Goal: Task Accomplishment & Management: Manage account settings

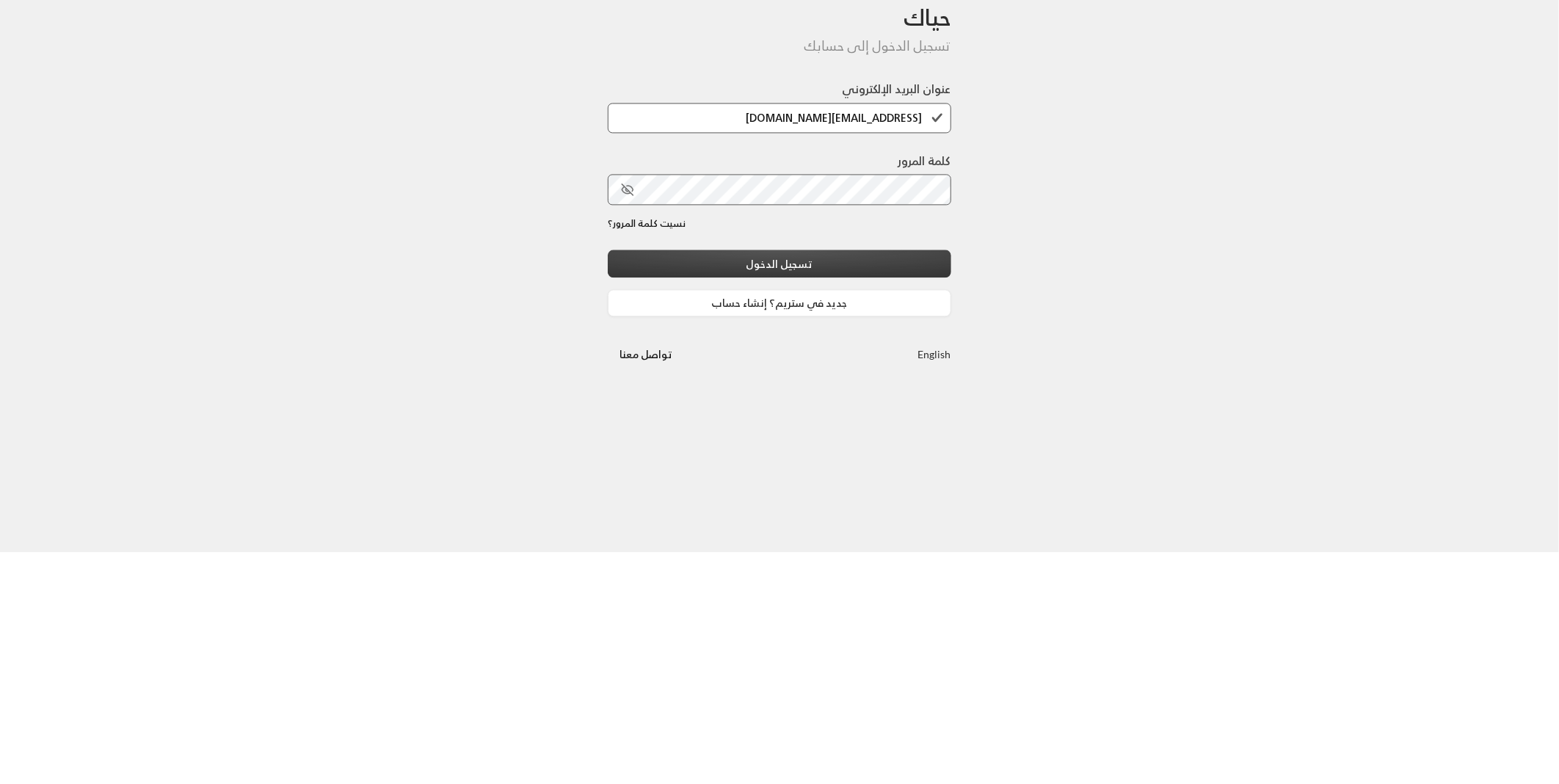
click at [897, 485] on button "تسجيل الدخول" at bounding box center [780, 495] width 343 height 27
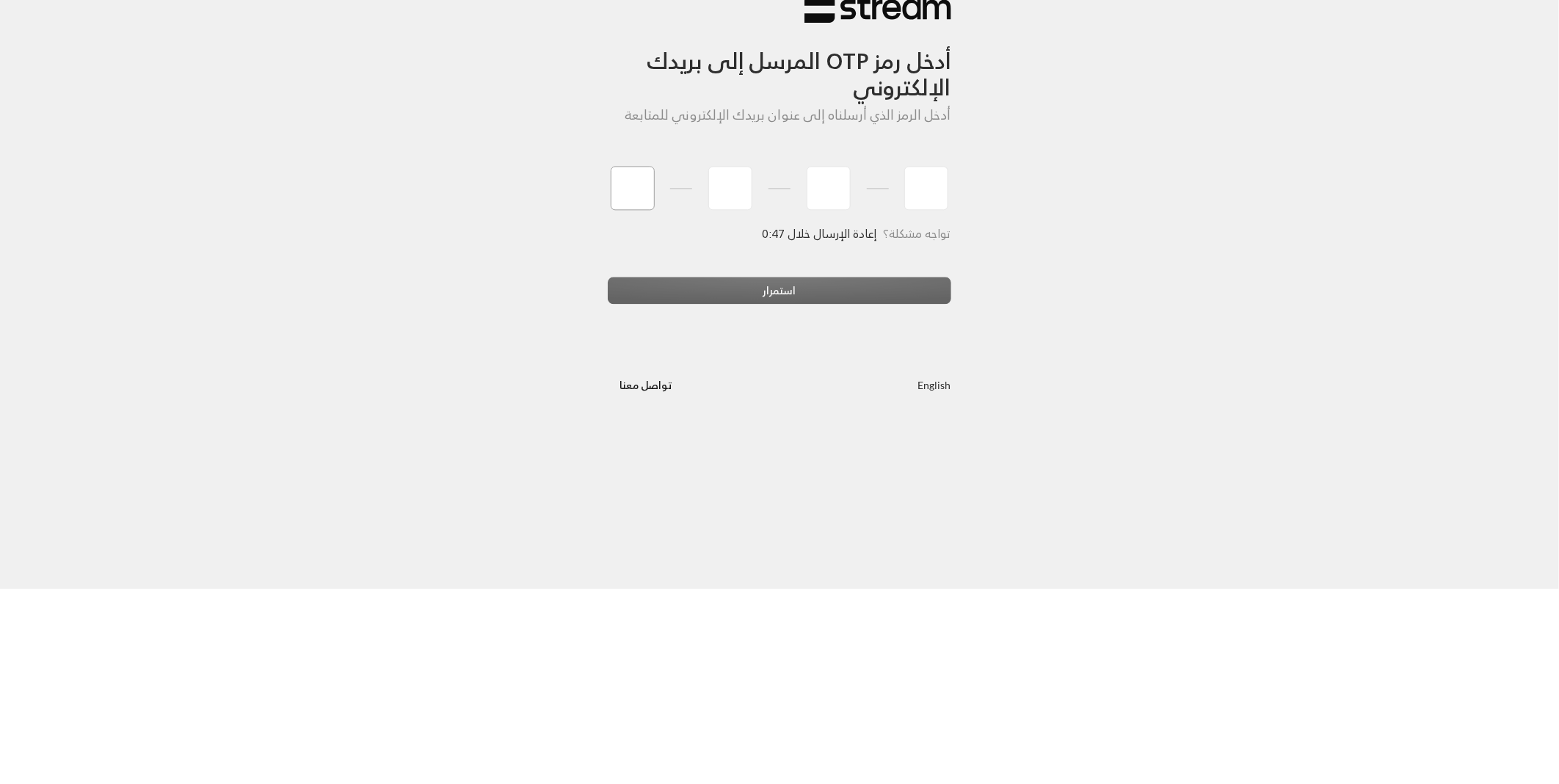
type input "4"
type input "6"
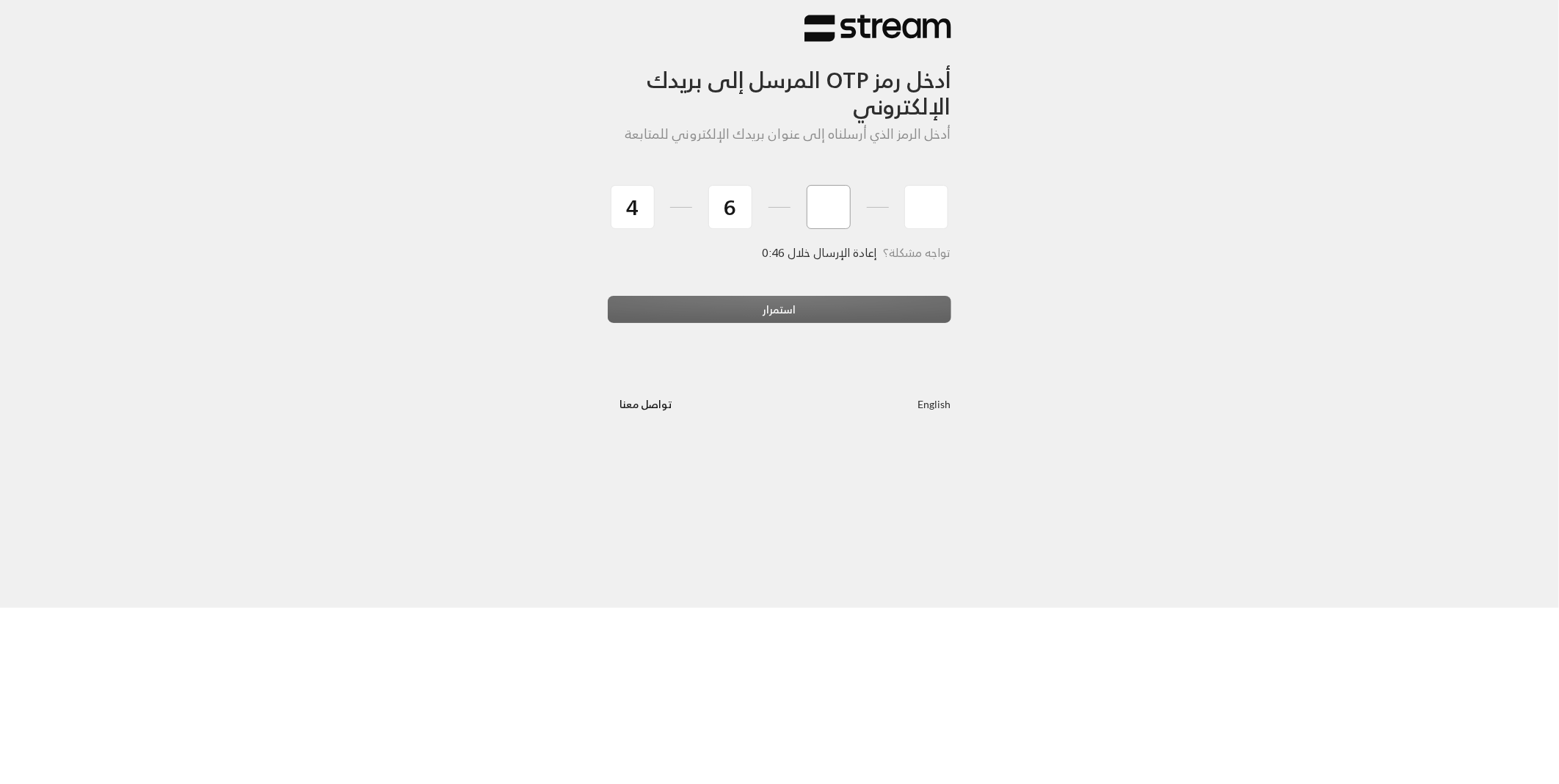
type input "2"
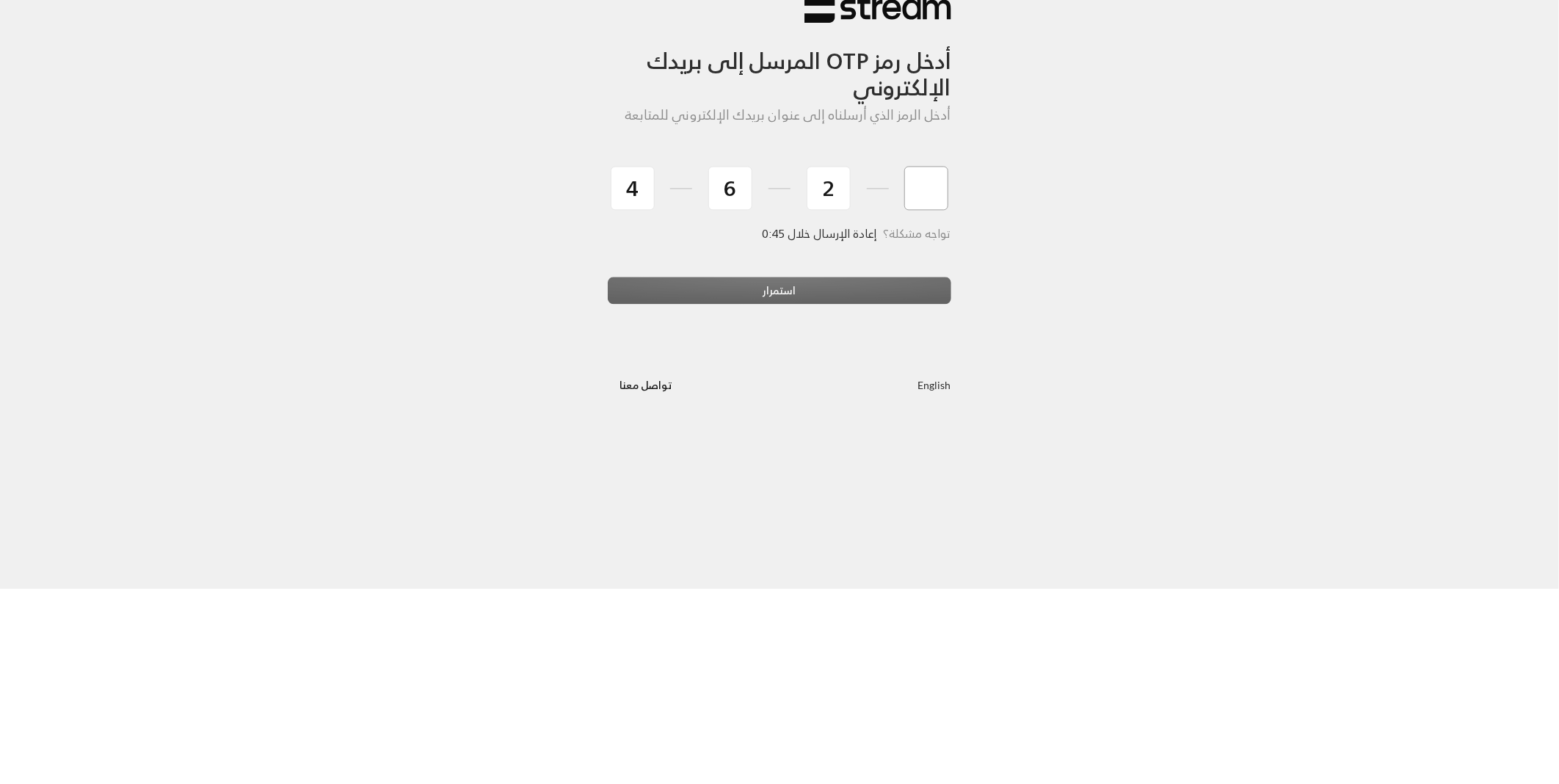
type input "8"
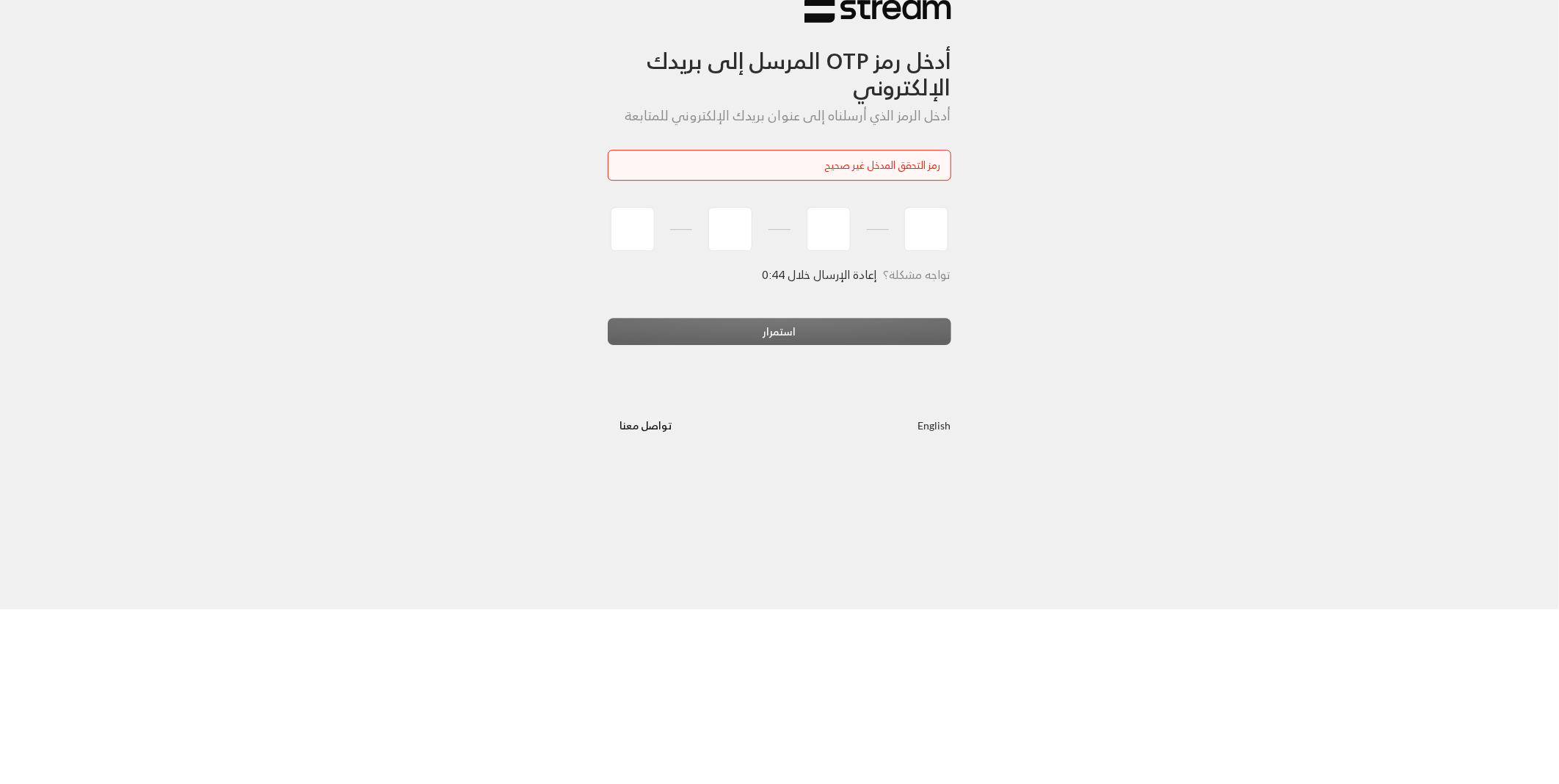
click at [905, 475] on div "تواجه مشكلة؟ إعادة الإرسال خلال 0:44" at bounding box center [780, 467] width 343 height 50
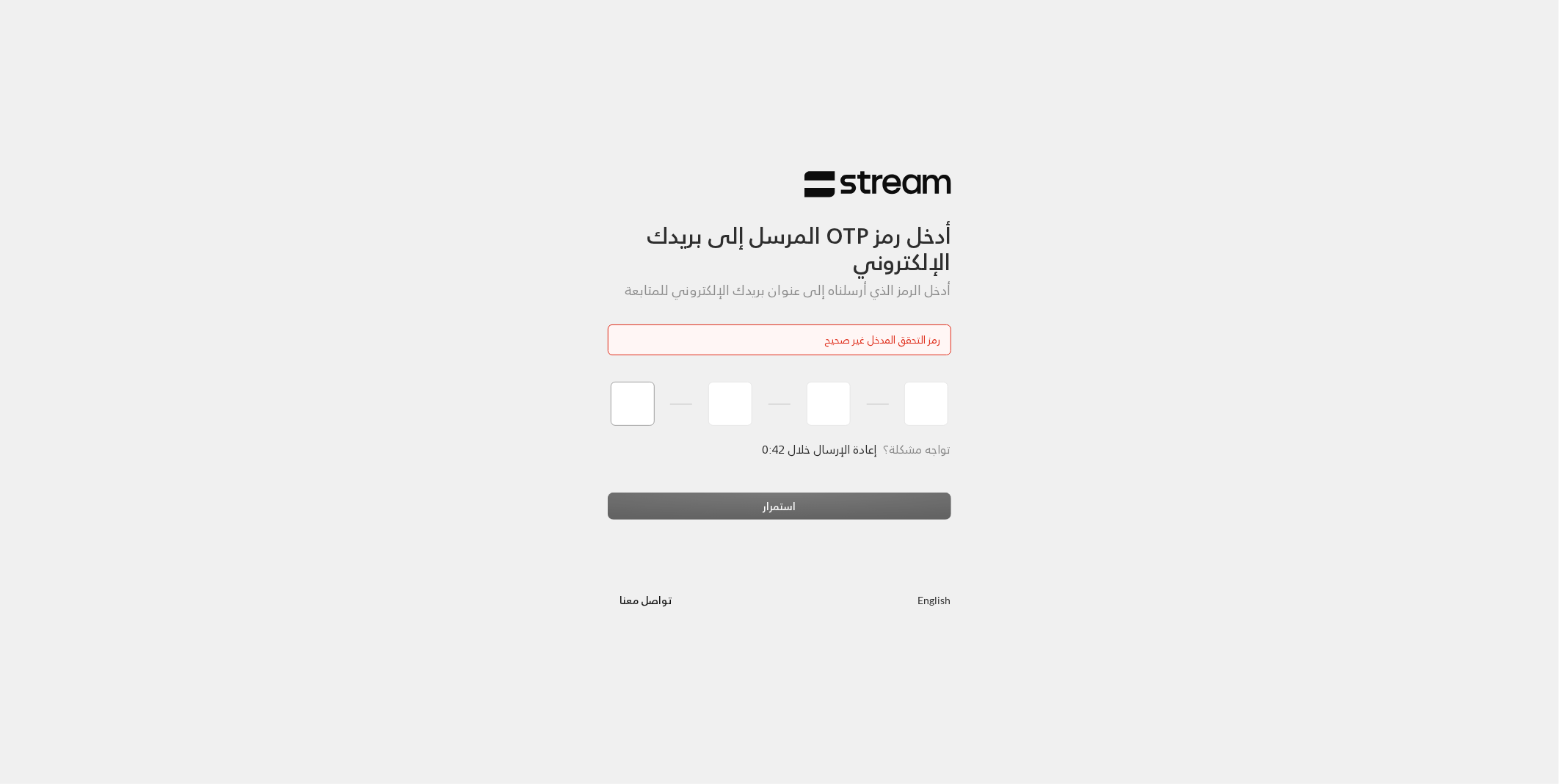
click at [651, 398] on input "tel" at bounding box center [633, 403] width 44 height 44
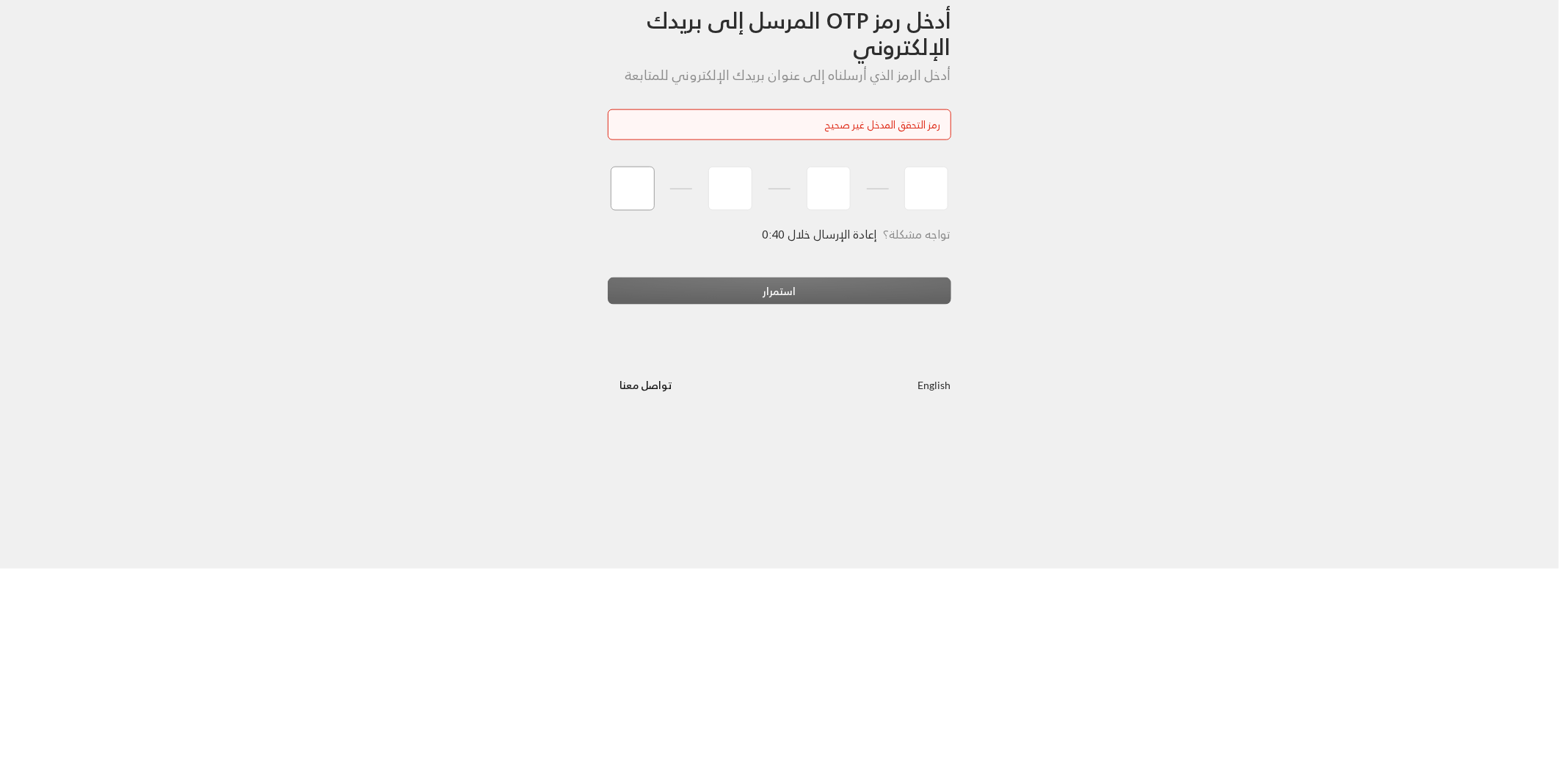
type input "4"
type input "2"
type input "6"
type input "8"
click at [923, 511] on button "استمرار" at bounding box center [780, 506] width 343 height 27
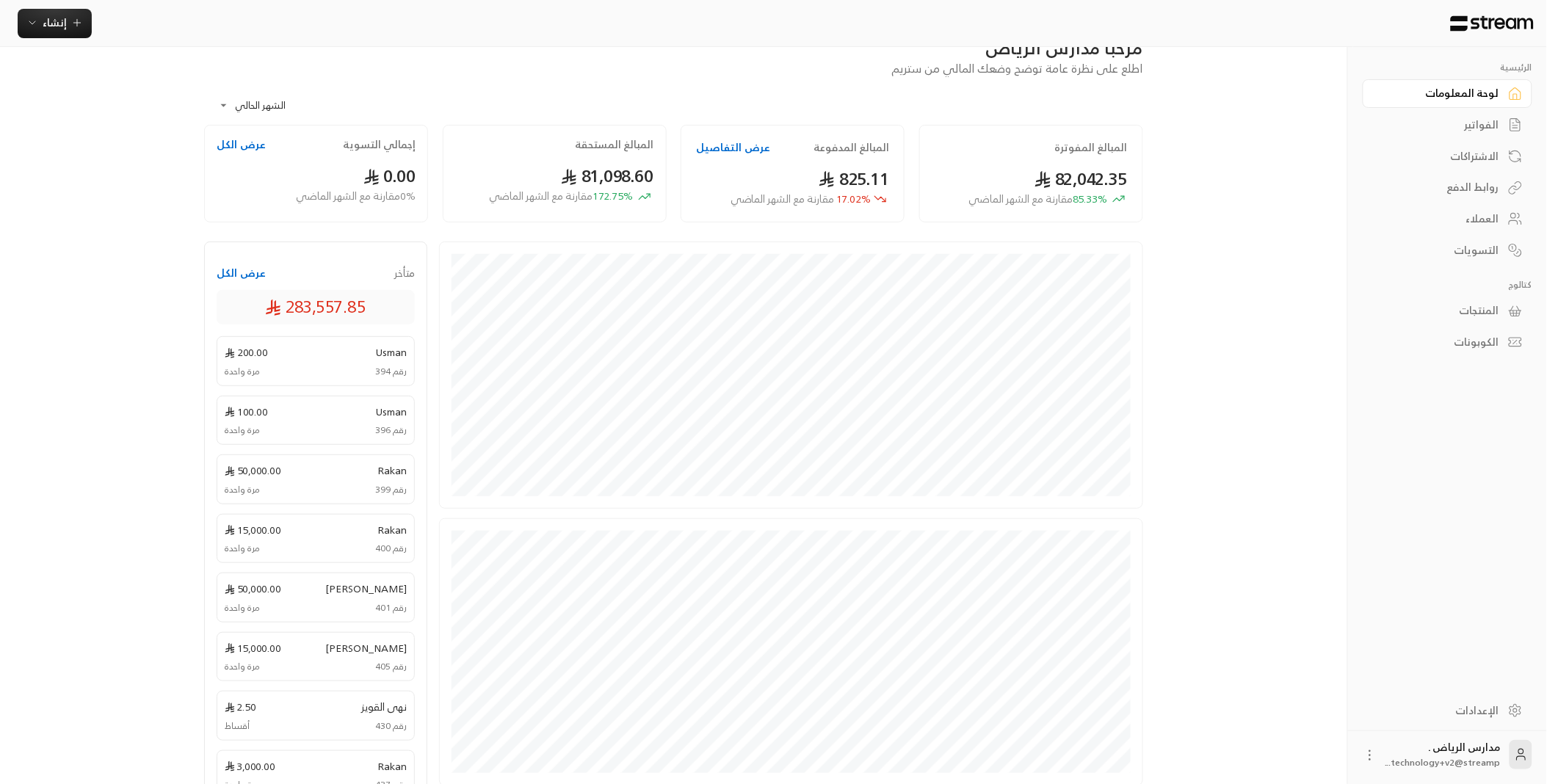
scroll to position [53, 0]
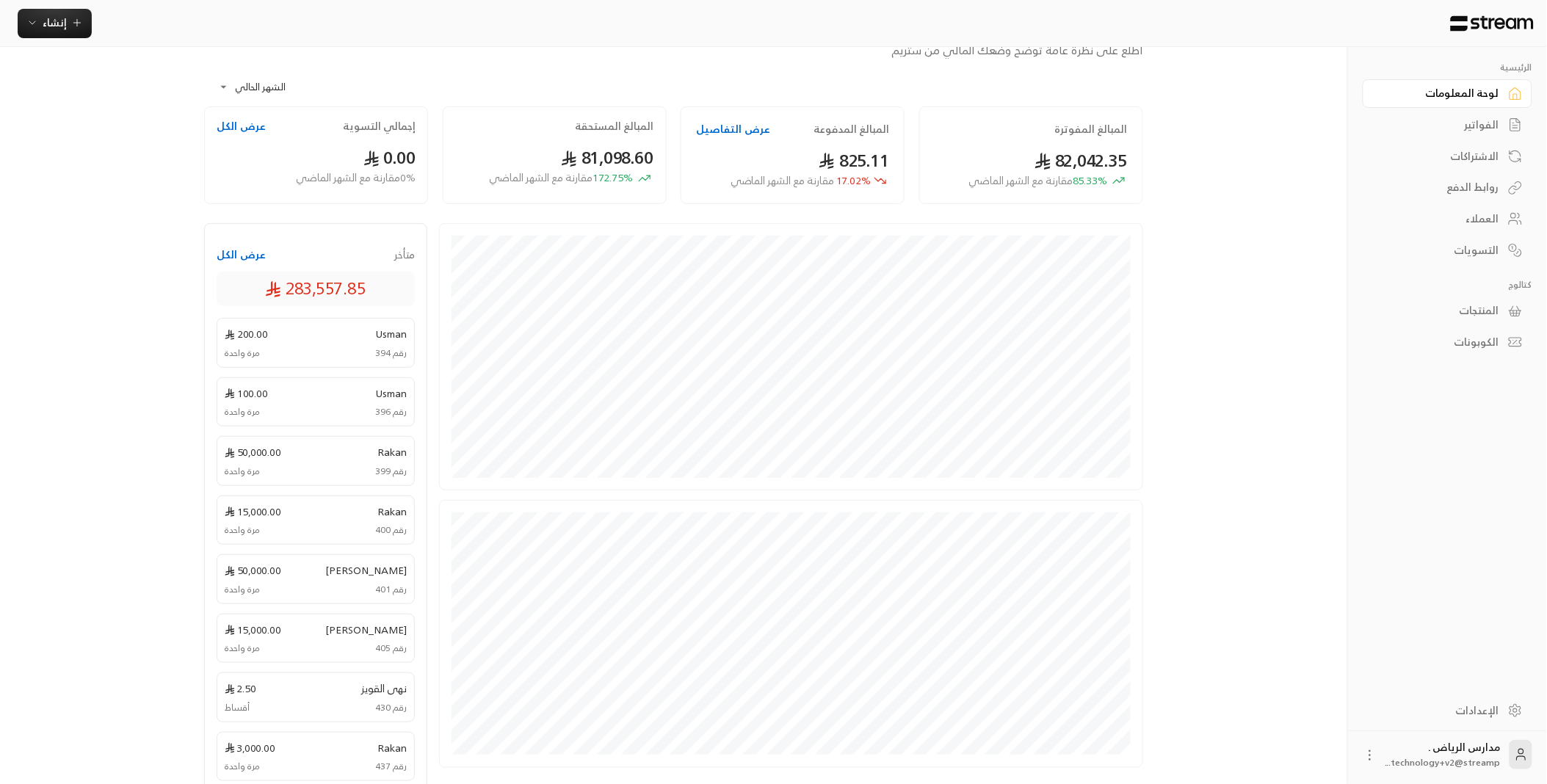
click at [1462, 130] on div "الفواتير" at bounding box center [1440, 124] width 118 height 14
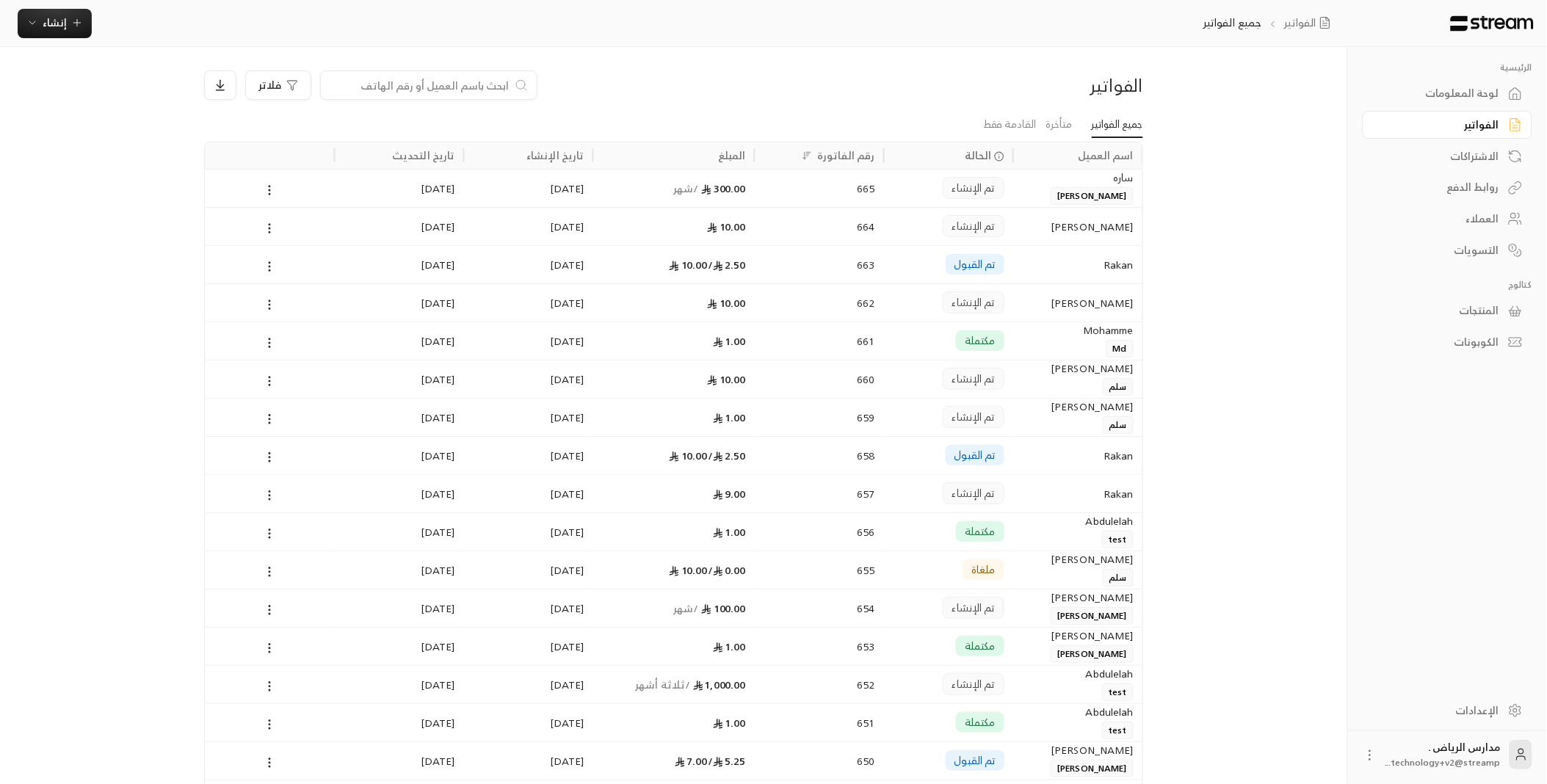
click at [1476, 212] on div "العملاء" at bounding box center [1440, 219] width 118 height 14
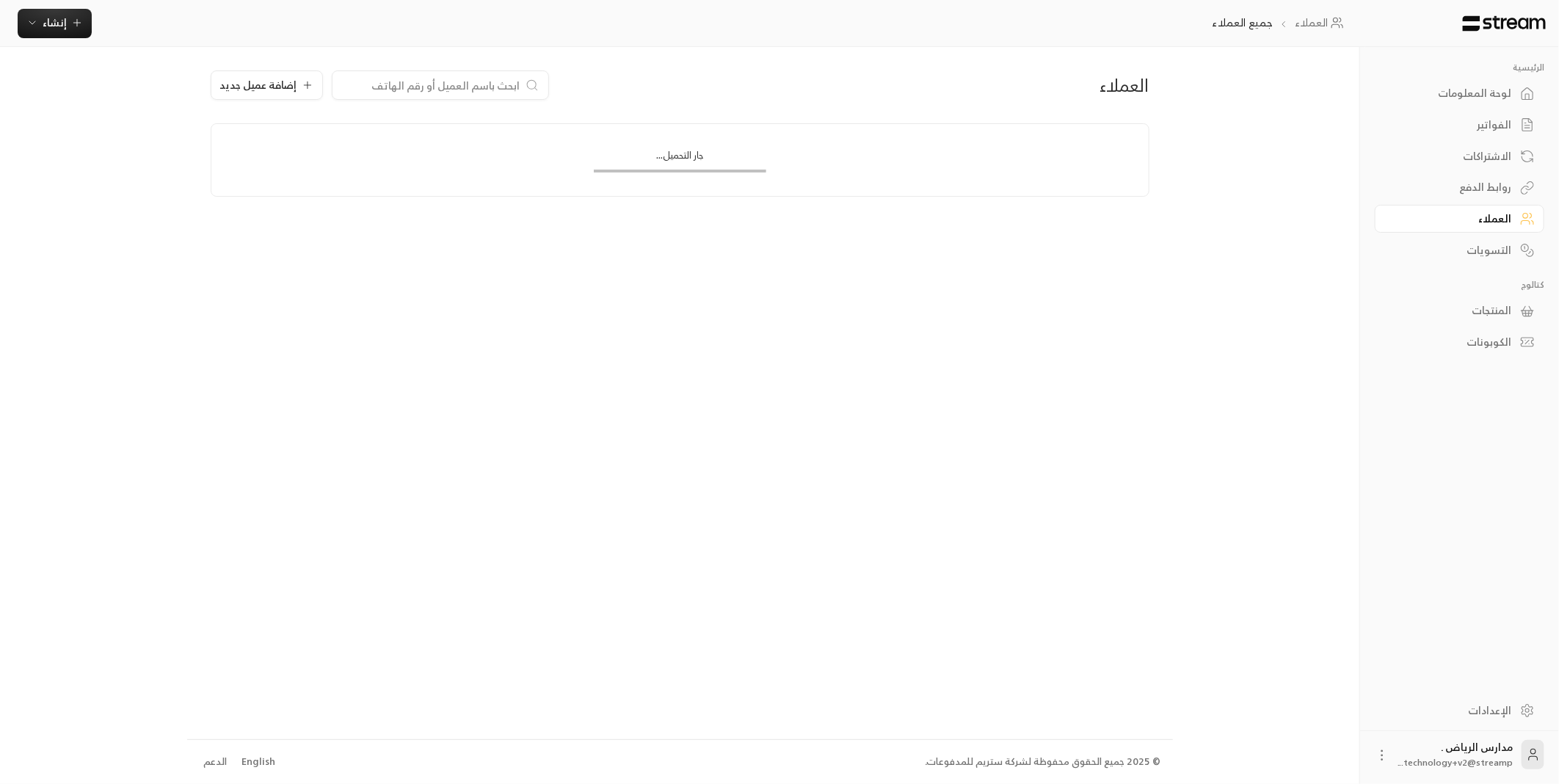
click at [1484, 314] on div "المنتجات" at bounding box center [1452, 310] width 118 height 14
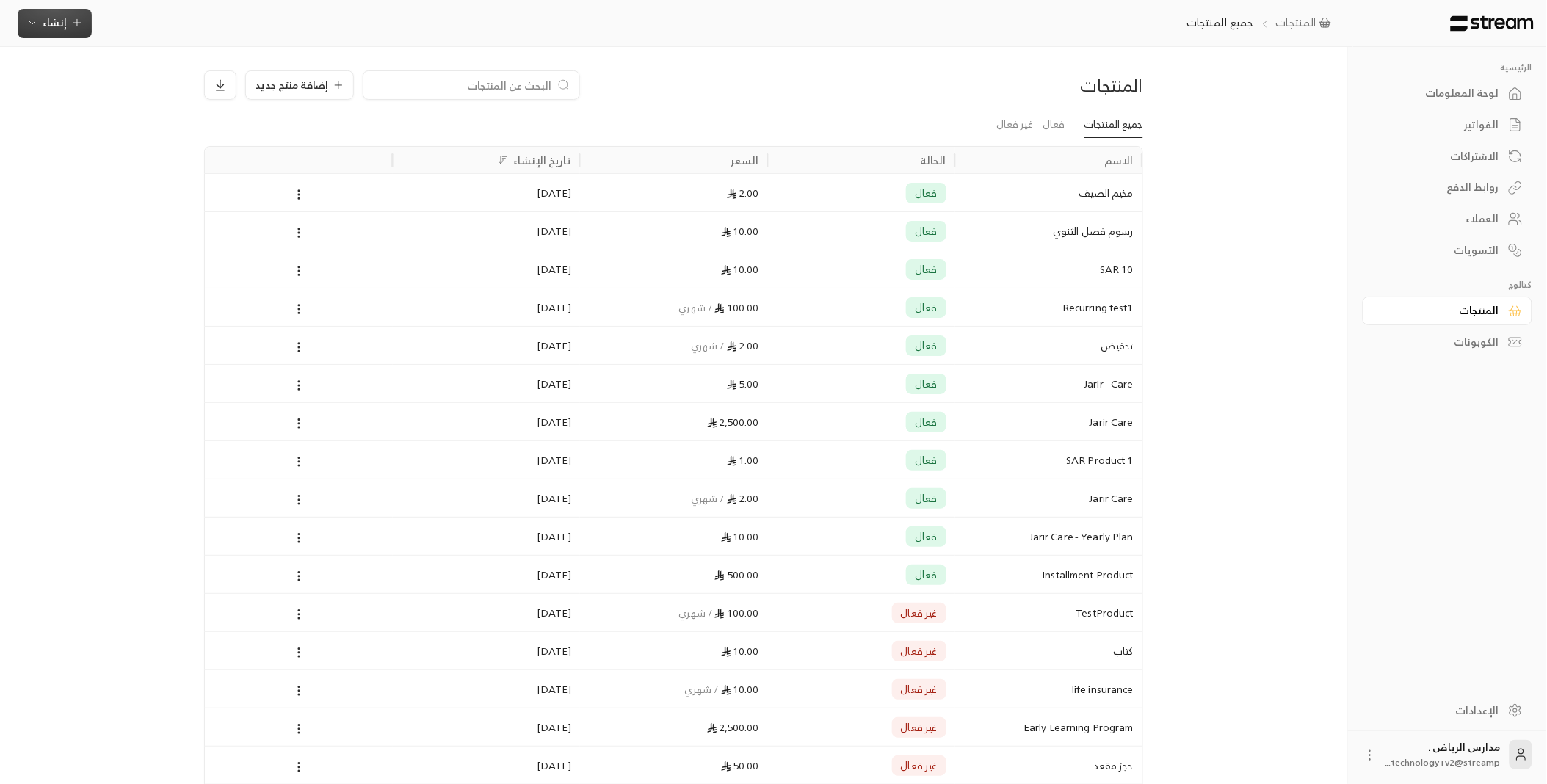
click at [54, 34] on button "إنشاء" at bounding box center [55, 23] width 74 height 30
click at [175, 87] on div "إنشاء فاتورة مرة واحدة بسهولة للمعاملات السريعة." at bounding box center [127, 91] width 185 height 30
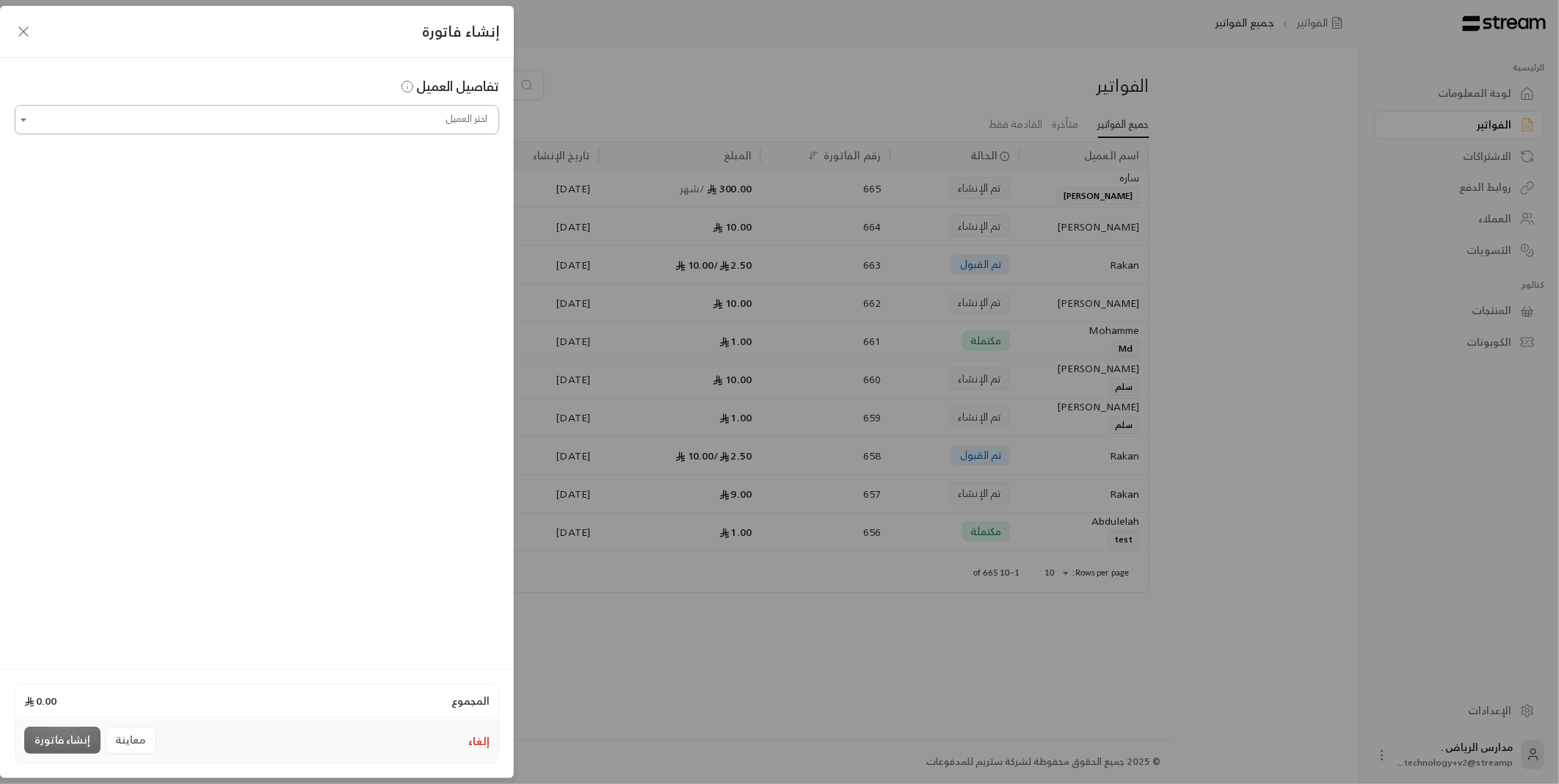
click at [352, 119] on input "اختر العميل" at bounding box center [257, 120] width 484 height 26
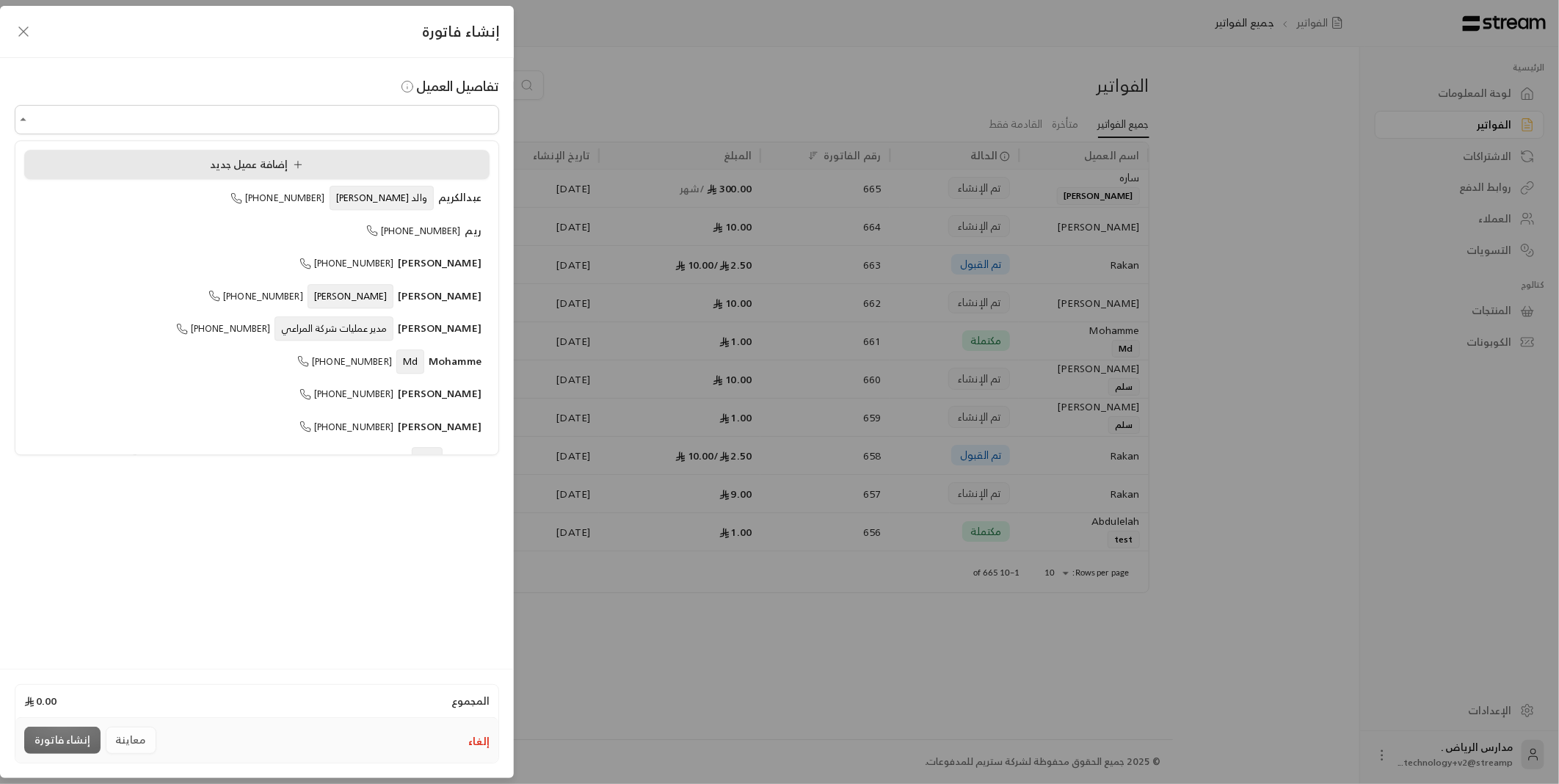
click at [261, 164] on span "إضافة عميل جديد" at bounding box center [260, 164] width 99 height 18
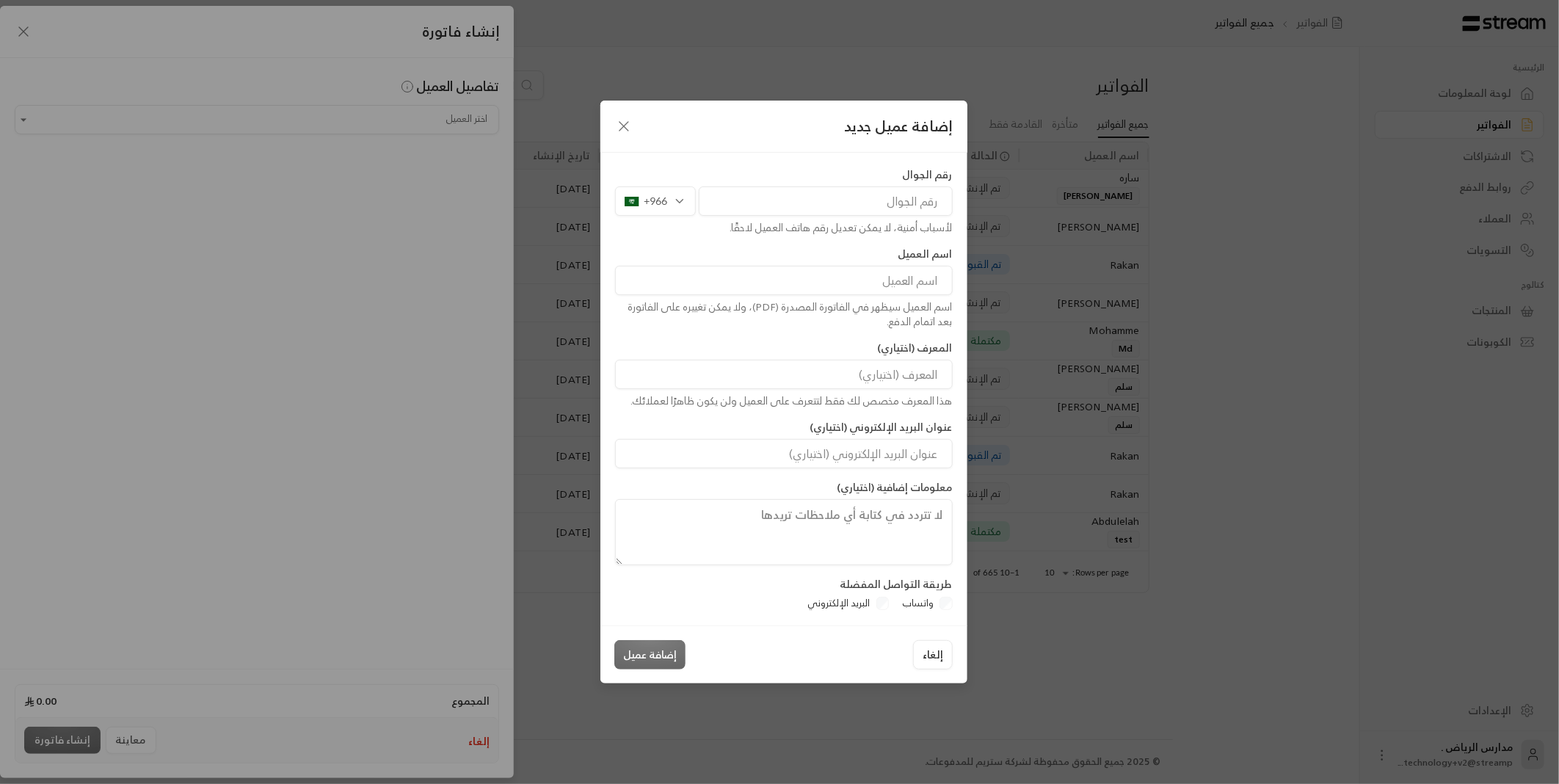
click at [823, 208] on input "tel" at bounding box center [825, 200] width 254 height 30
type input "551826990"
click at [829, 299] on div "اسم العميل سيظهر في الفاتورة المصدرة (PDF)، ولا يمكن تغييره على الفاتورة بعد ات…" at bounding box center [784, 313] width 338 height 30
click at [810, 281] on input at bounding box center [784, 280] width 338 height 30
type input "A"
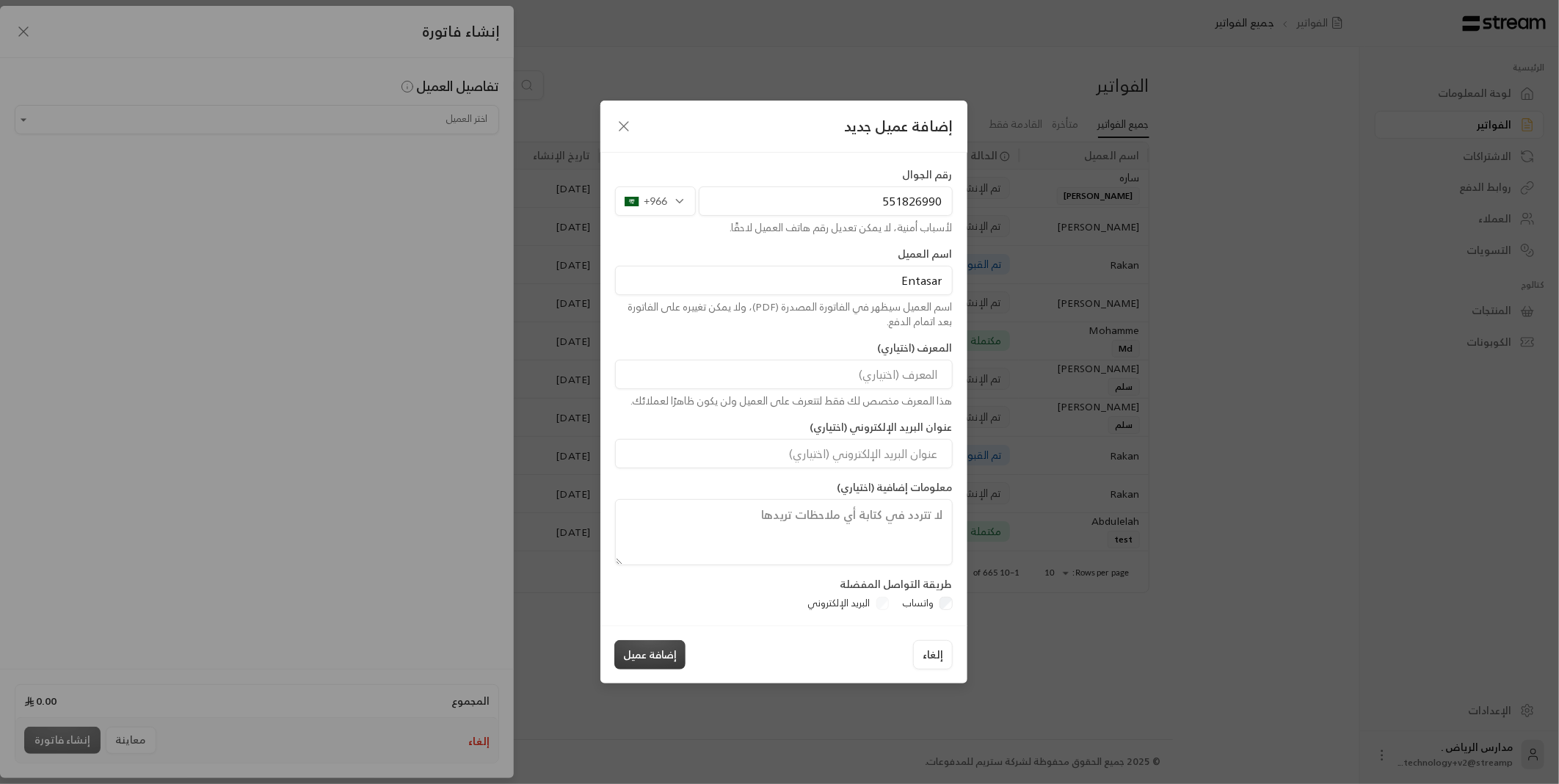
type input "Entasar"
click at [637, 651] on button "إضافة عميل" at bounding box center [650, 654] width 71 height 30
type input "**********"
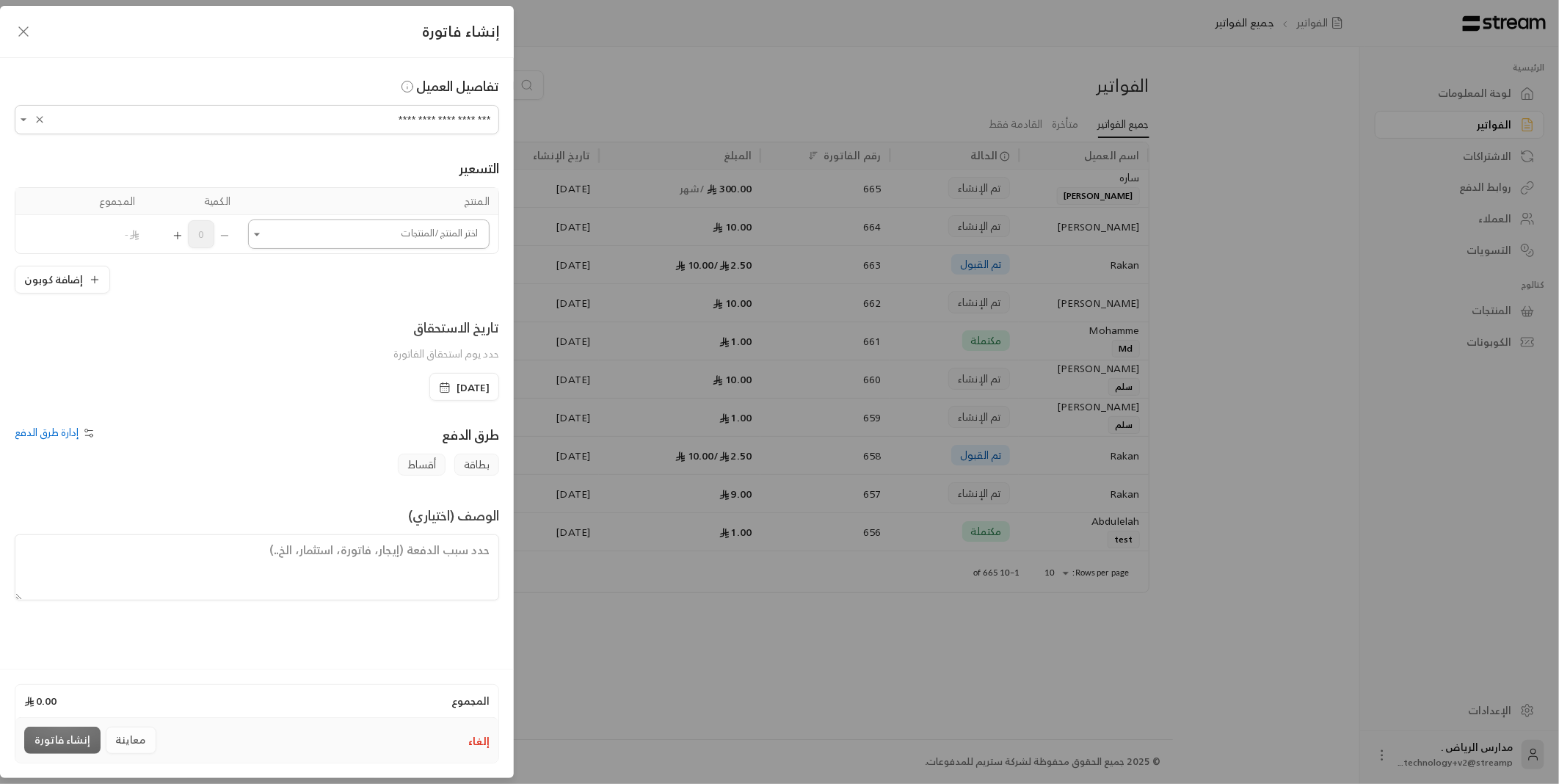
click at [257, 233] on icon "Open" at bounding box center [257, 234] width 6 height 3
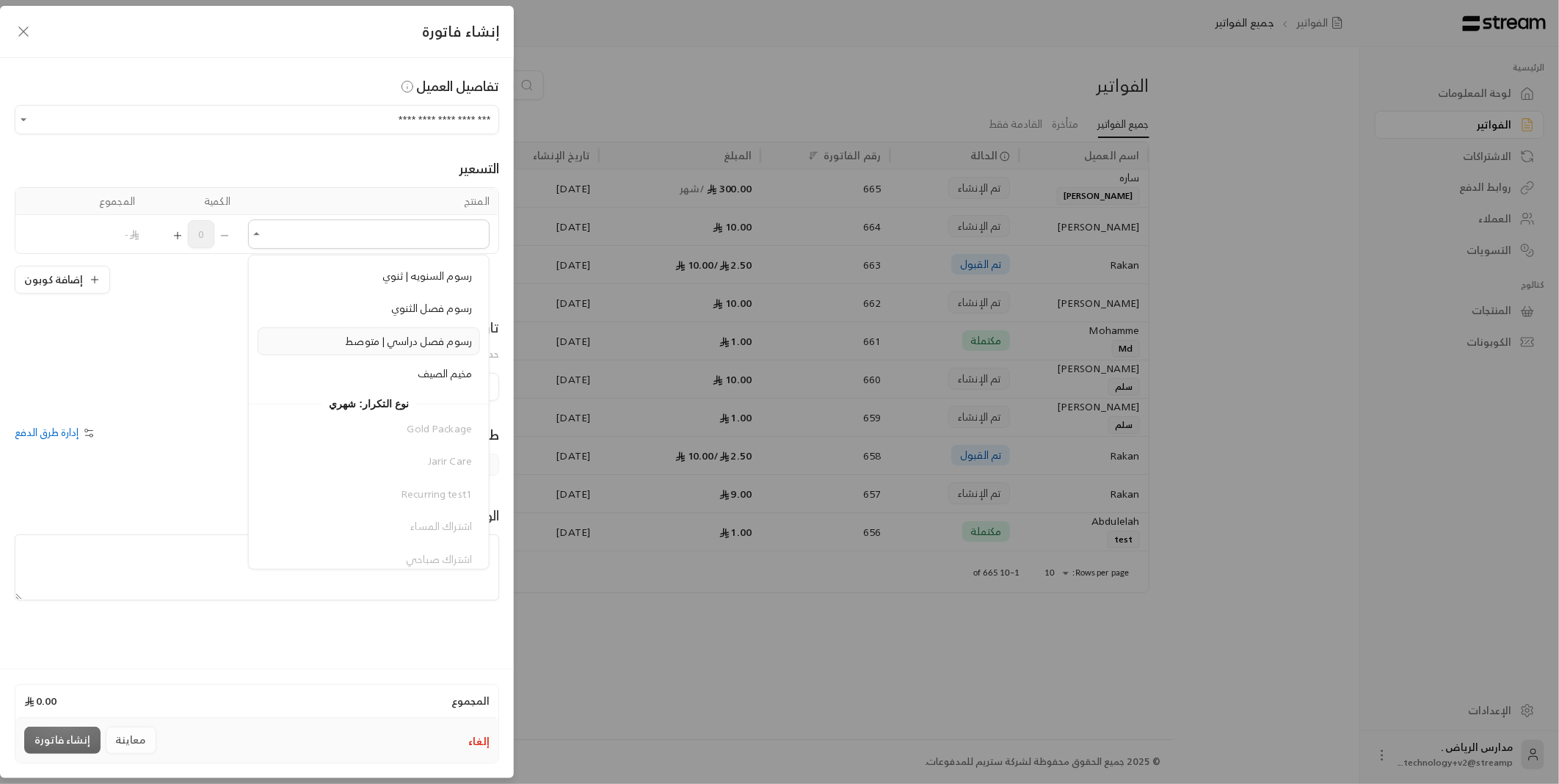
click at [350, 341] on span "رسوم فصل دراسي | متوصط" at bounding box center [408, 340] width 127 height 18
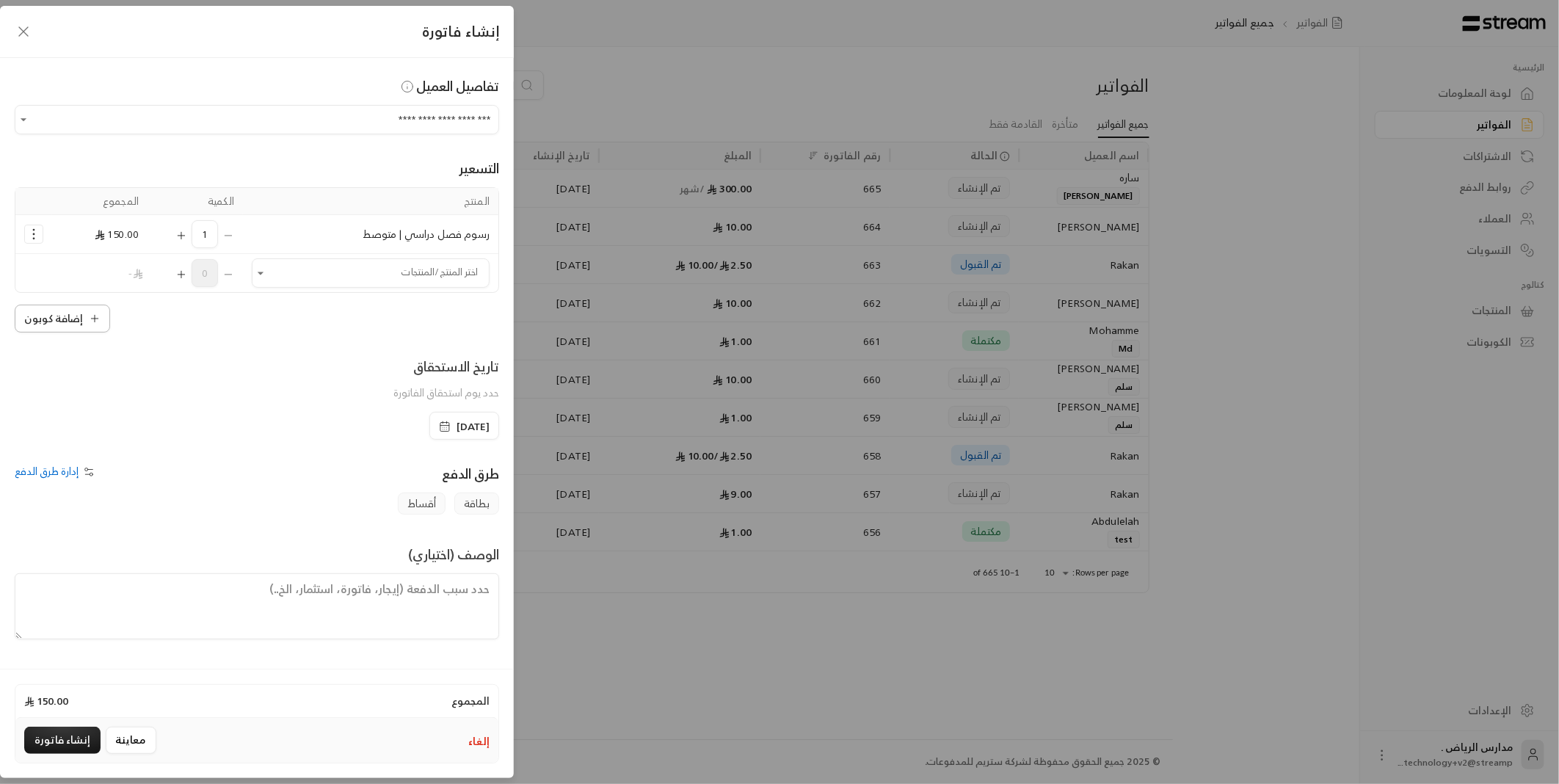
click at [55, 333] on button "إضافة كوبون" at bounding box center [62, 318] width 95 height 28
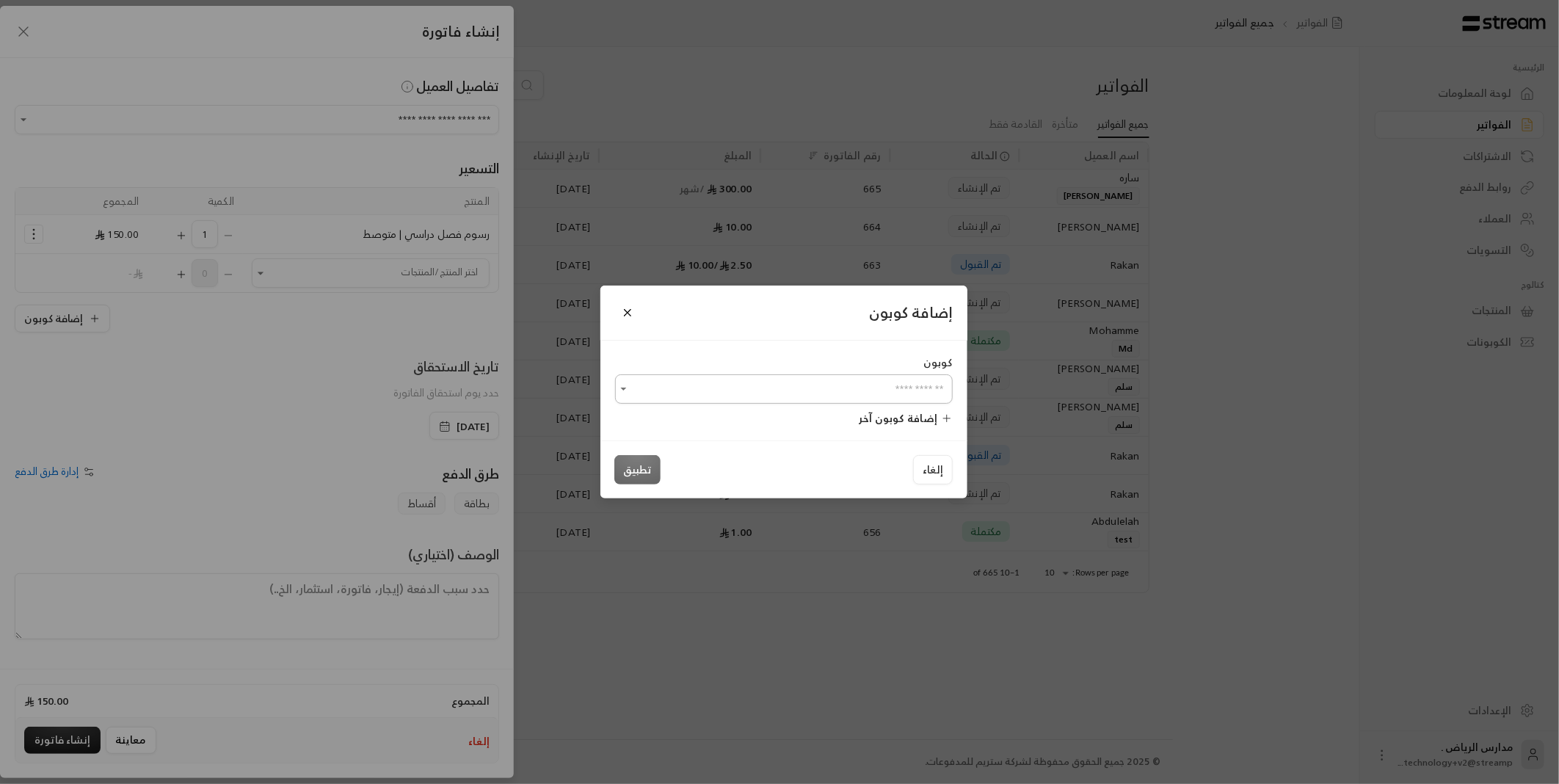
click at [630, 386] on icon "Open" at bounding box center [624, 390] width 14 height 14
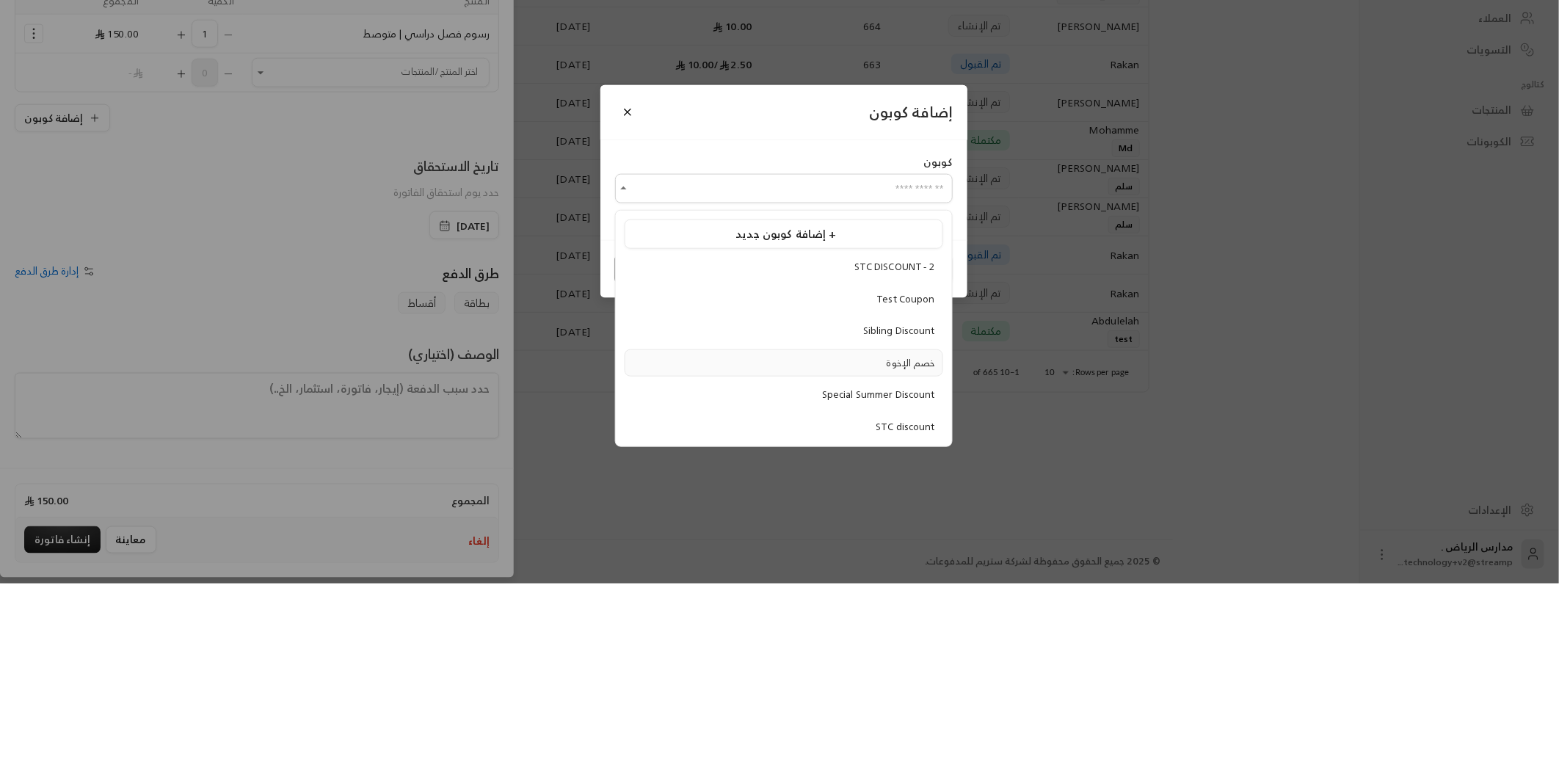
click at [849, 566] on div "خصم الإخوة" at bounding box center [784, 564] width 302 height 14
type input "**********"
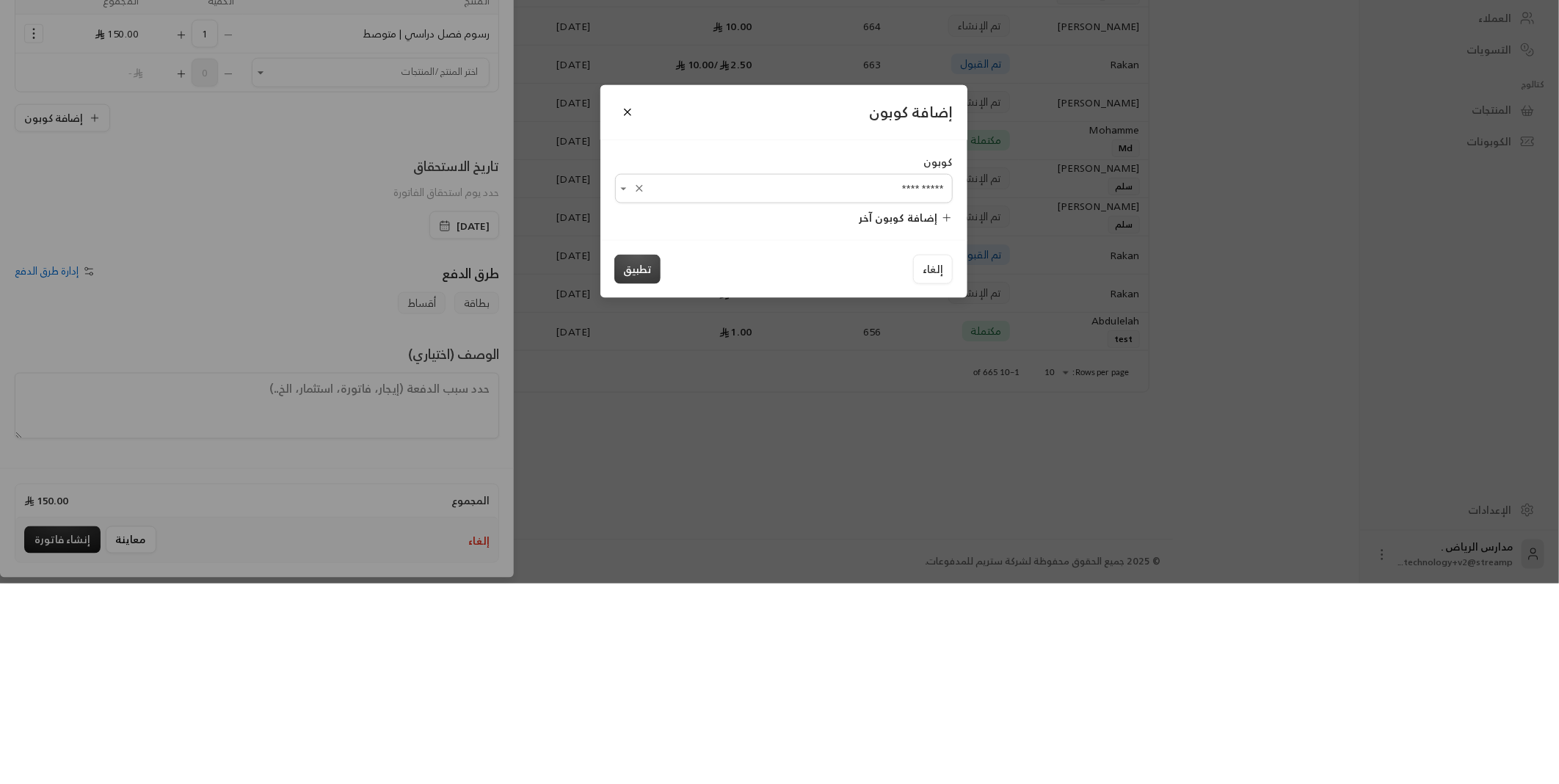
click at [631, 472] on button "تطبيق" at bounding box center [638, 470] width 47 height 30
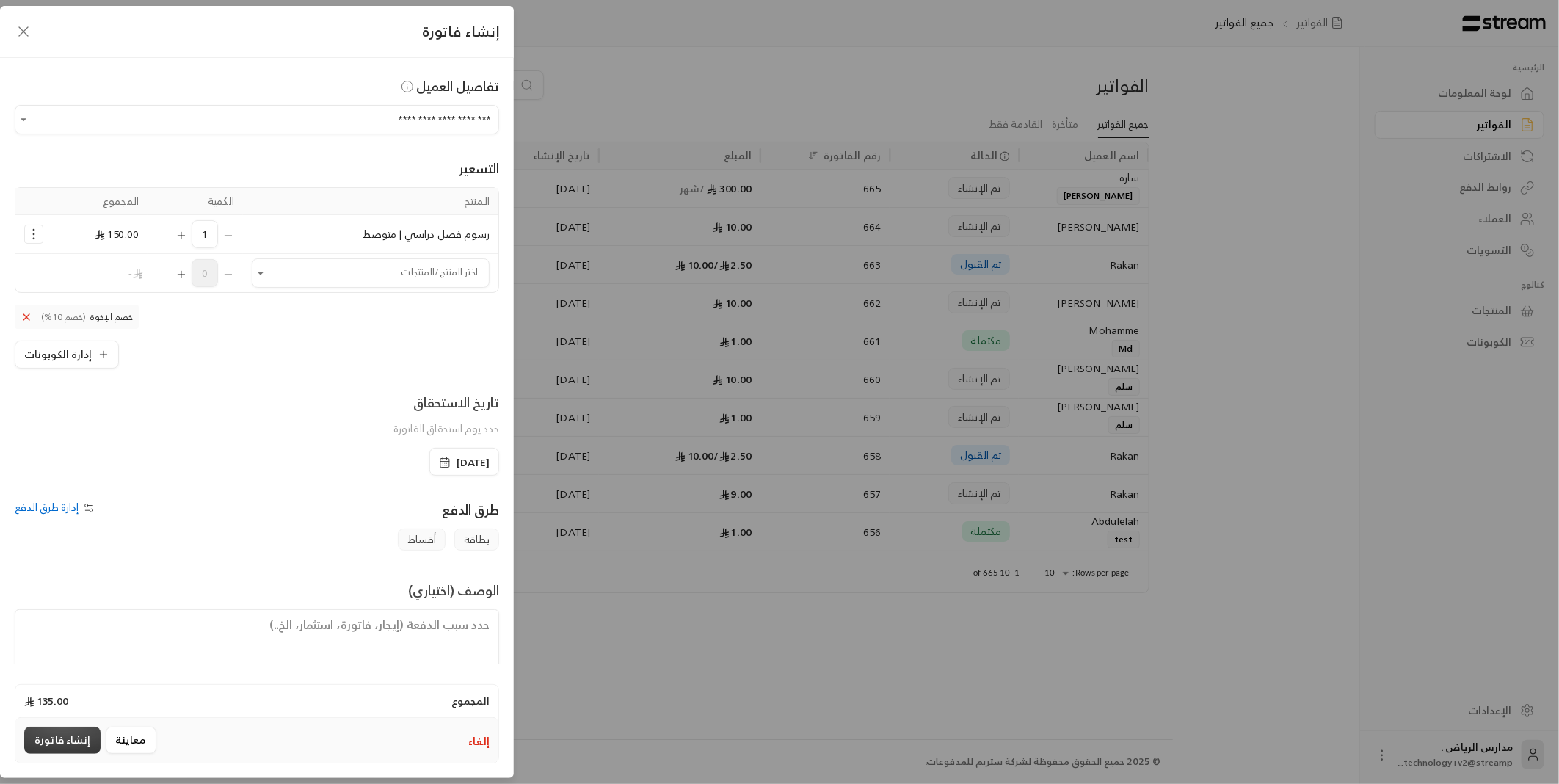
click at [52, 737] on button "إنشاء فاتورة" at bounding box center [62, 740] width 76 height 27
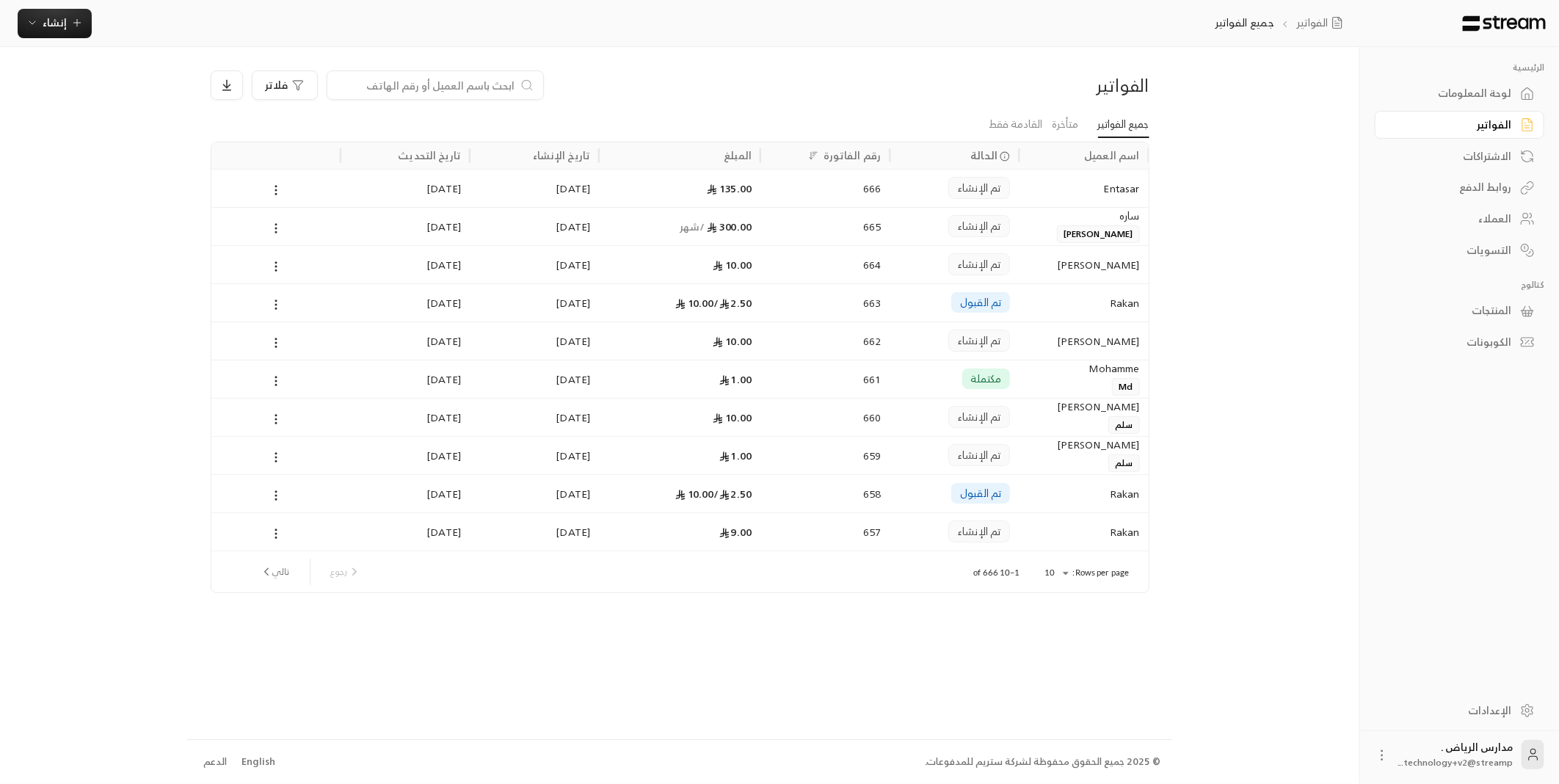
click at [1480, 220] on div "العملاء" at bounding box center [1452, 219] width 118 height 14
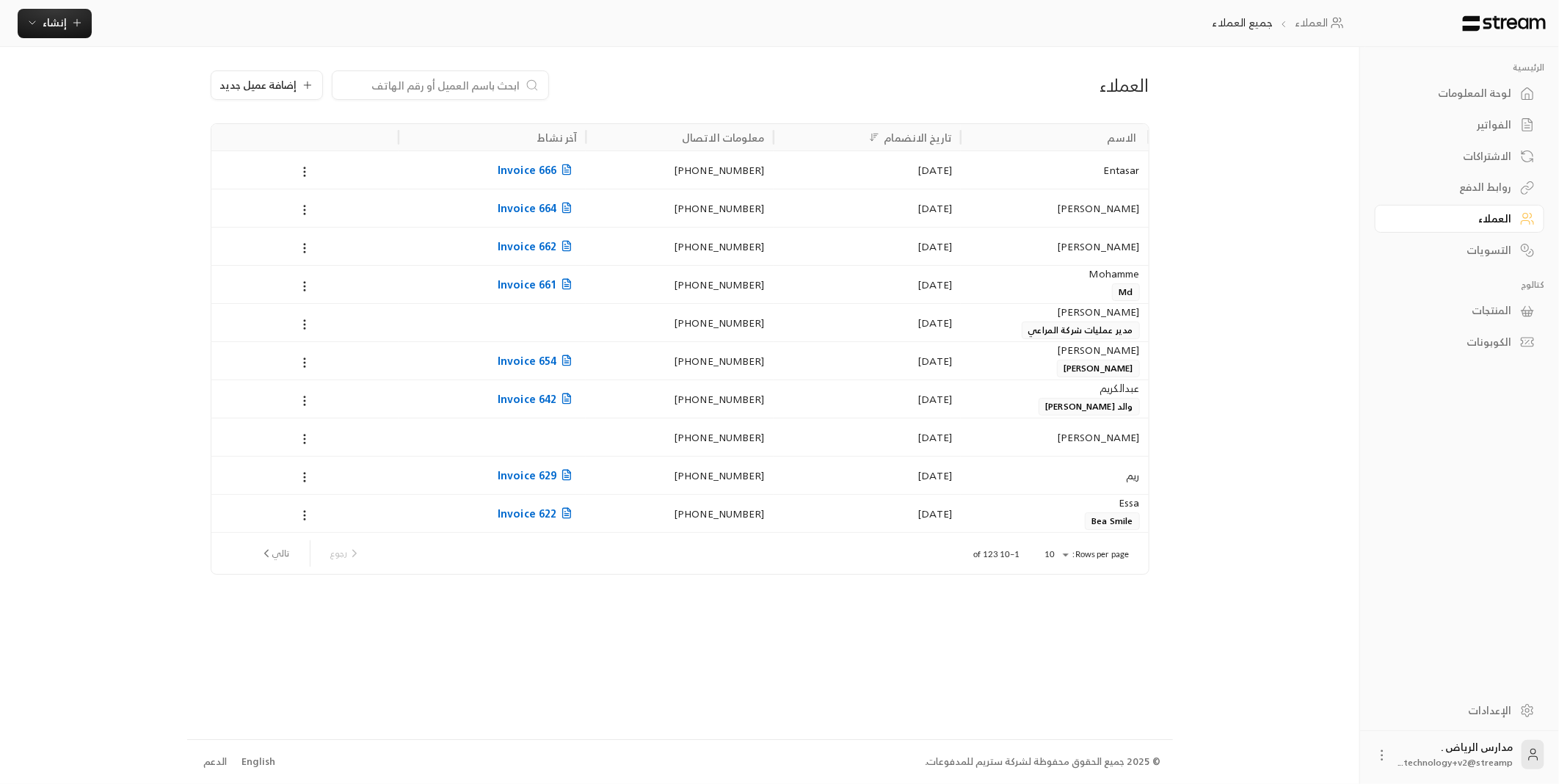
click at [992, 487] on div "ريم" at bounding box center [1054, 475] width 169 height 38
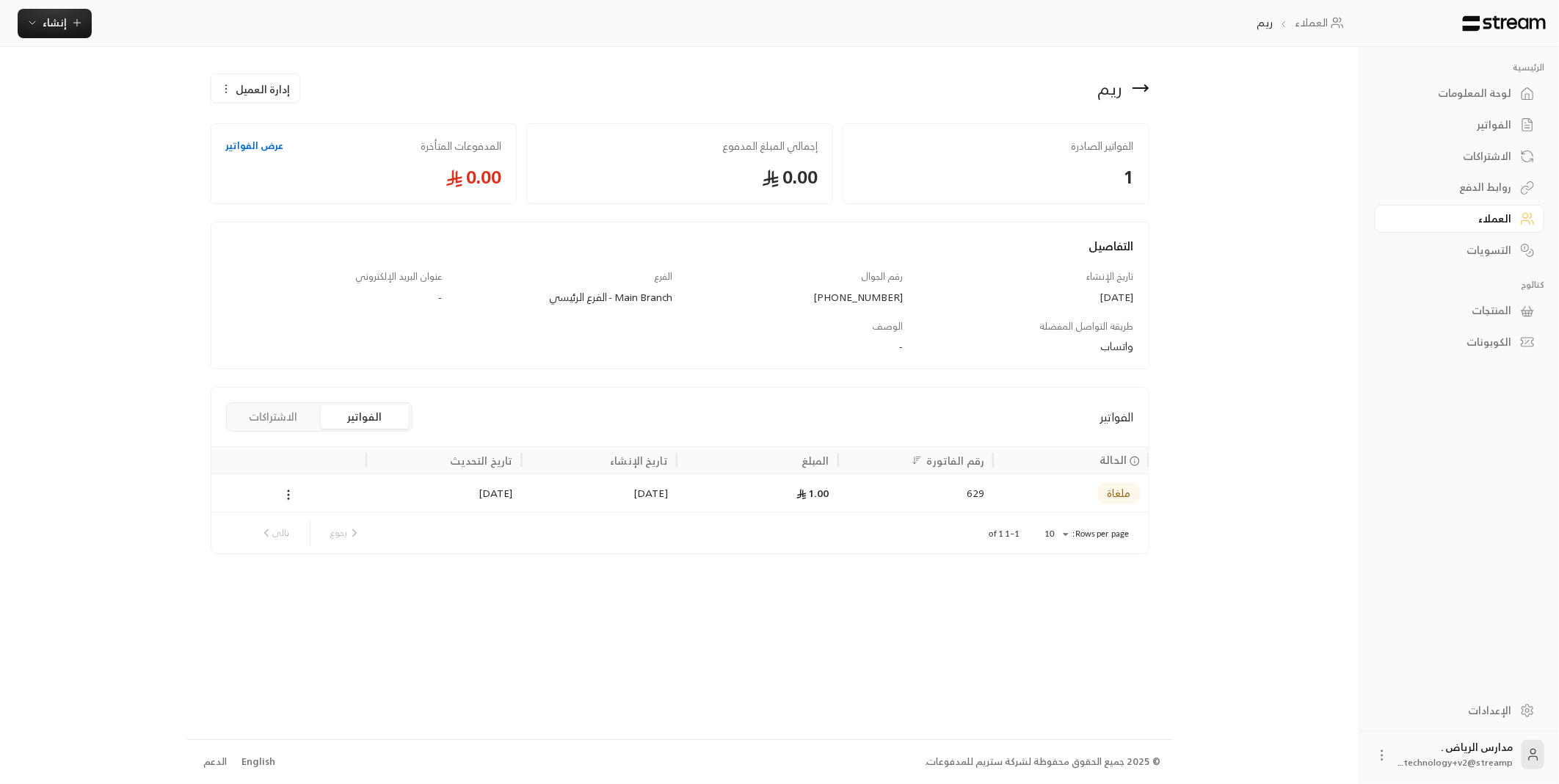
click at [273, 495] on div at bounding box center [289, 492] width 137 height 38
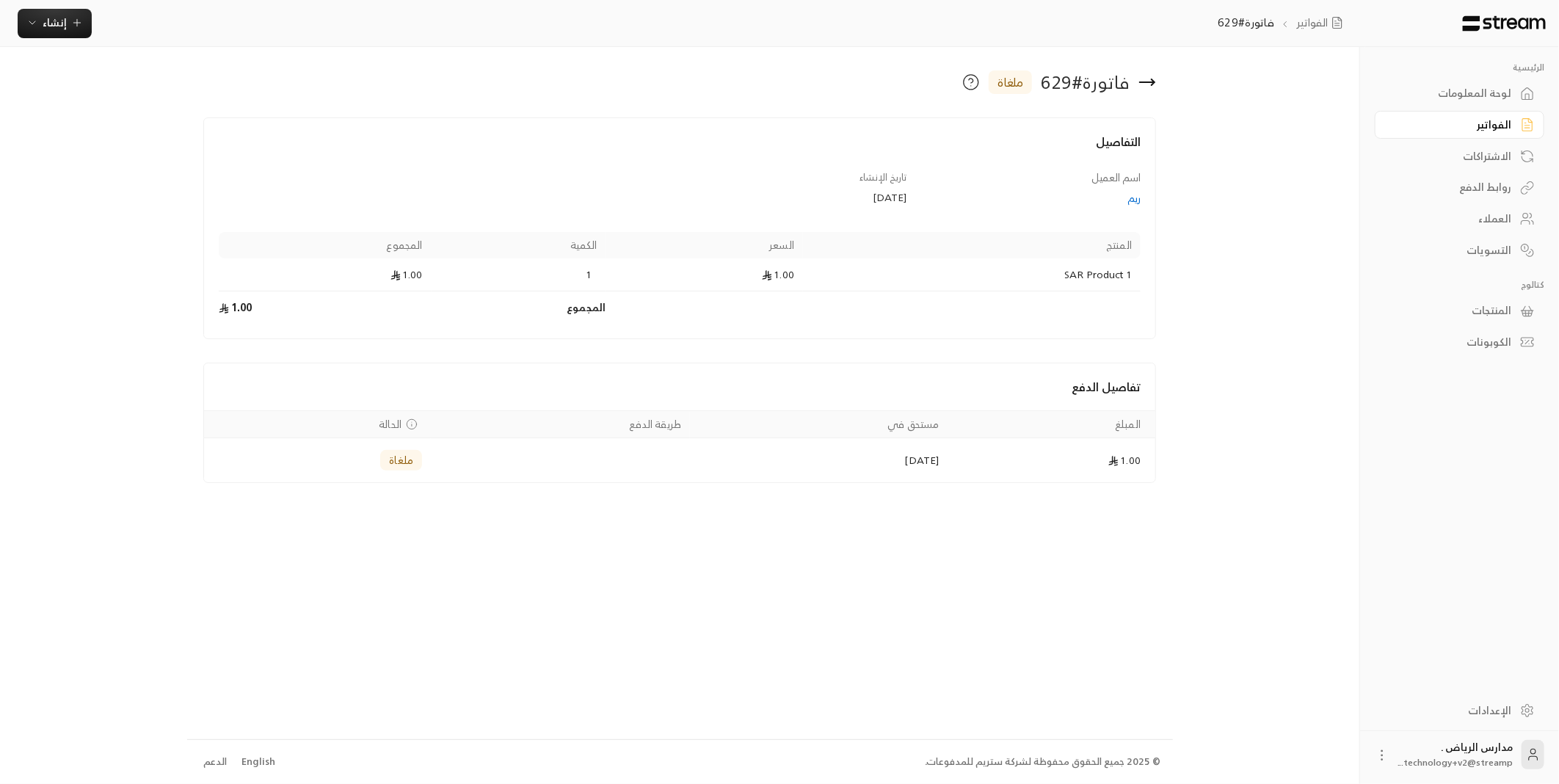
click at [1485, 225] on div "العملاء" at bounding box center [1452, 219] width 118 height 14
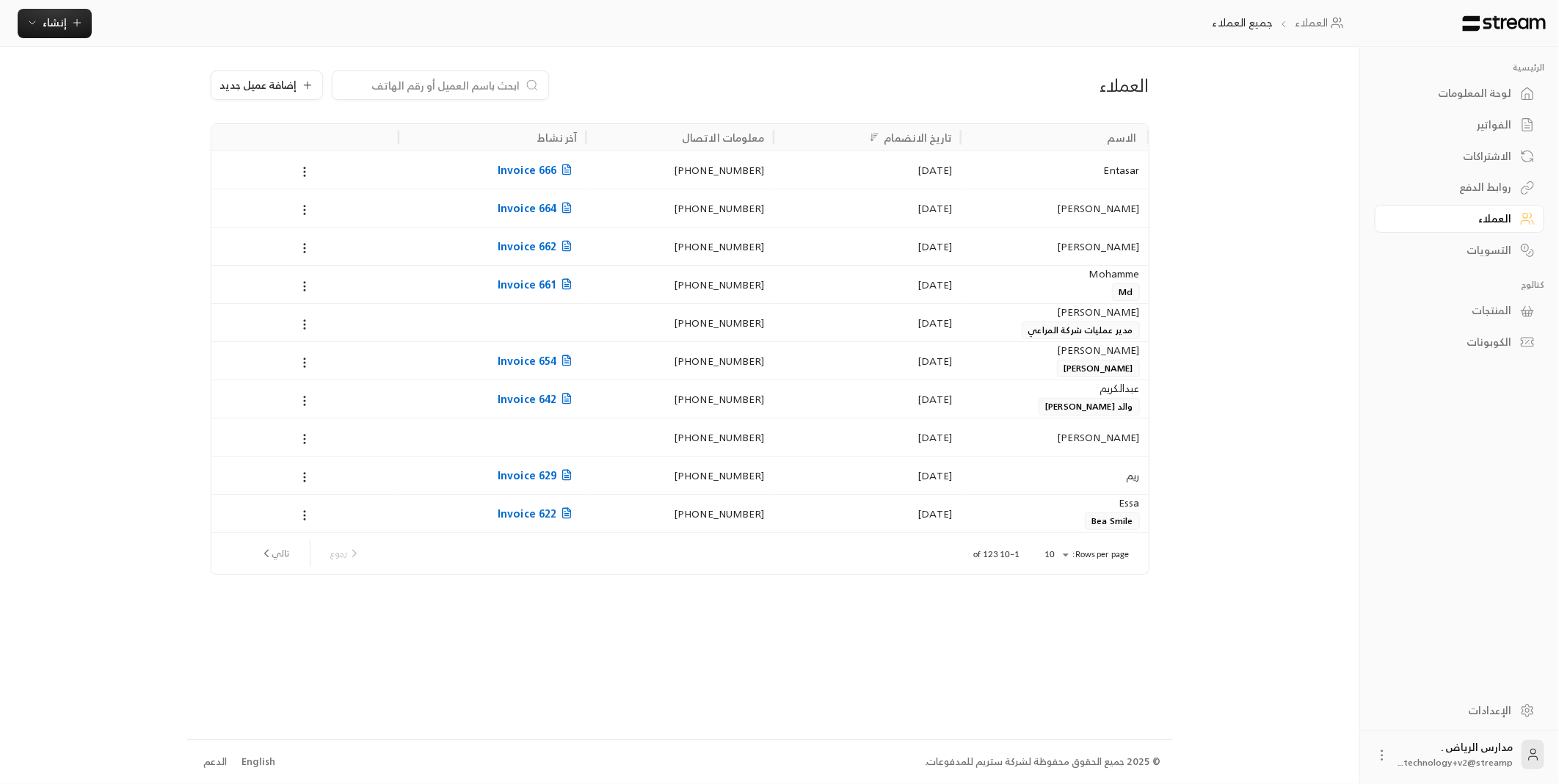
click at [1067, 175] on div "Entasar" at bounding box center [1054, 170] width 169 height 38
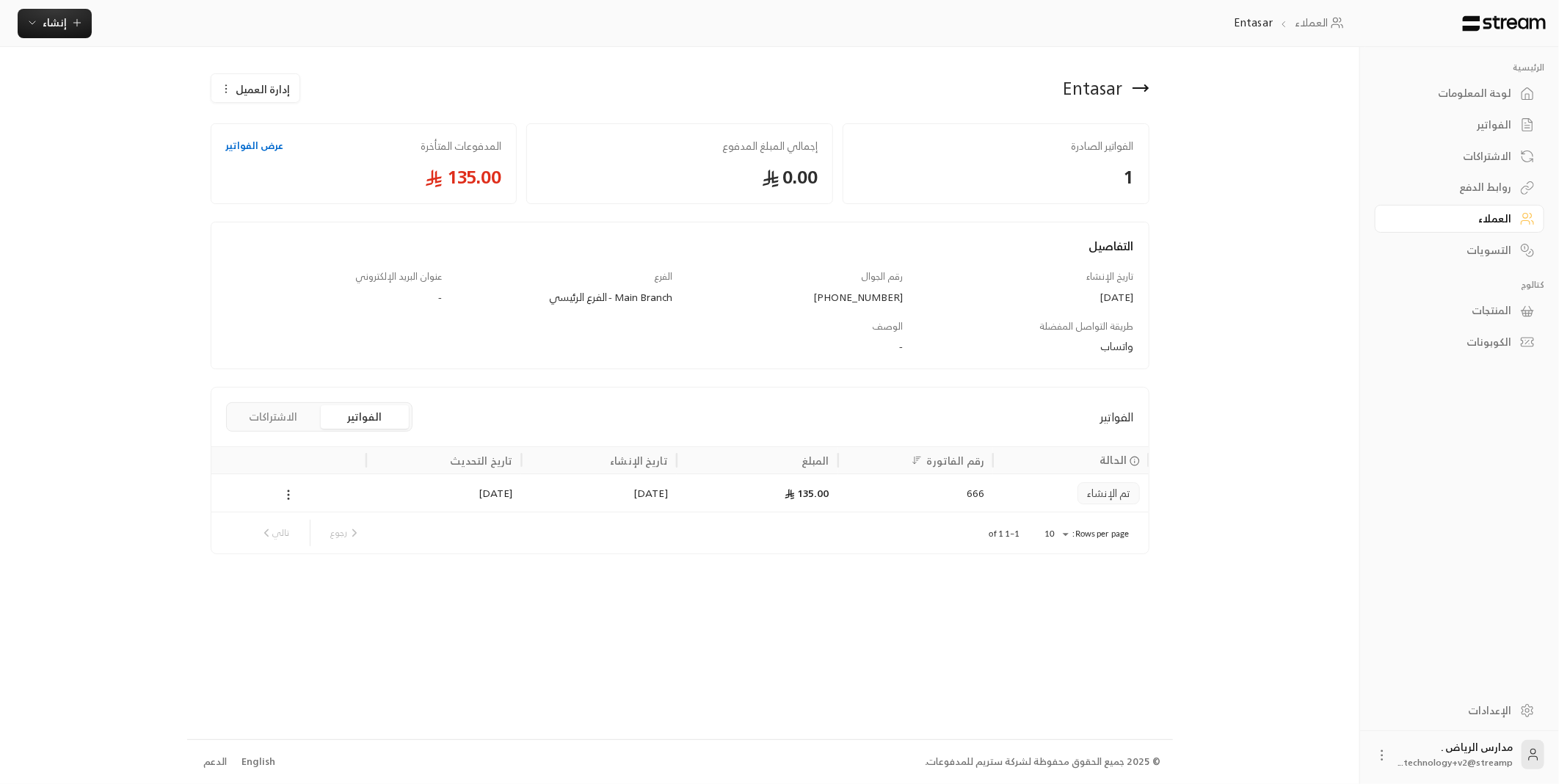
click at [281, 488] on button at bounding box center [289, 494] width 16 height 17
click at [282, 493] on div at bounding box center [780, 392] width 1559 height 784
click at [281, 492] on icon at bounding box center [288, 495] width 13 height 13
click at [1071, 95] on div at bounding box center [780, 392] width 1559 height 784
click at [1089, 91] on div "Entasar" at bounding box center [1093, 87] width 59 height 23
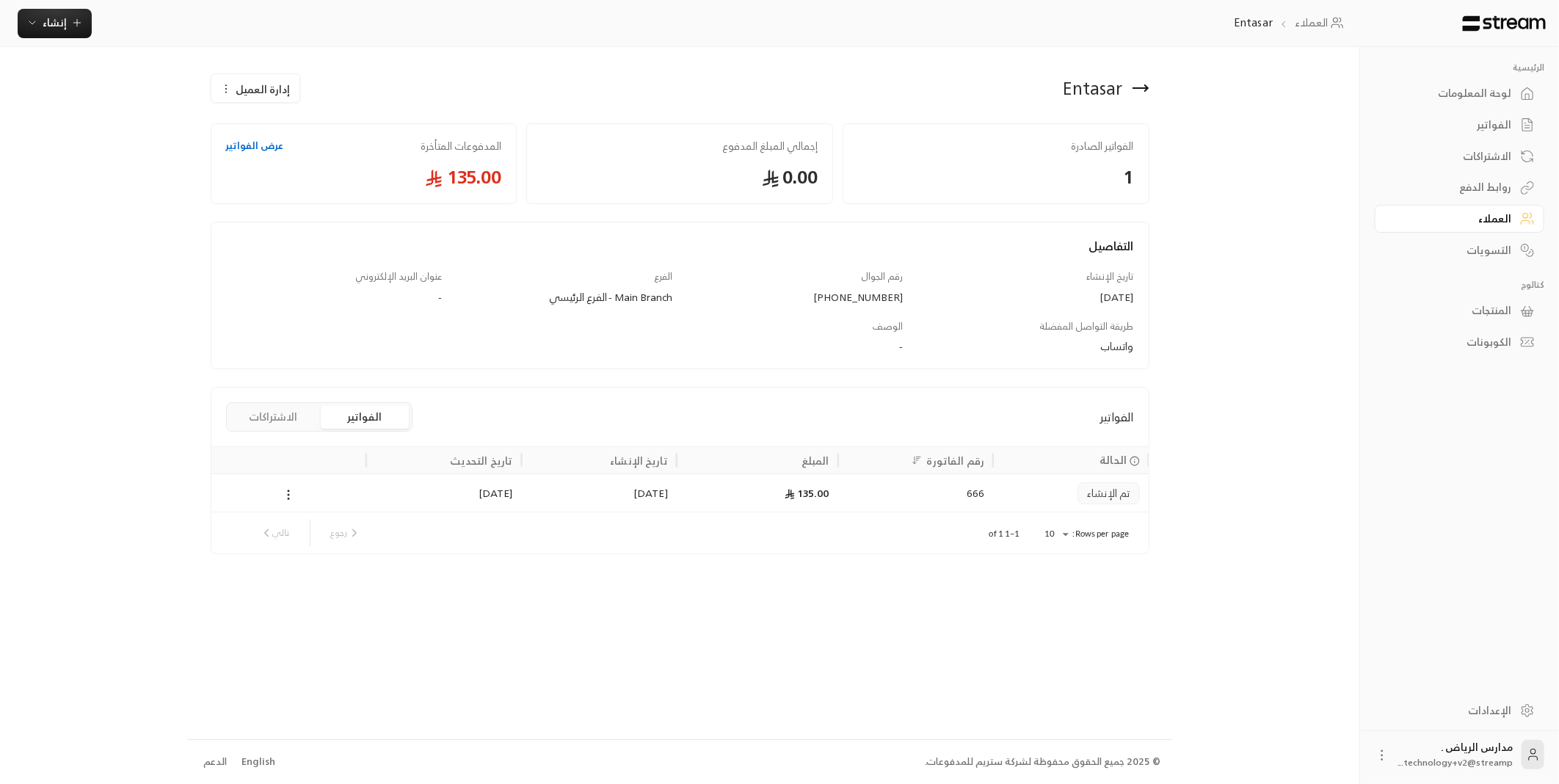
click at [263, 532] on div "رجوع تالي" at bounding box center [310, 532] width 113 height 26
click at [235, 143] on link "عرض الفواتير" at bounding box center [255, 146] width 58 height 14
click at [256, 479] on div at bounding box center [289, 492] width 137 height 38
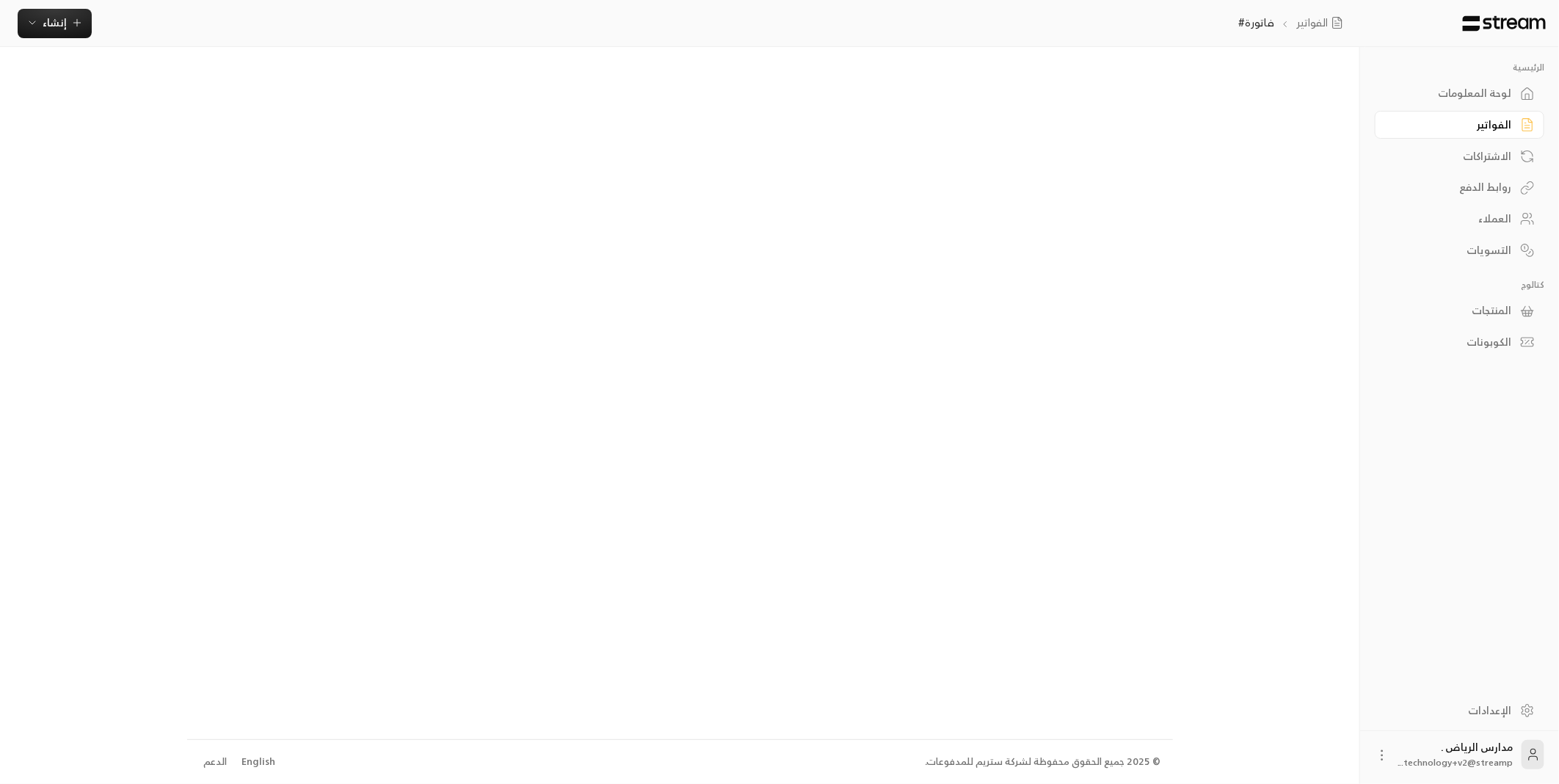
click at [274, 500] on div at bounding box center [679, 393] width 986 height 691
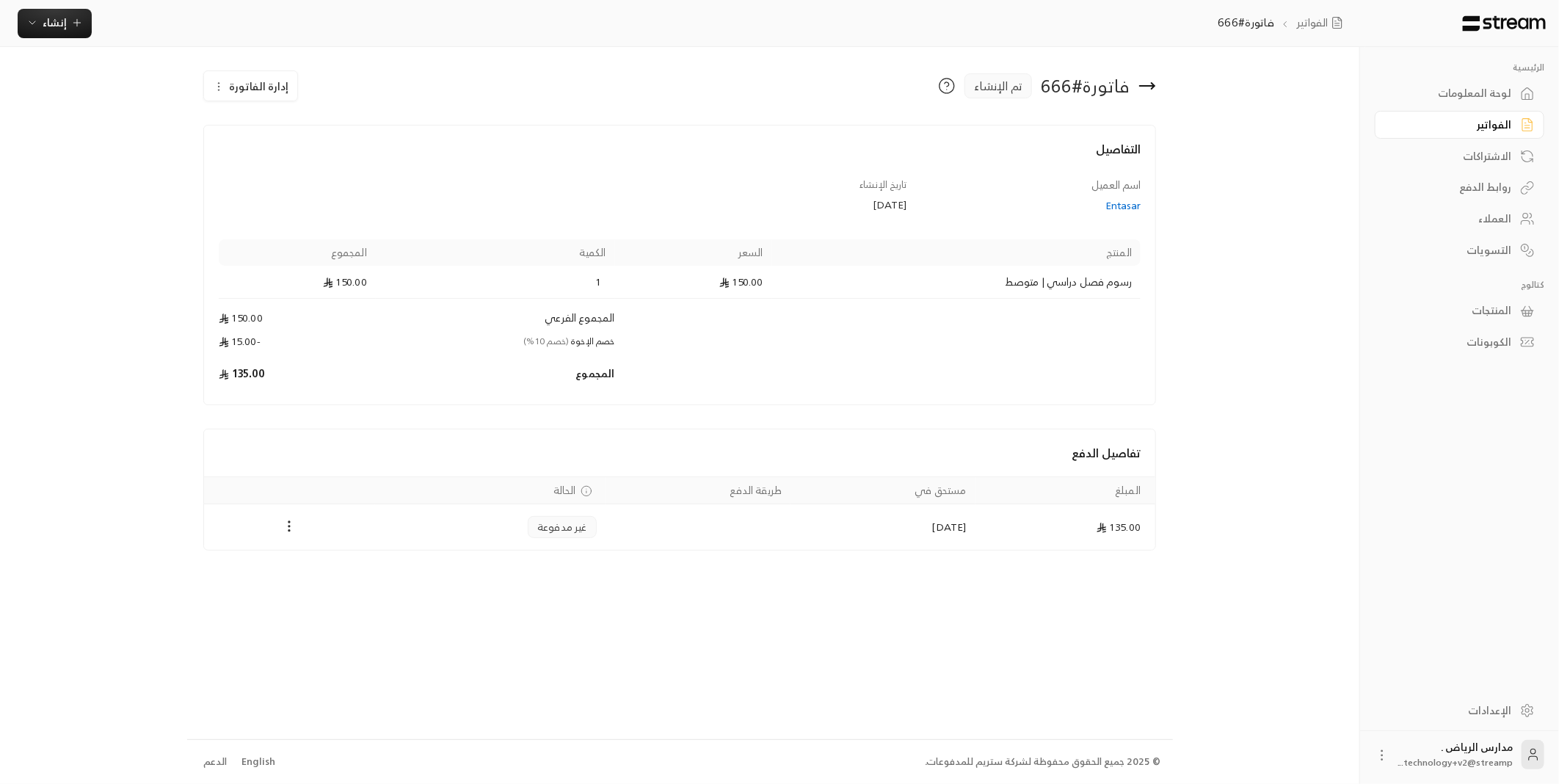
click at [269, 526] on div "Payments" at bounding box center [289, 527] width 153 height 18
click at [273, 519] on div "Payments" at bounding box center [289, 527] width 153 height 18
click at [281, 530] on icon "Payments" at bounding box center [289, 526] width 14 height 14
click at [327, 561] on li "تغيير الحالة الى مدفوعة" at bounding box center [342, 564] width 107 height 26
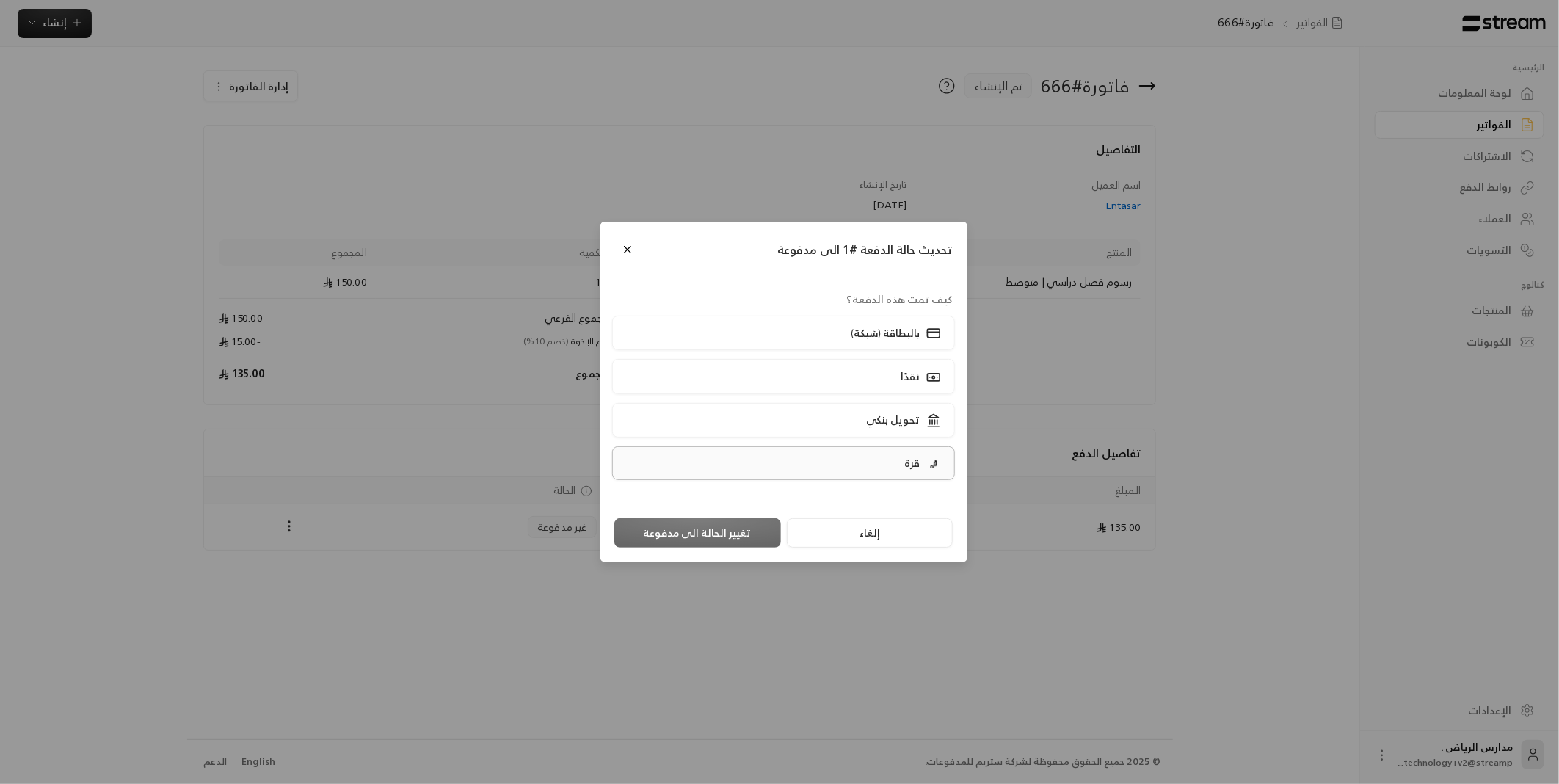
click at [832, 467] on label "قرة" at bounding box center [783, 463] width 342 height 34
click at [657, 531] on button "تغيير الحالة الى مدفوعة" at bounding box center [698, 532] width 167 height 30
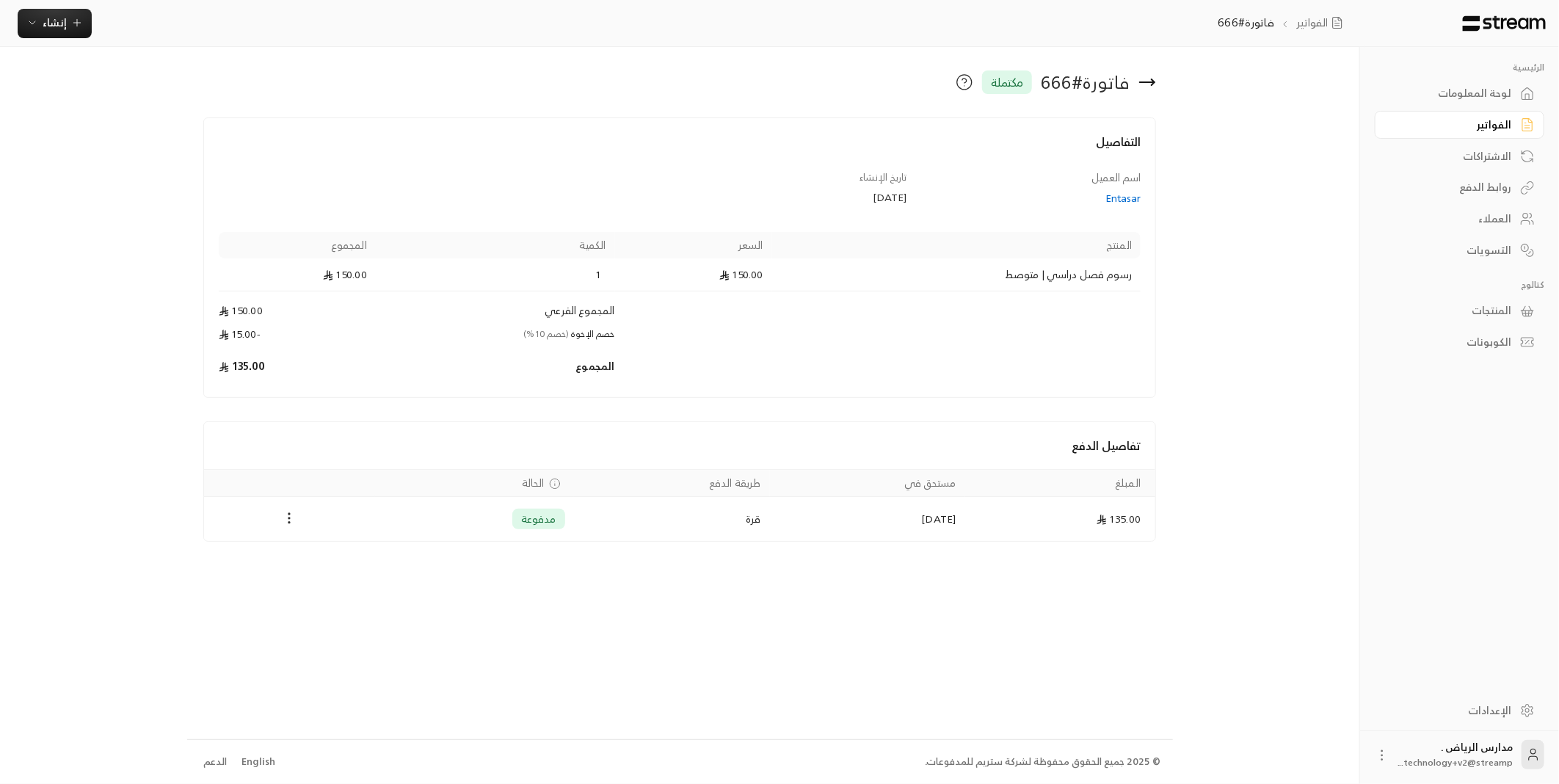
click at [1112, 200] on div "Entasar" at bounding box center [1031, 198] width 221 height 14
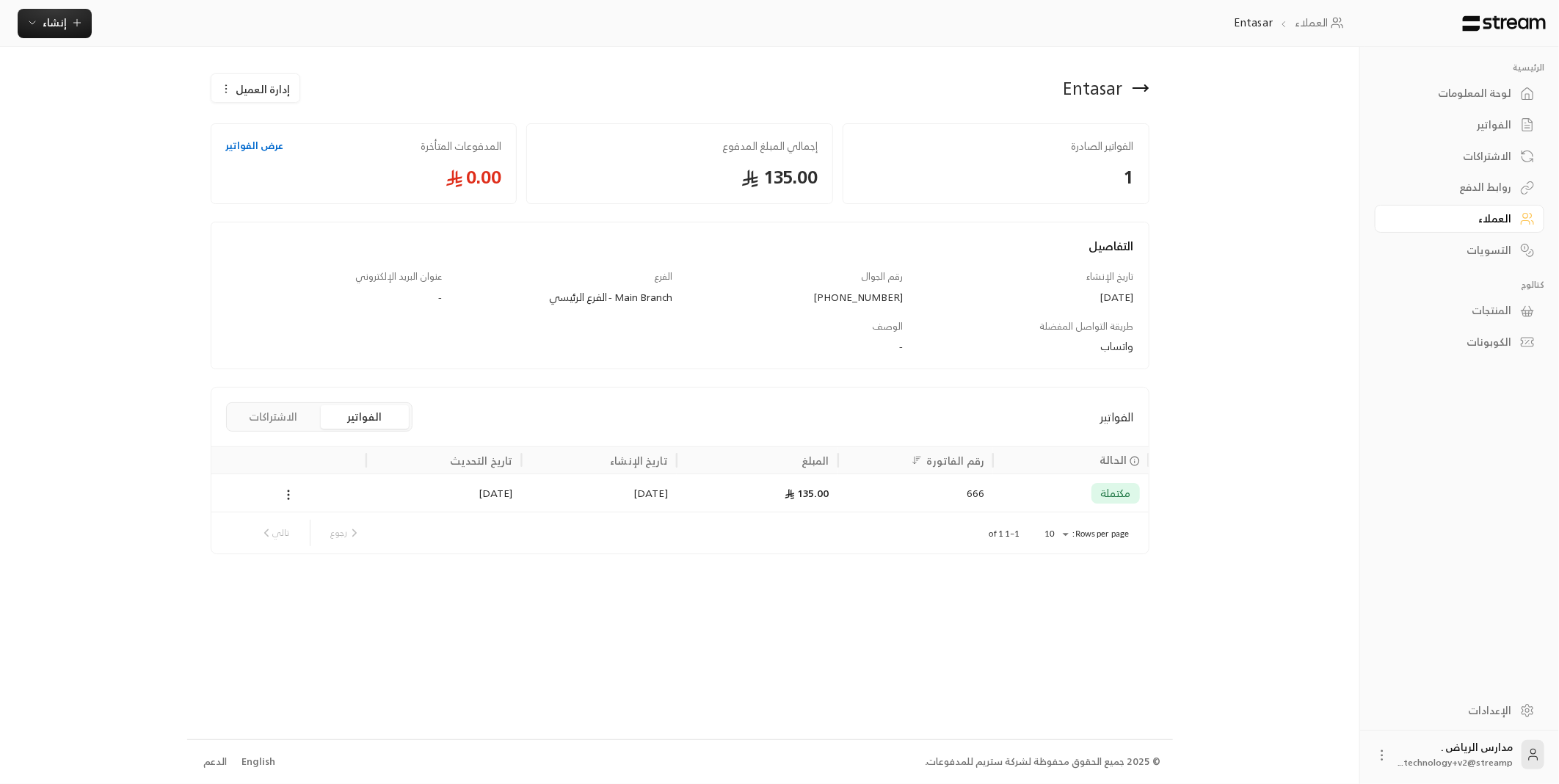
click at [244, 152] on link "عرض الفواتير" at bounding box center [255, 146] width 58 height 14
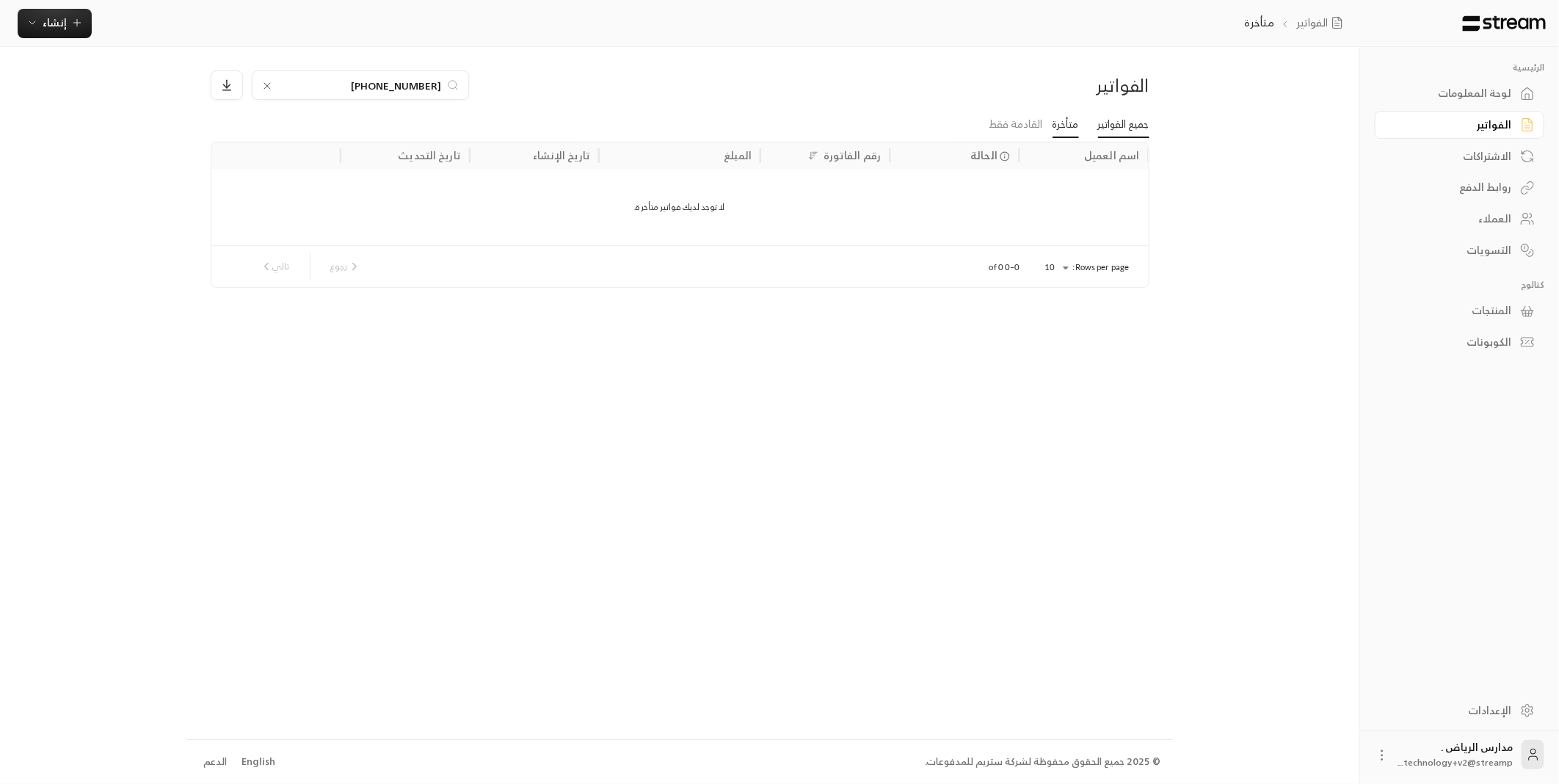
click at [1098, 126] on link "جميع الفواتير" at bounding box center [1124, 124] width 51 height 26
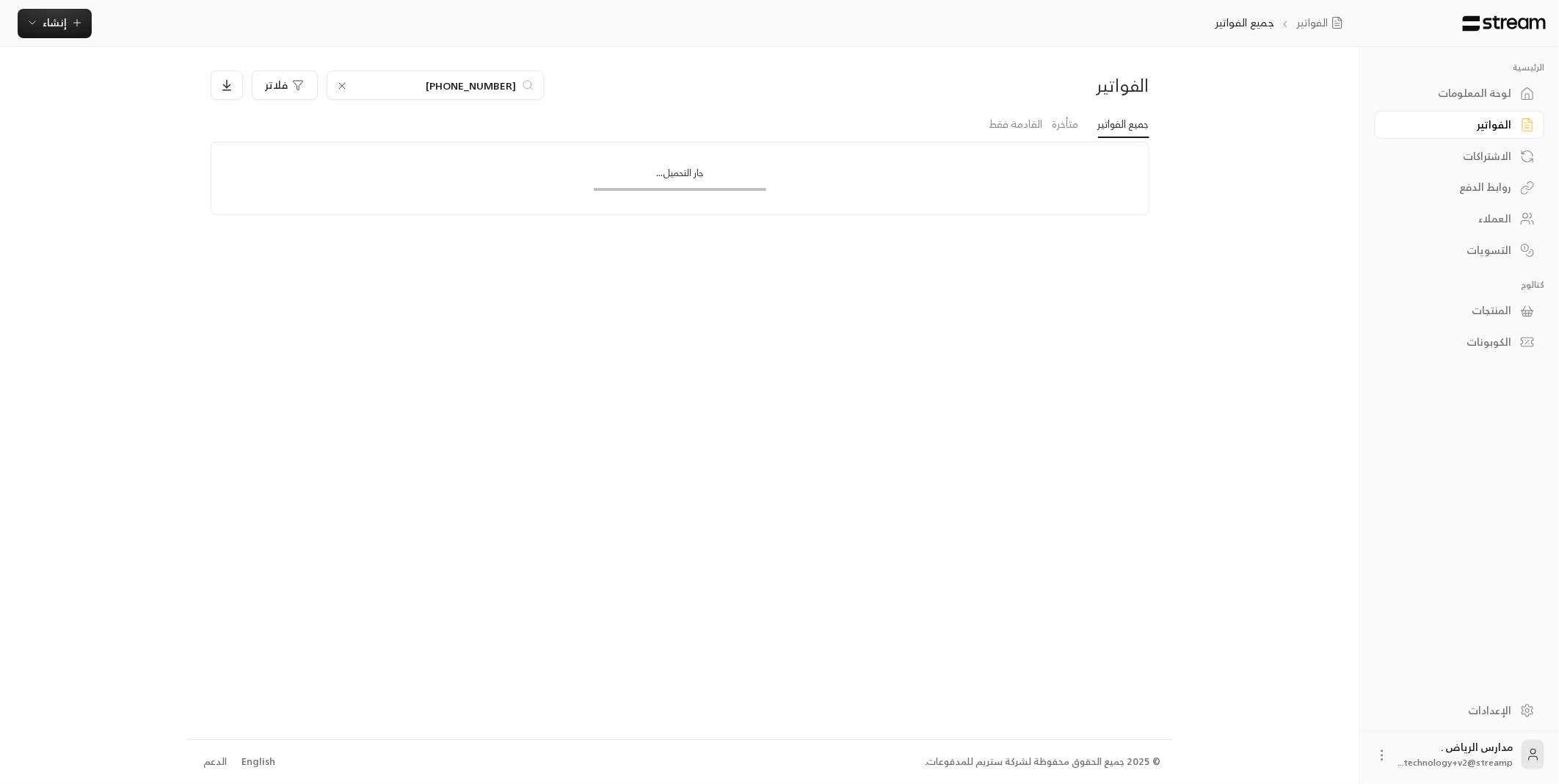
click at [1479, 703] on div "الإعدادات" at bounding box center [1452, 710] width 118 height 14
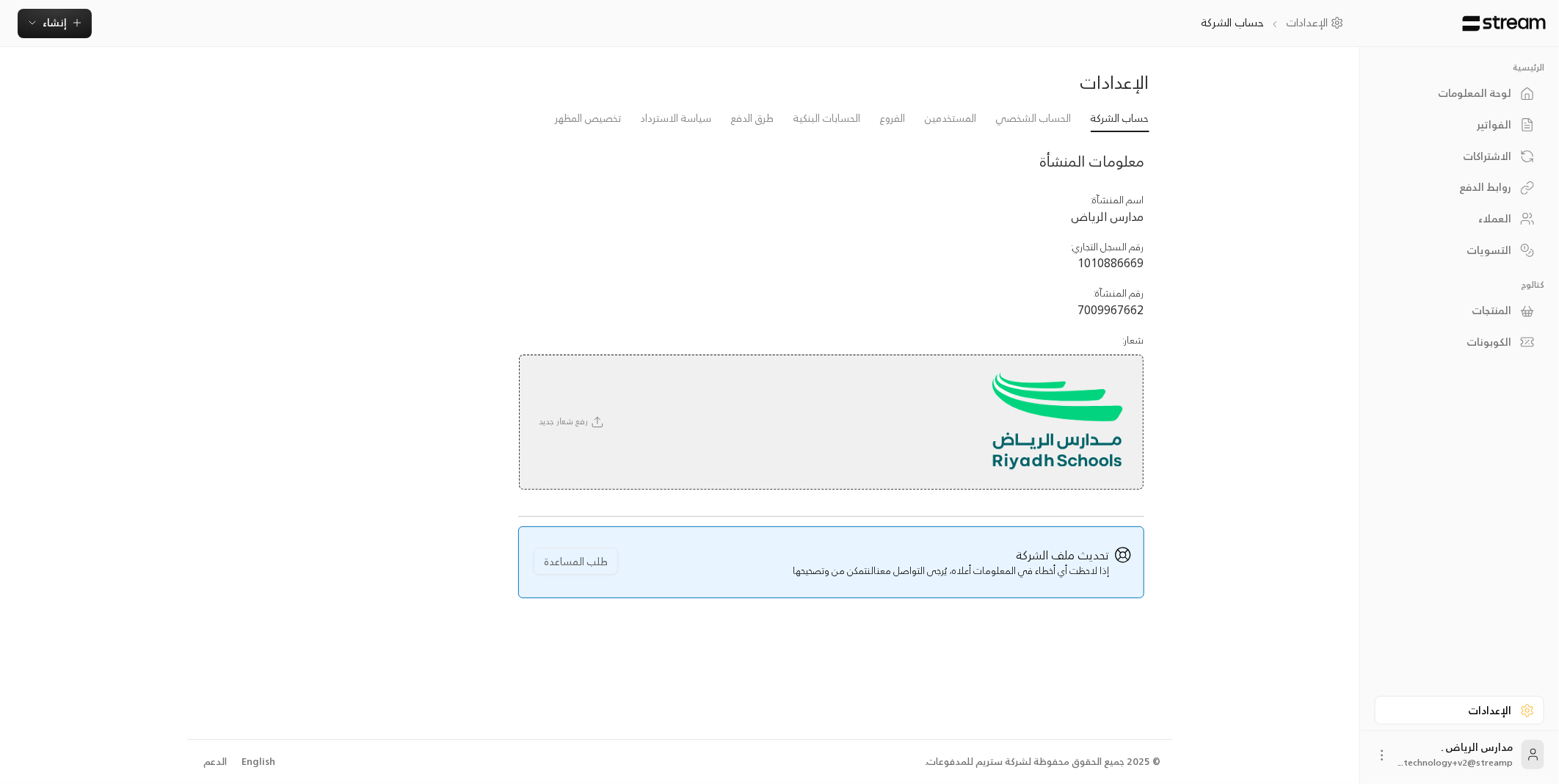
click at [678, 135] on div "معلومات المنشأة" at bounding box center [832, 160] width 640 height 50
click at [663, 127] on link "سياسة الاسترداد" at bounding box center [676, 119] width 71 height 26
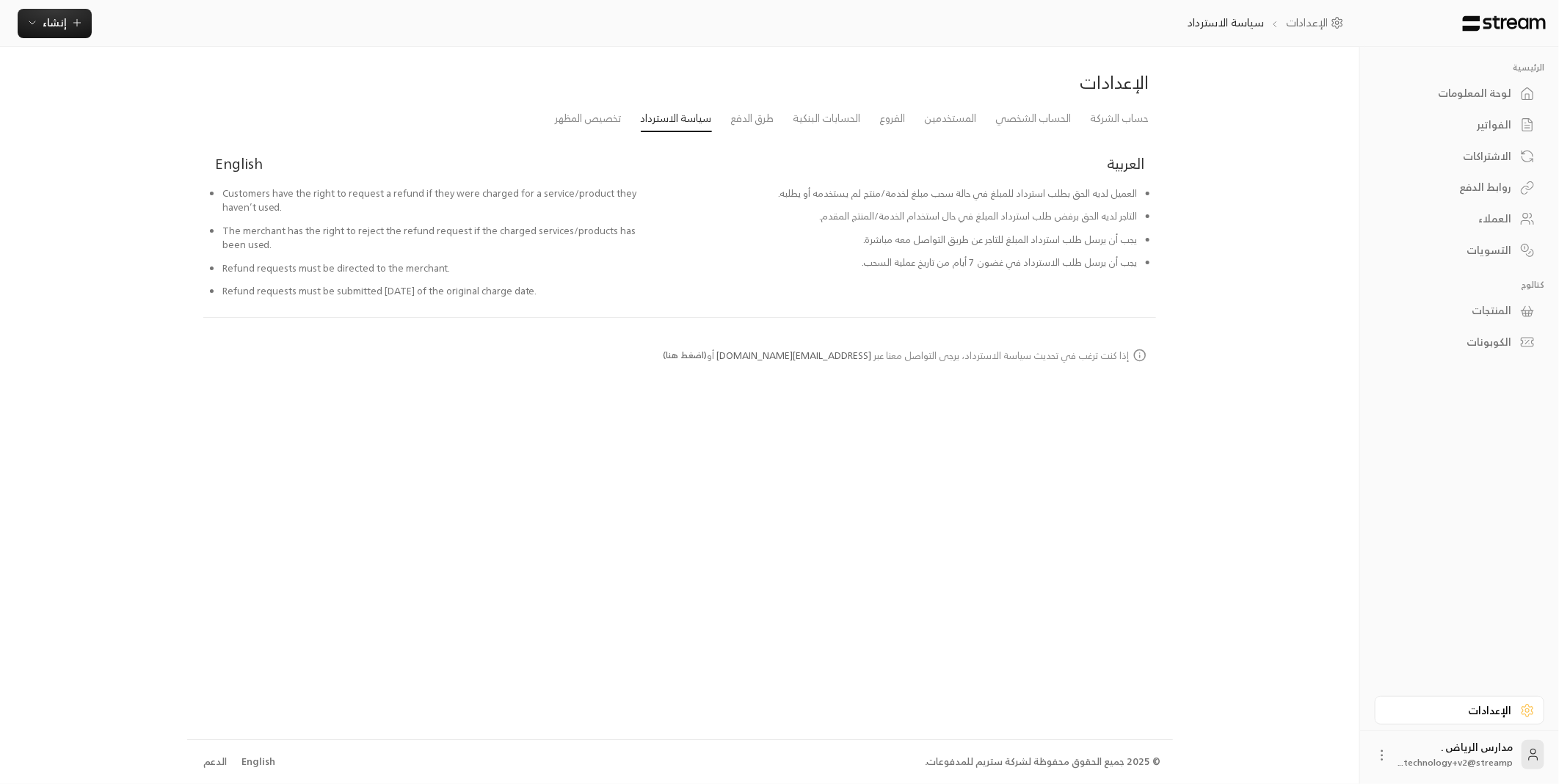
click at [1306, 625] on div "الرئيسية لوحة المعلومات الفواتير الاشتراكات روابط الدفع العملاء التسويات كتالوج…" at bounding box center [780, 392] width 1185 height 784
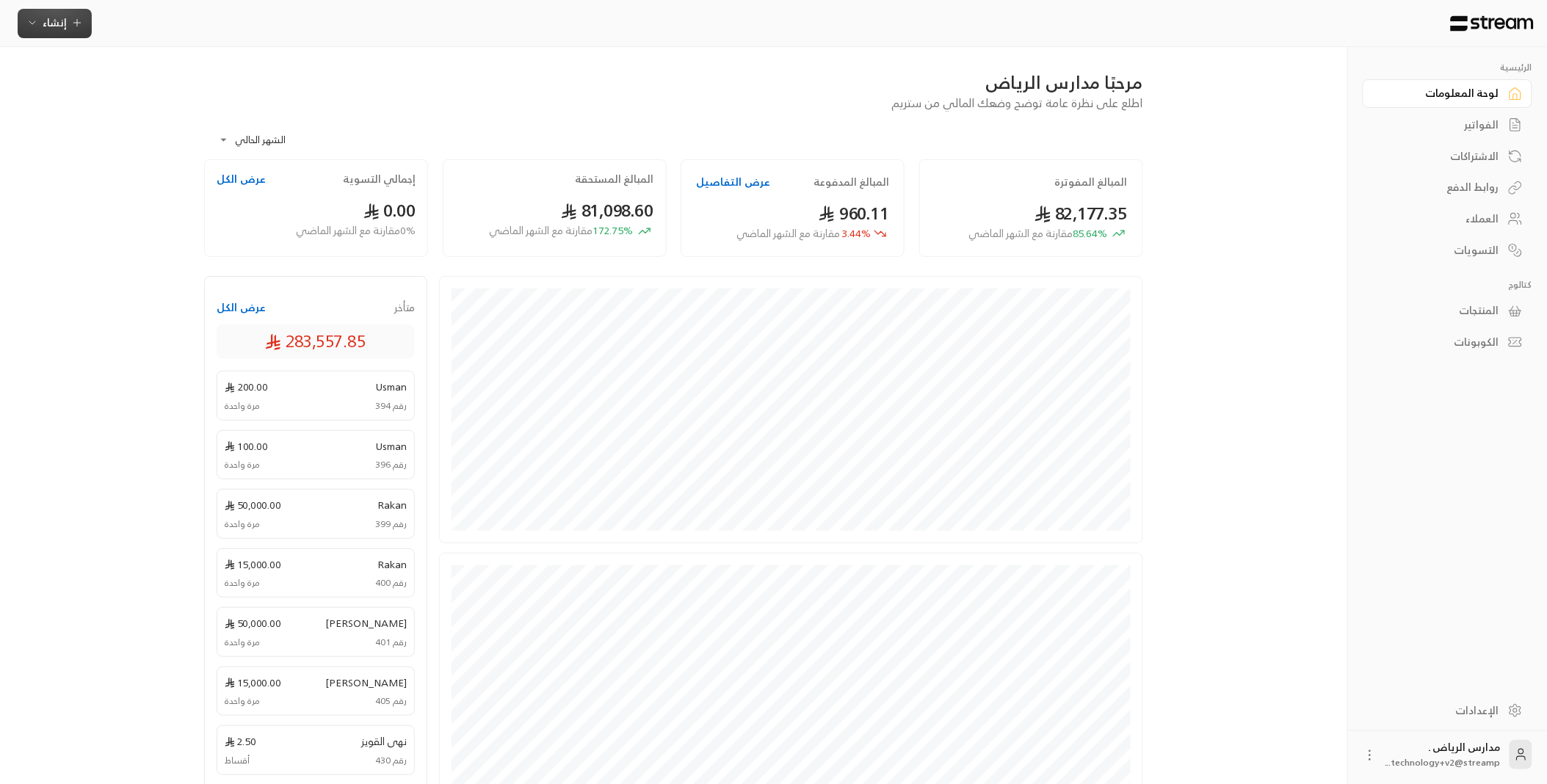
click at [60, 22] on span "إنشاء" at bounding box center [55, 22] width 24 height 18
click at [177, 74] on div "فوري" at bounding box center [127, 68] width 185 height 18
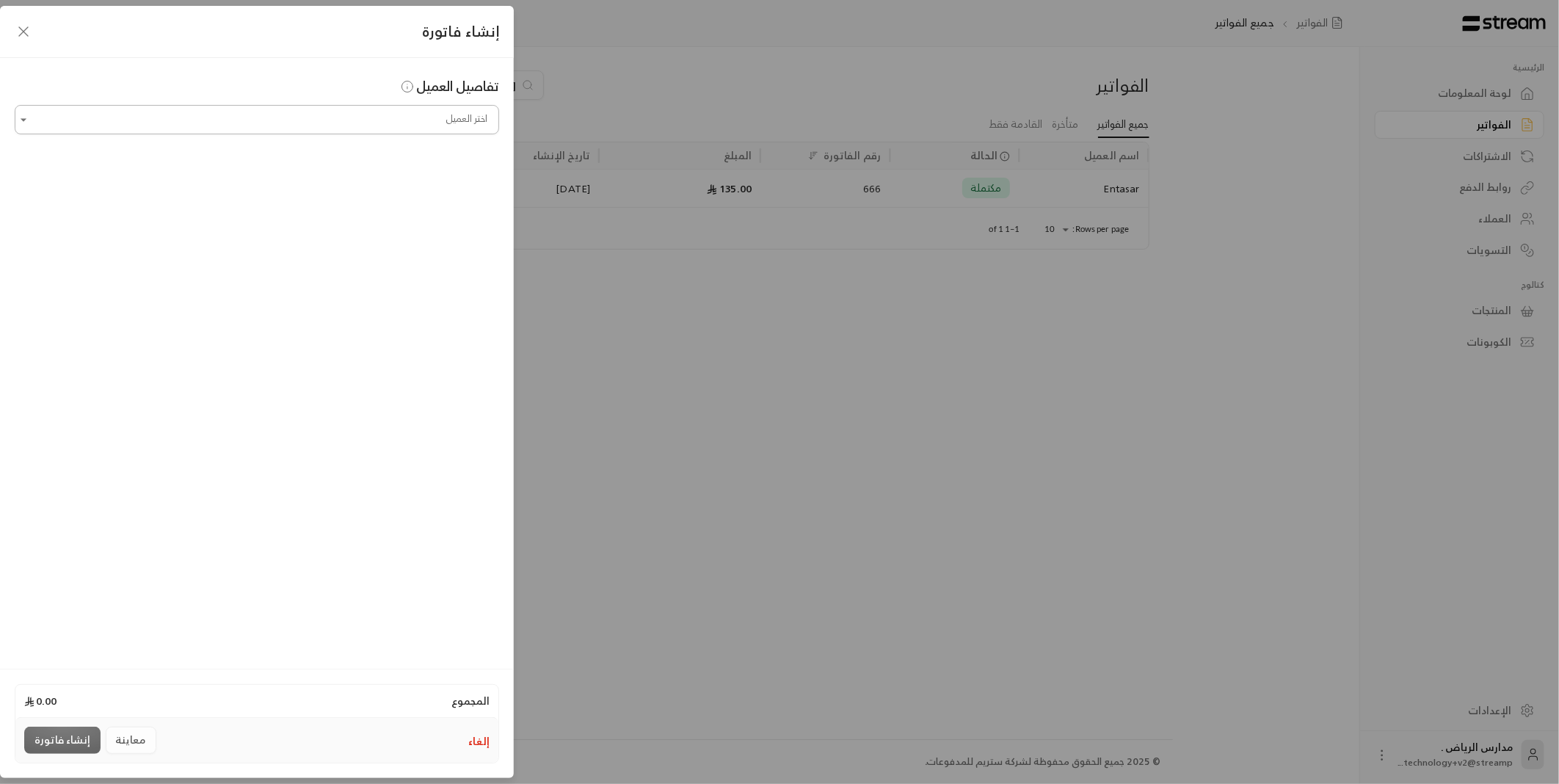
click at [466, 126] on input "اختر العميل" at bounding box center [257, 120] width 484 height 26
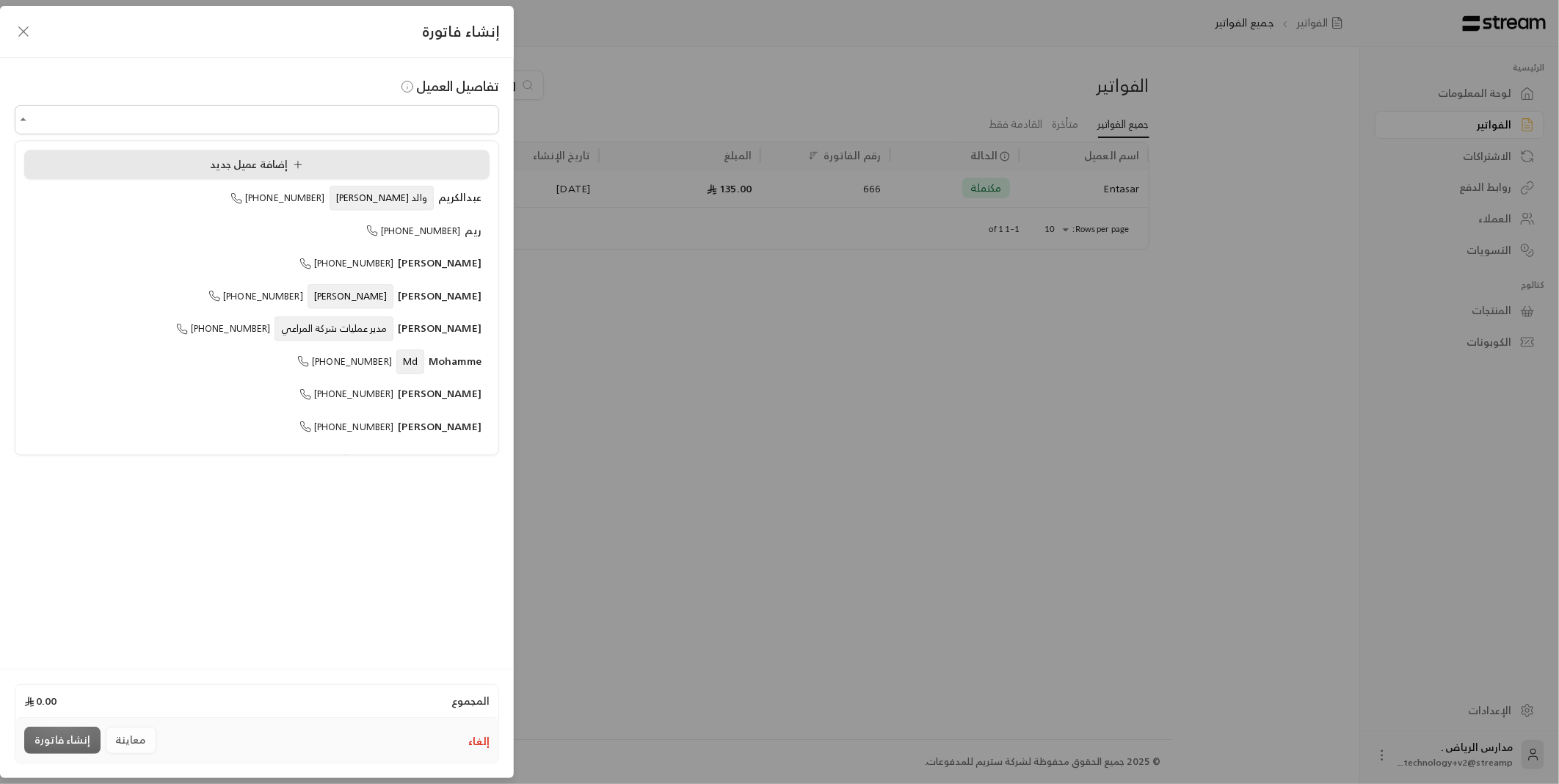
click at [321, 160] on div "إضافة عميل جديد" at bounding box center [257, 164] width 449 height 15
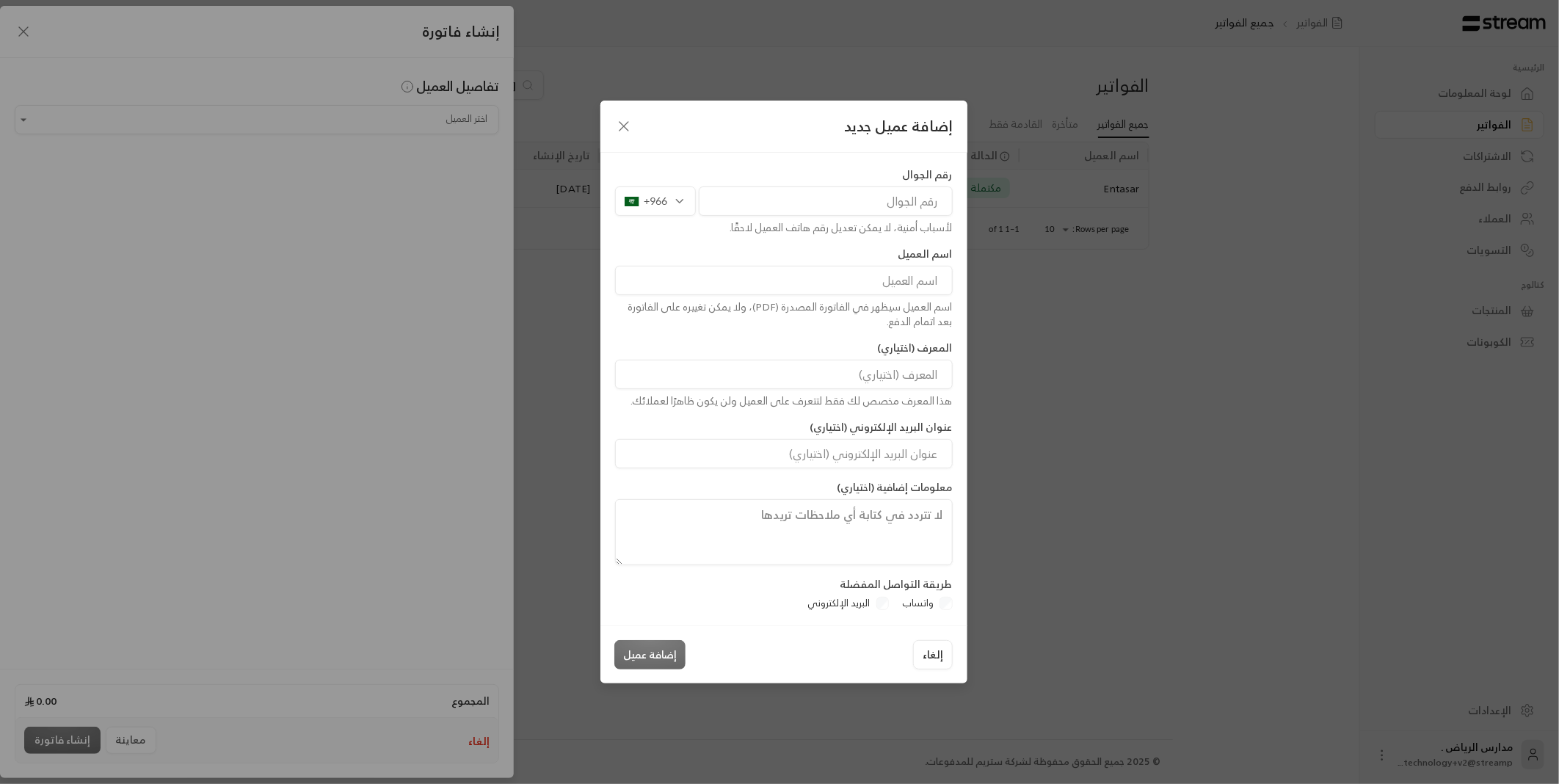
click at [1002, 414] on div "إضافة عميل جديد رقم الجوال +966 لأسباب أمنية، لا يمكن تعديل رقم هاتف العميل لاح…" at bounding box center [780, 392] width 1559 height 784
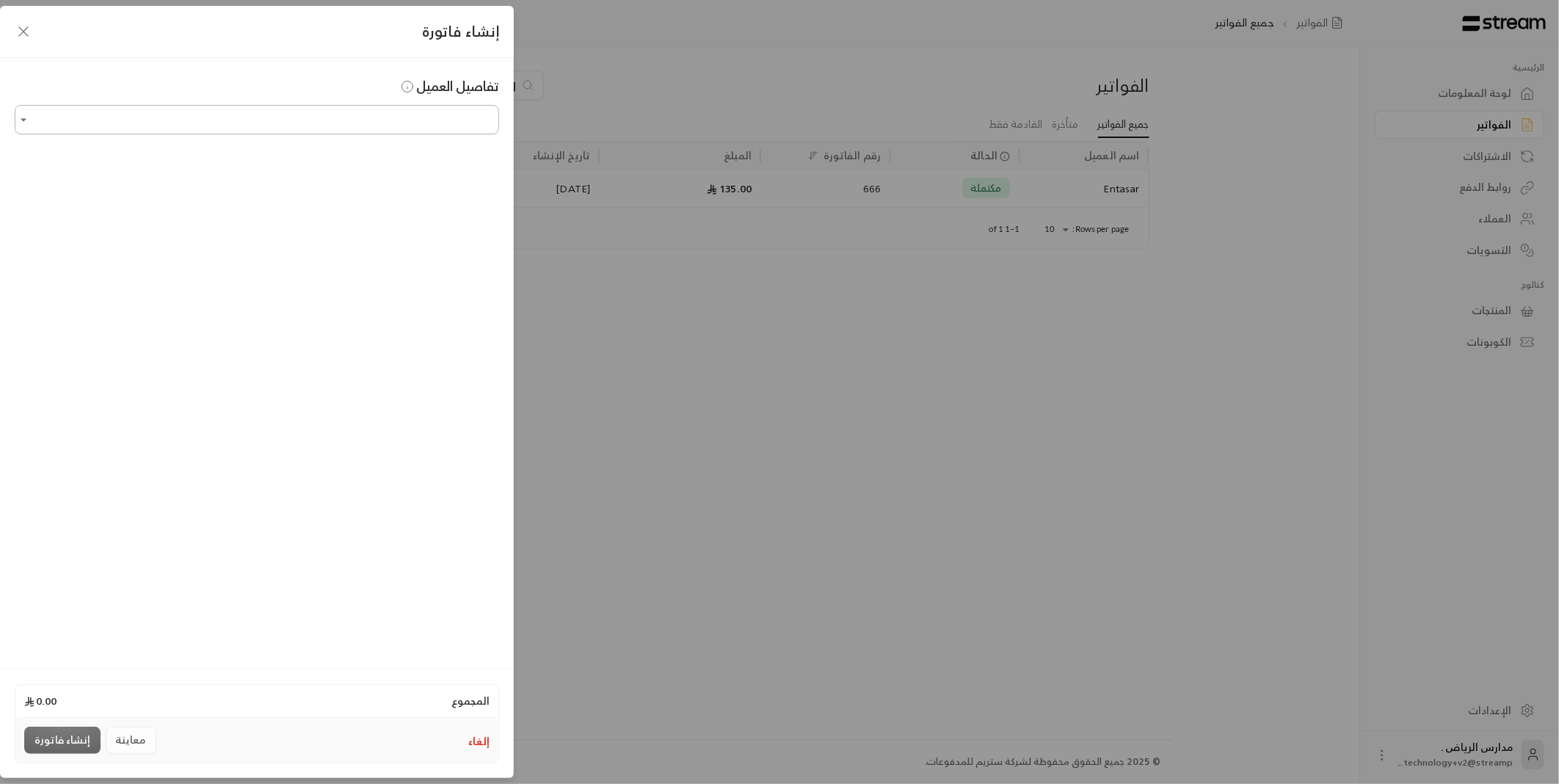
click at [413, 127] on input "اختر العميل" at bounding box center [257, 120] width 484 height 26
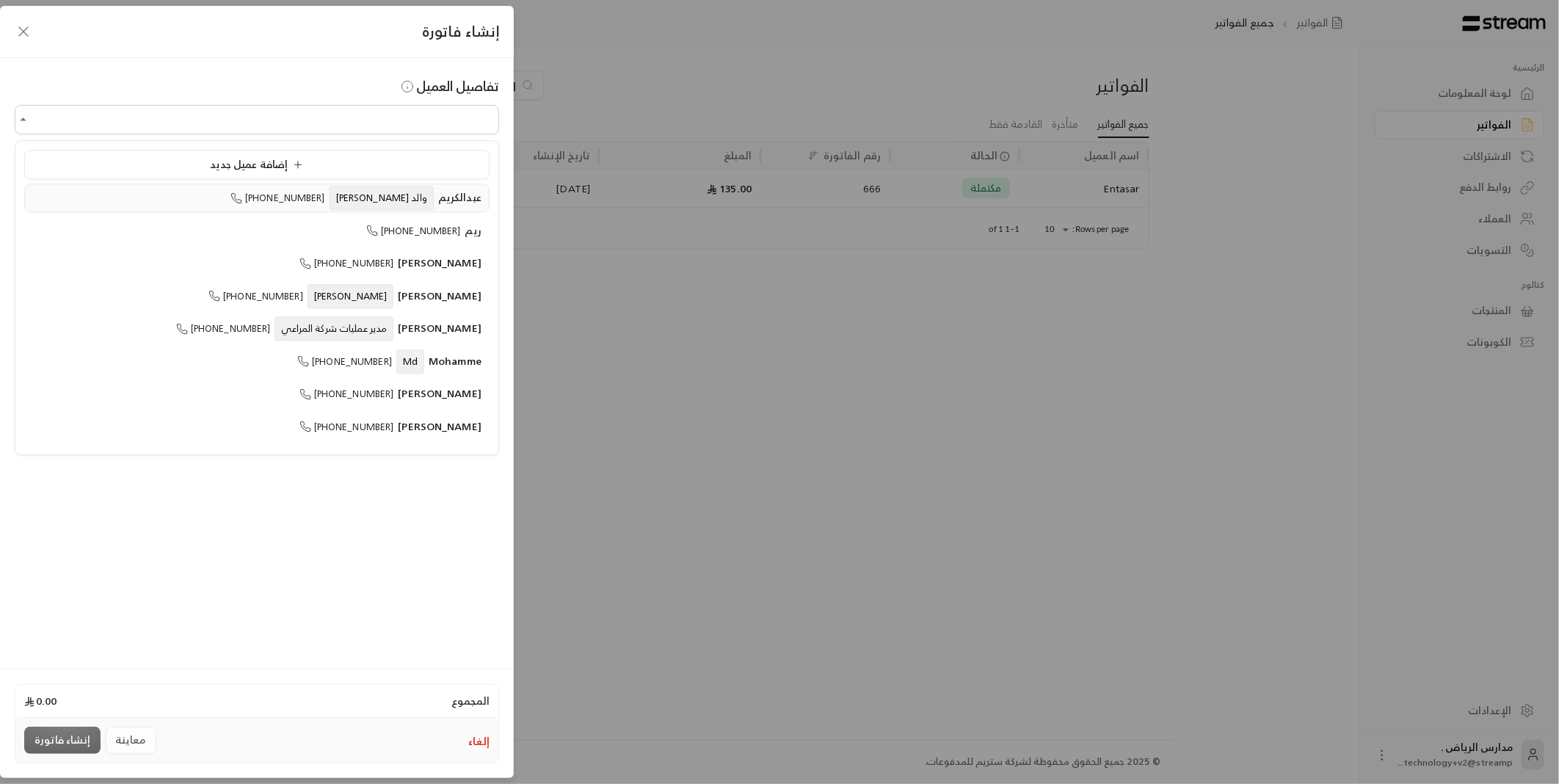
click at [387, 187] on span "والد [PERSON_NAME]" at bounding box center [382, 198] width 104 height 24
type input "**********"
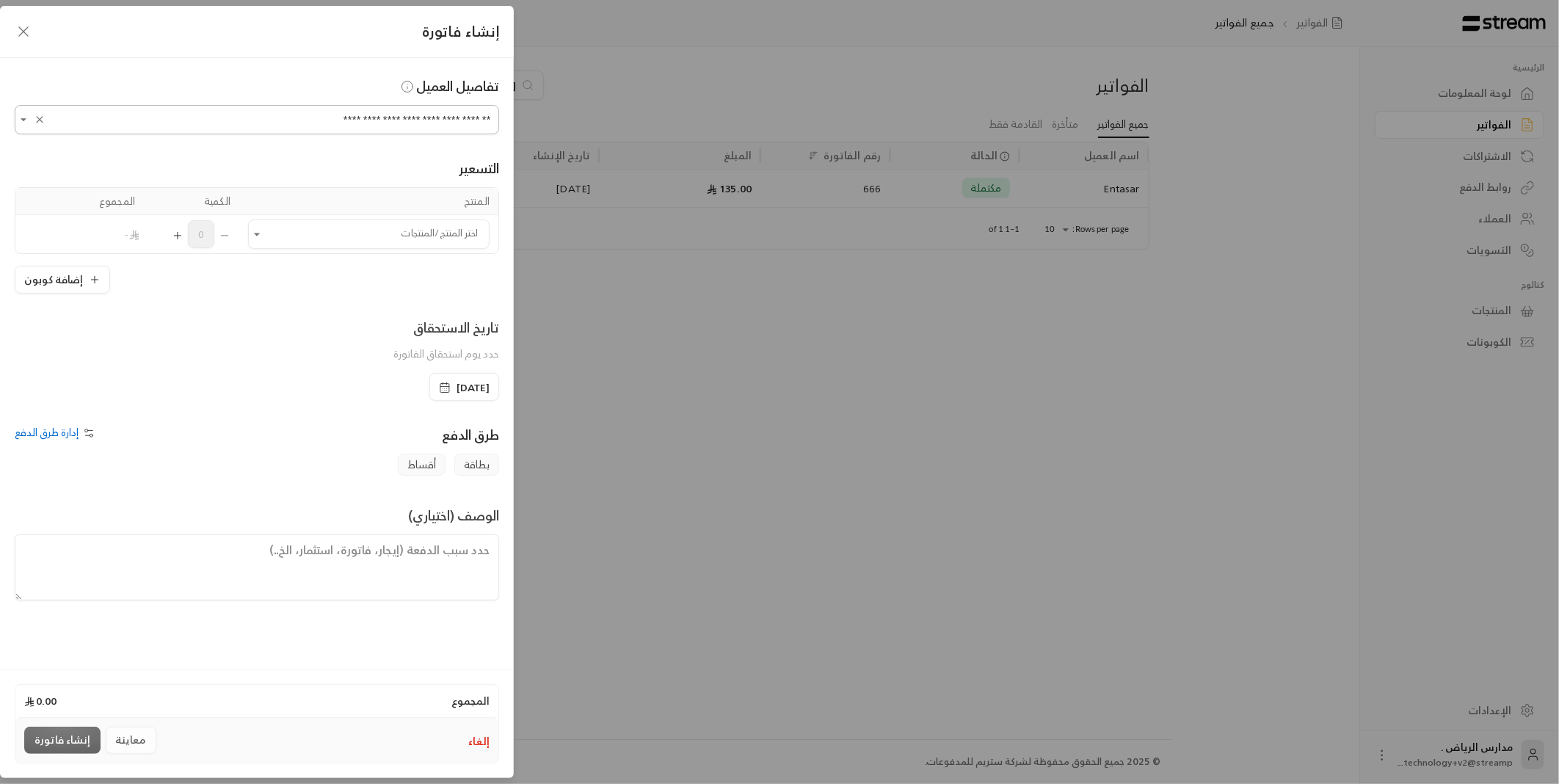
click at [104, 108] on input "**********" at bounding box center [257, 120] width 484 height 26
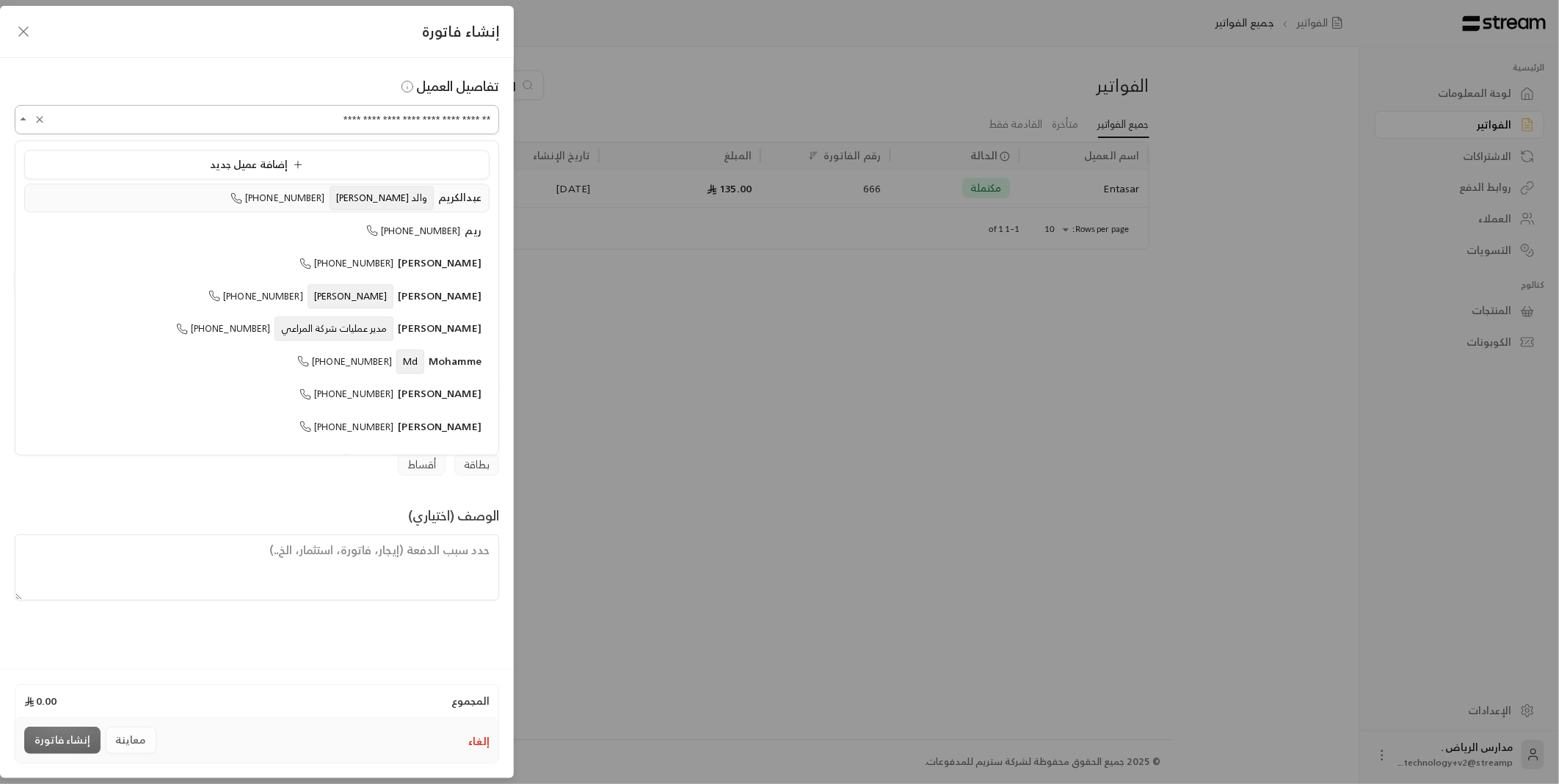
click at [56, 115] on input "**********" at bounding box center [257, 120] width 484 height 26
click at [45, 119] on icon "Clear" at bounding box center [39, 119] width 12 height 12
click at [166, 117] on input "اختر العميل" at bounding box center [257, 120] width 484 height 26
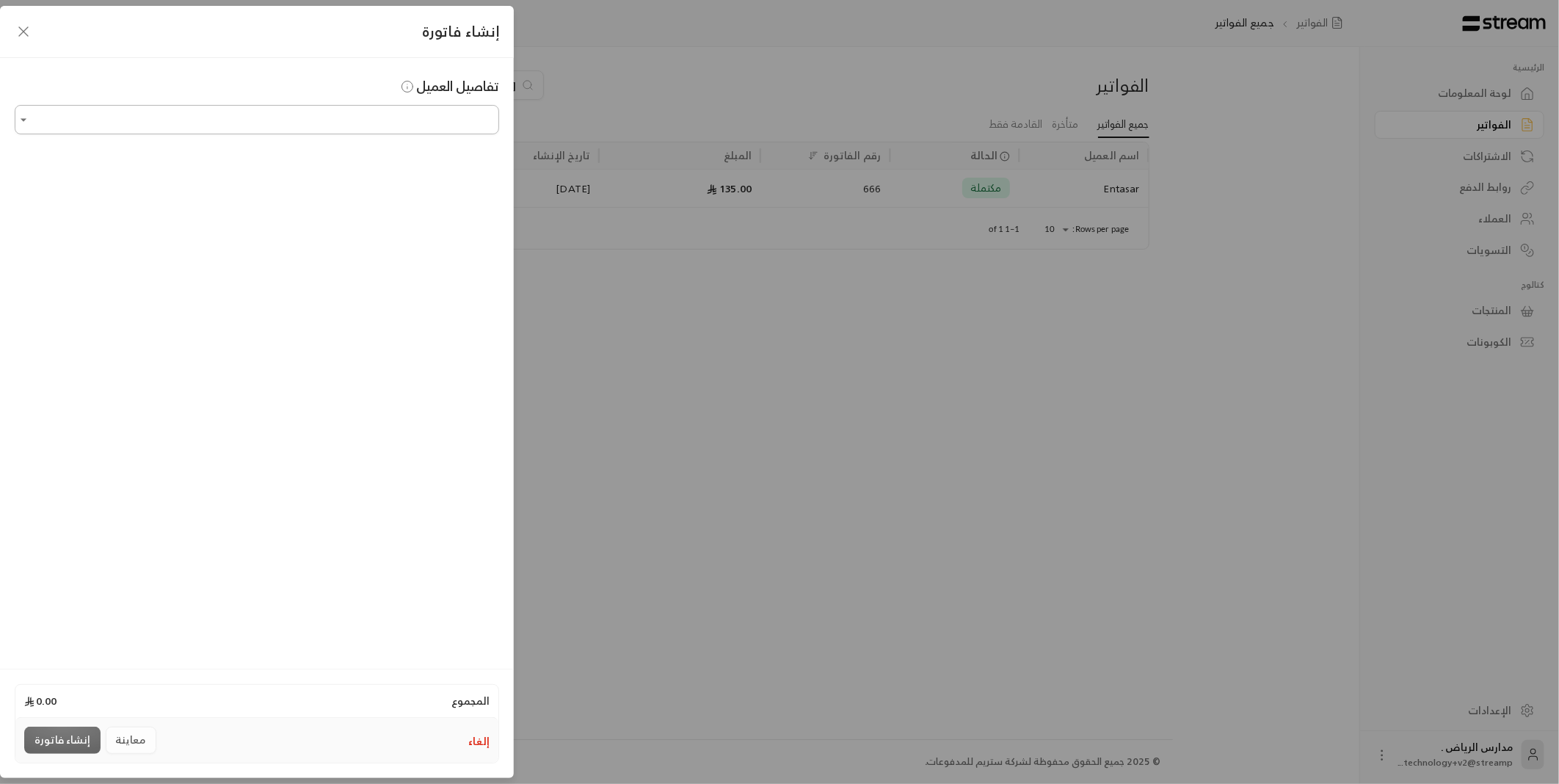
click at [325, 120] on input "اختر العميل" at bounding box center [257, 120] width 484 height 26
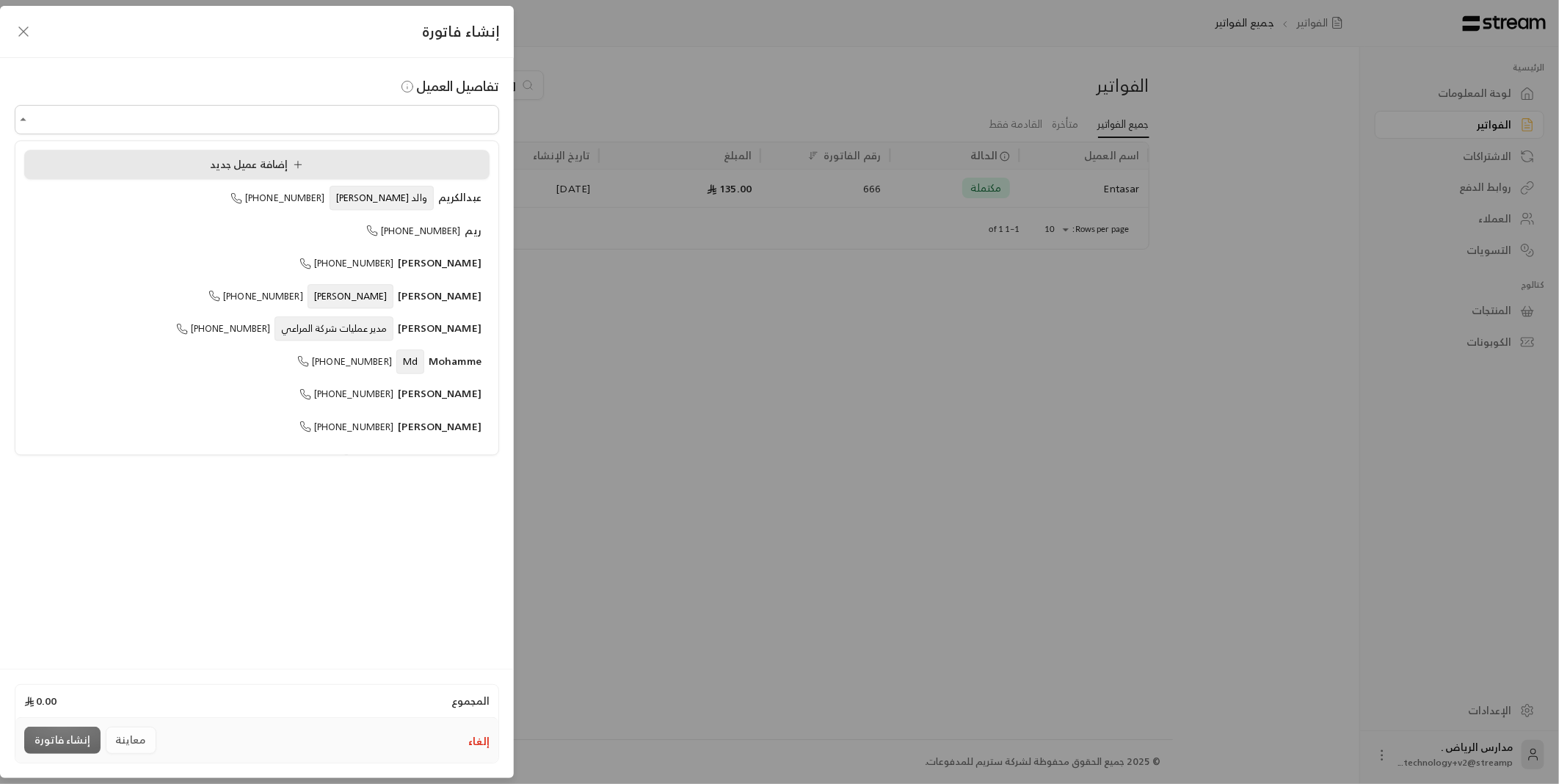
click at [308, 164] on span "إضافة عميل جديد" at bounding box center [260, 164] width 99 height 18
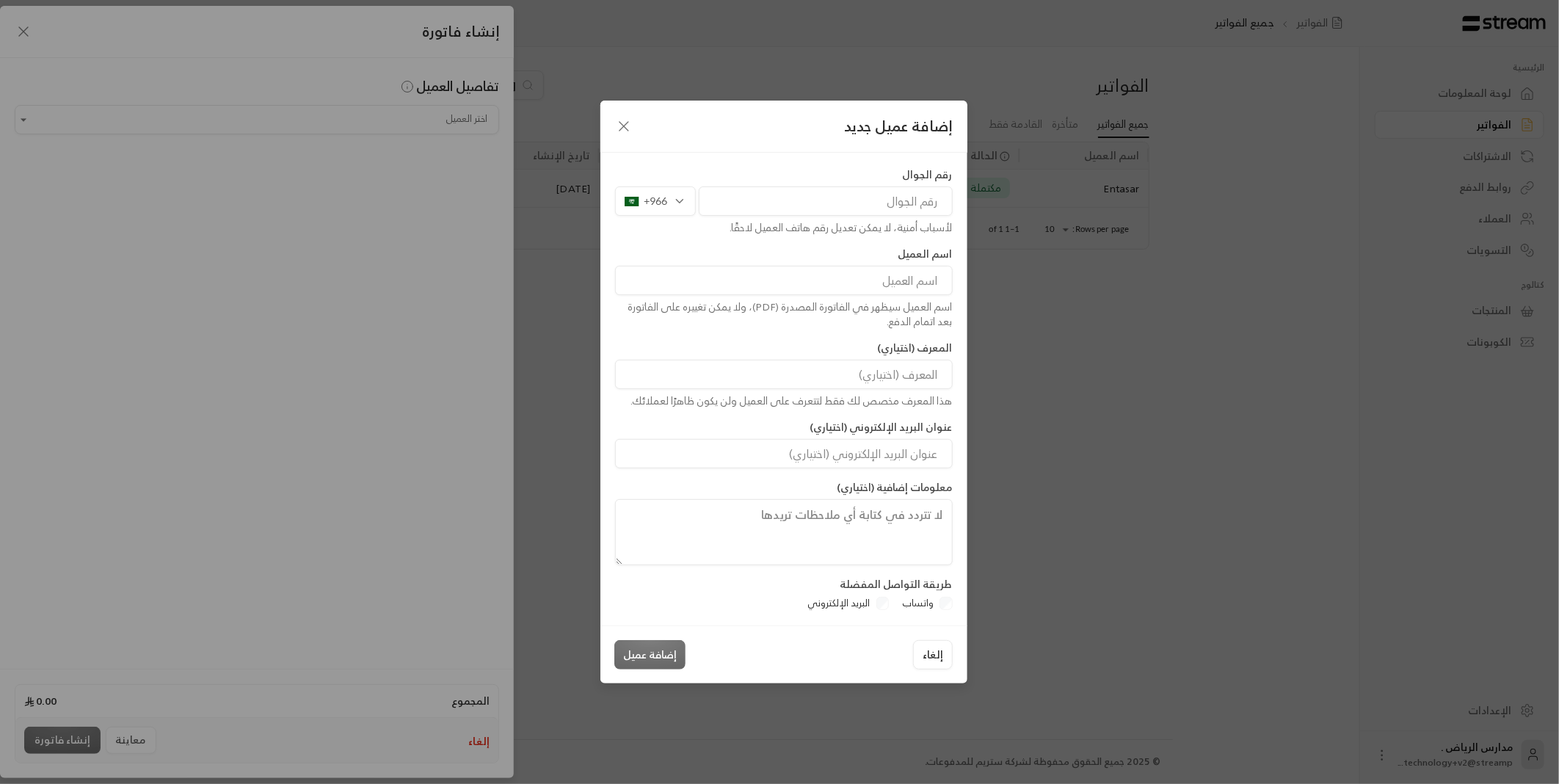
click at [632, 132] on icon "button" at bounding box center [624, 126] width 18 height 18
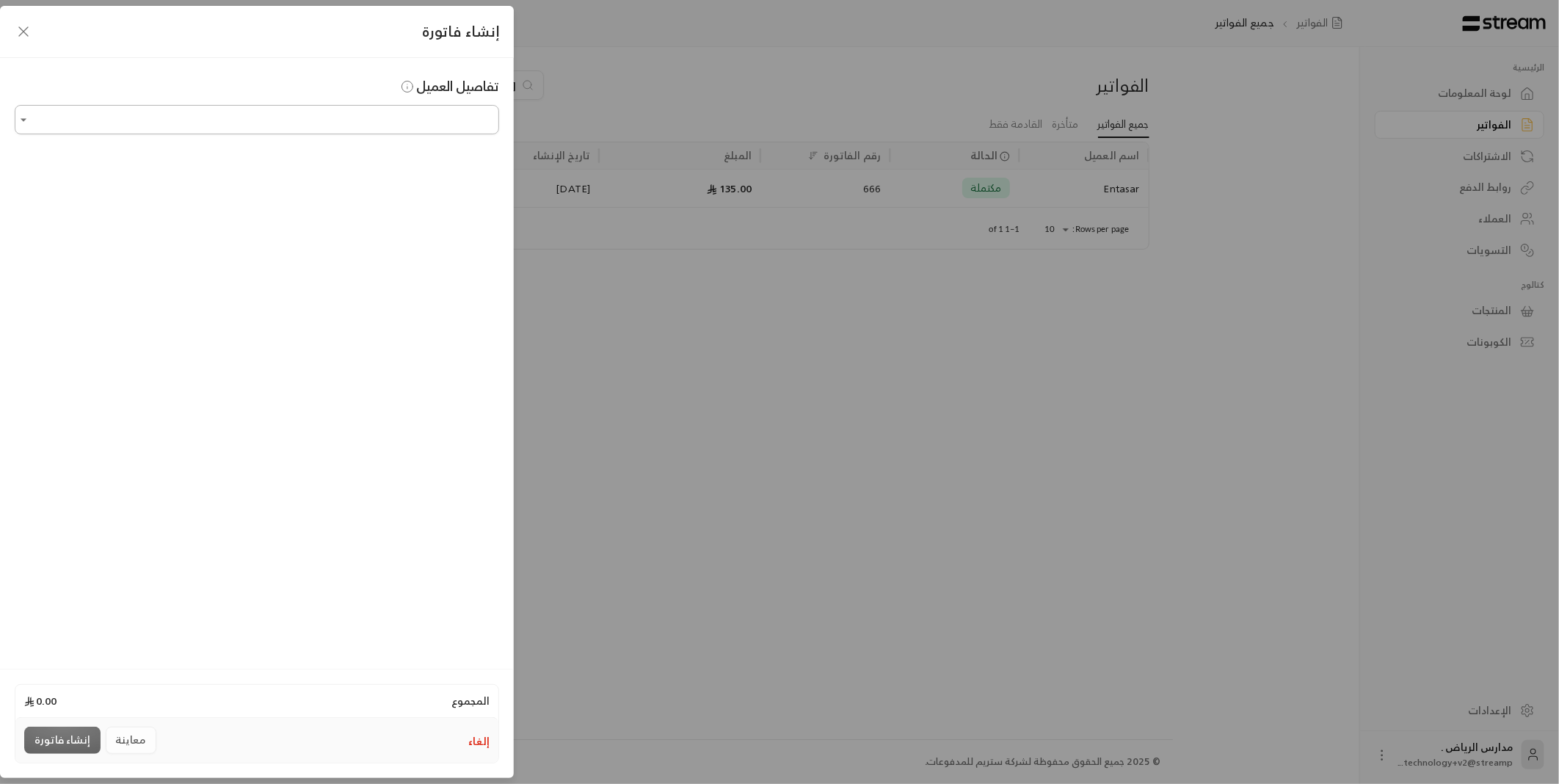
click at [419, 120] on input "اختر العميل" at bounding box center [257, 120] width 484 height 26
click at [433, 200] on span "[PHONE_NUMBER]" at bounding box center [390, 197] width 95 height 17
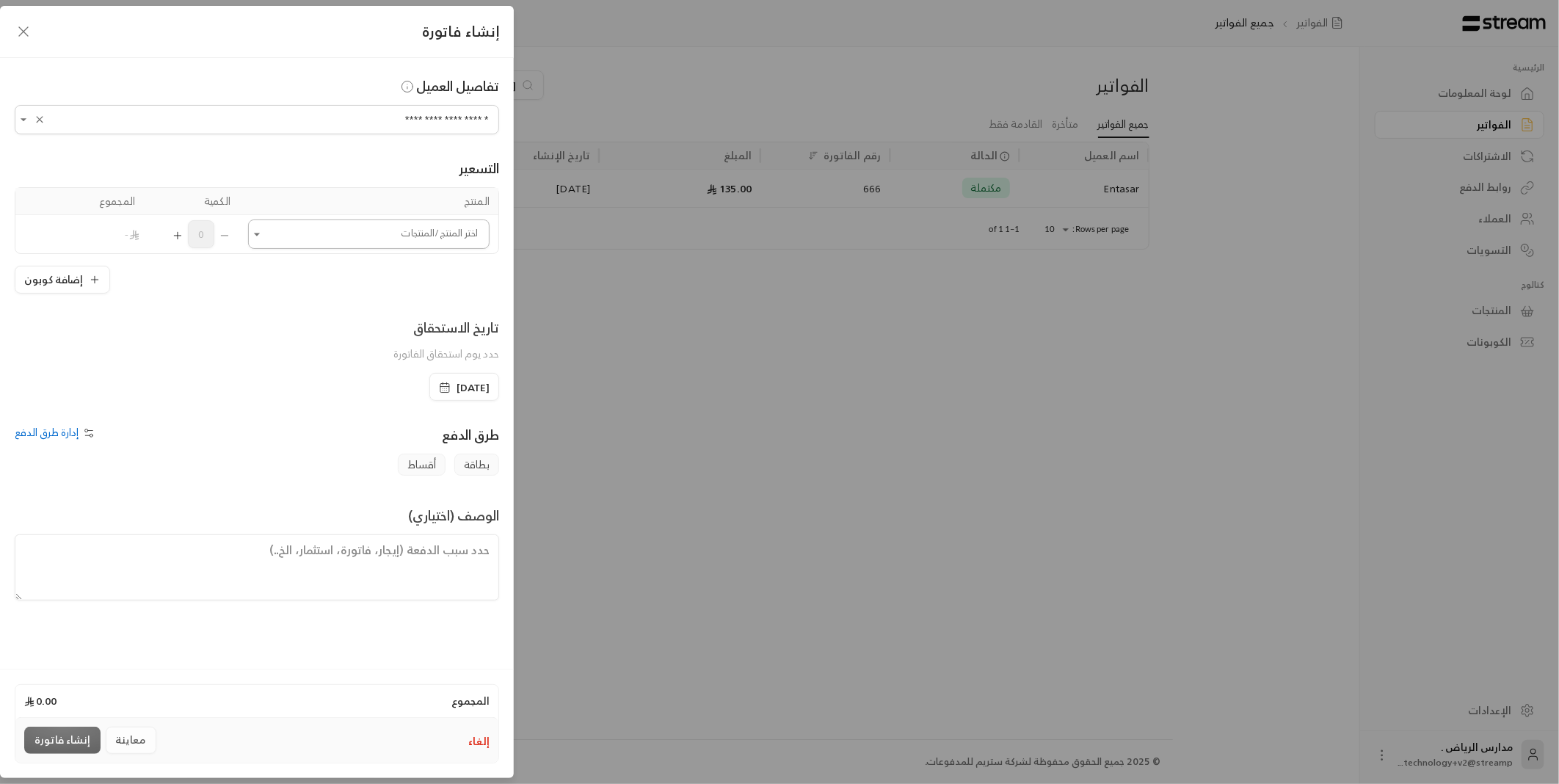
type input "**********"
click at [434, 239] on input "اختر العميل" at bounding box center [368, 234] width 241 height 26
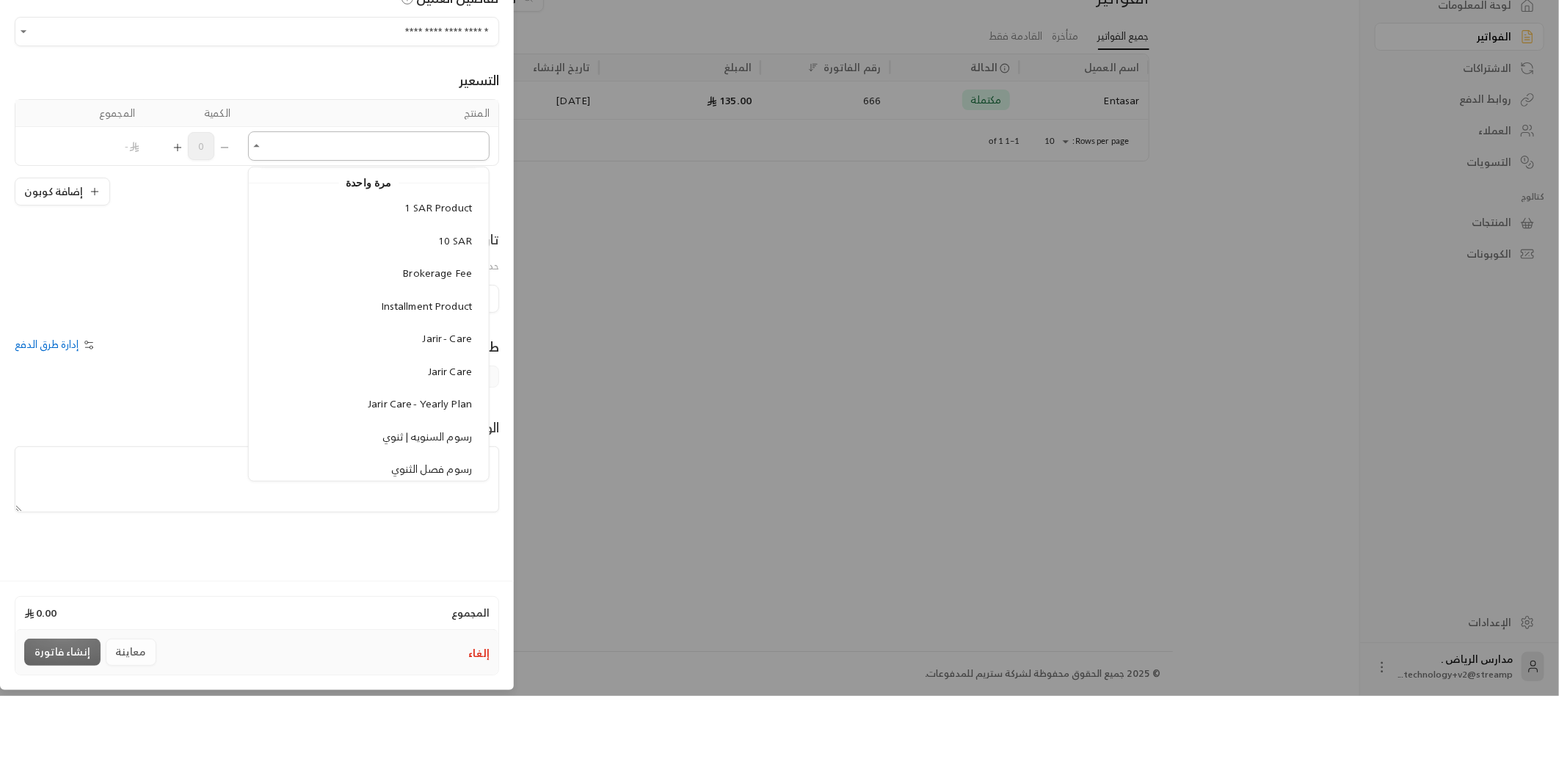
scroll to position [33, 0]
click at [450, 334] on span "10 SAR" at bounding box center [455, 333] width 34 height 18
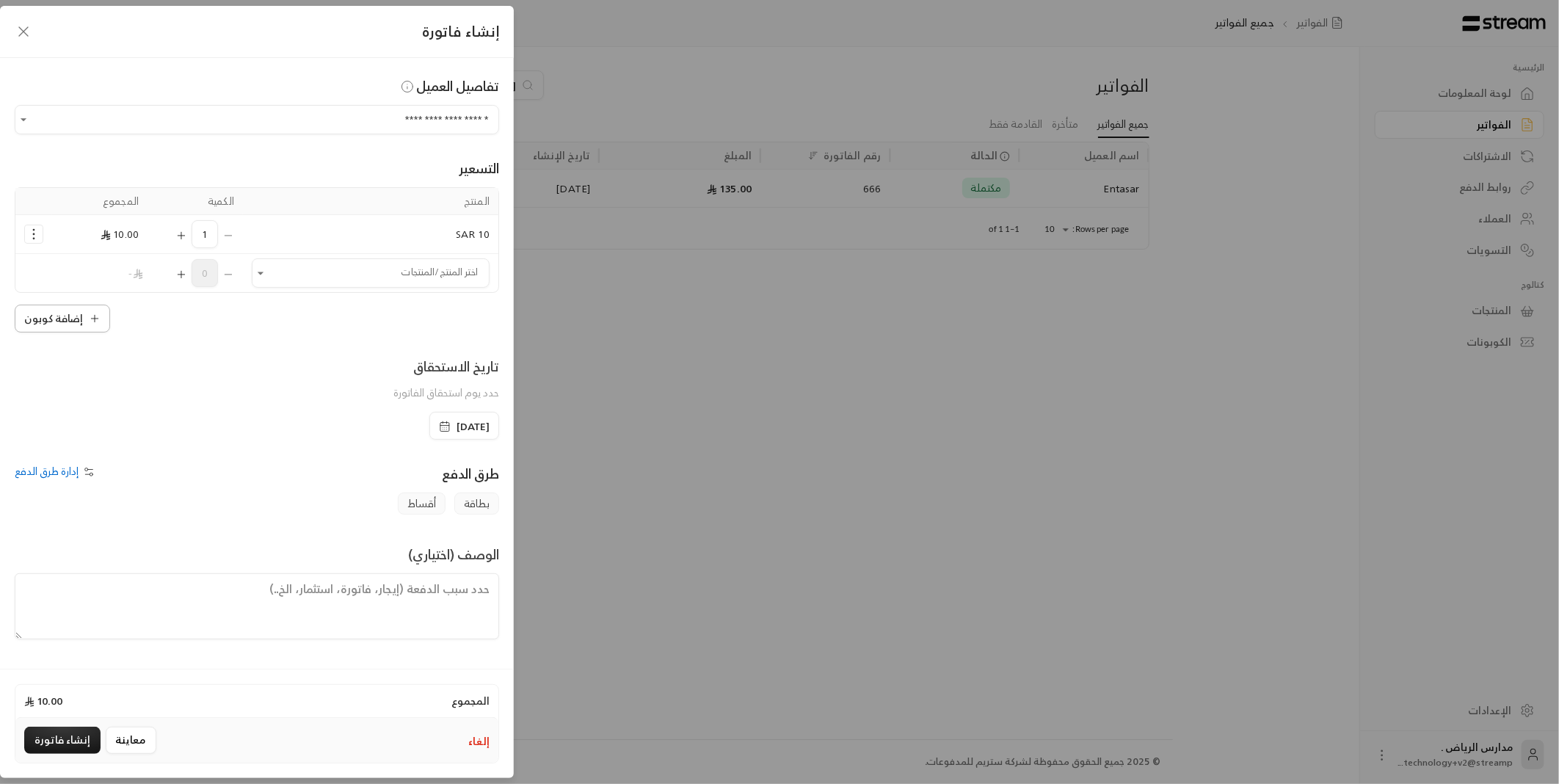
click at [82, 328] on button "إضافة كوبون" at bounding box center [62, 318] width 95 height 28
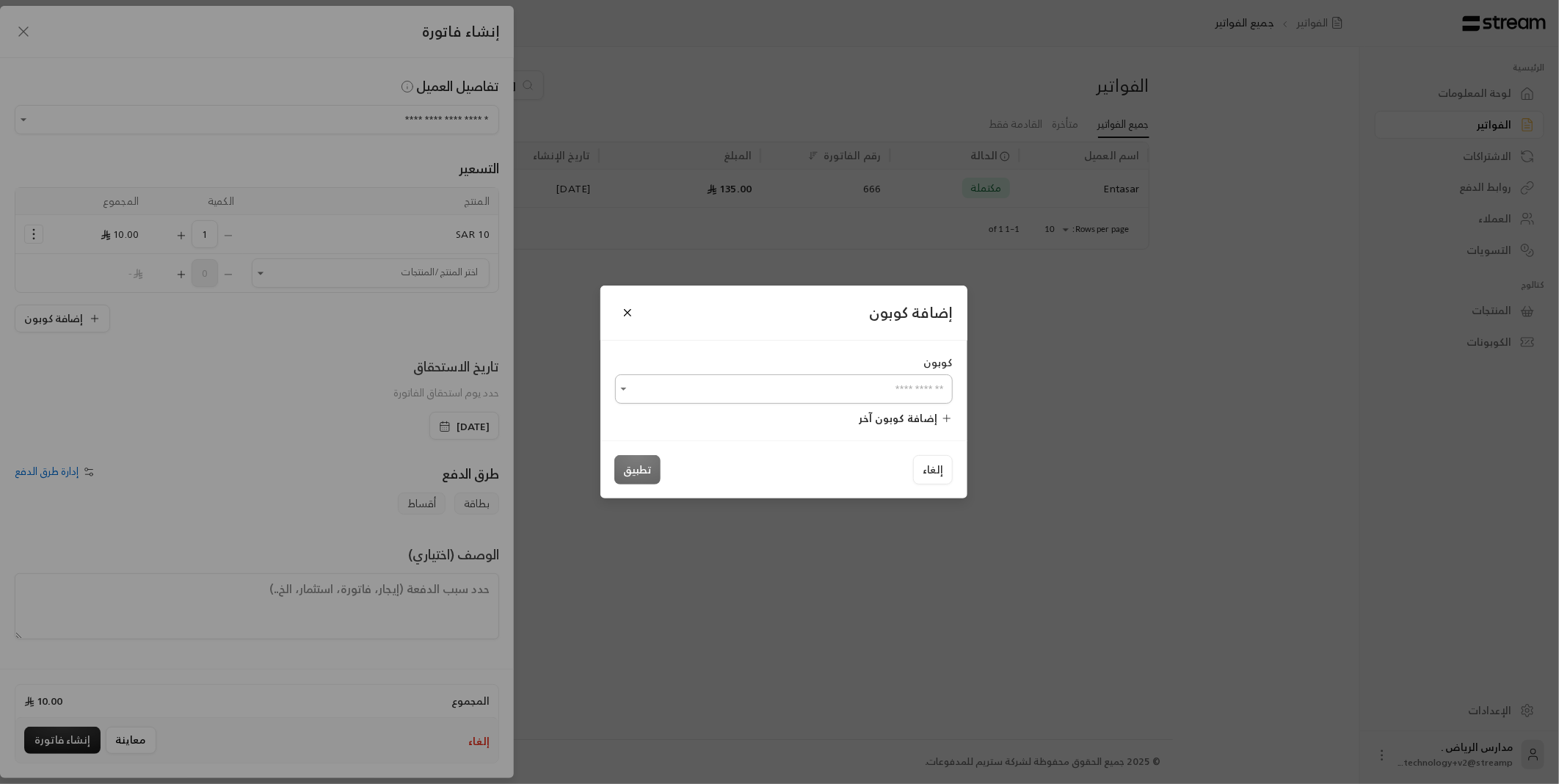
click at [925, 394] on input "اختر العميل" at bounding box center [784, 390] width 338 height 26
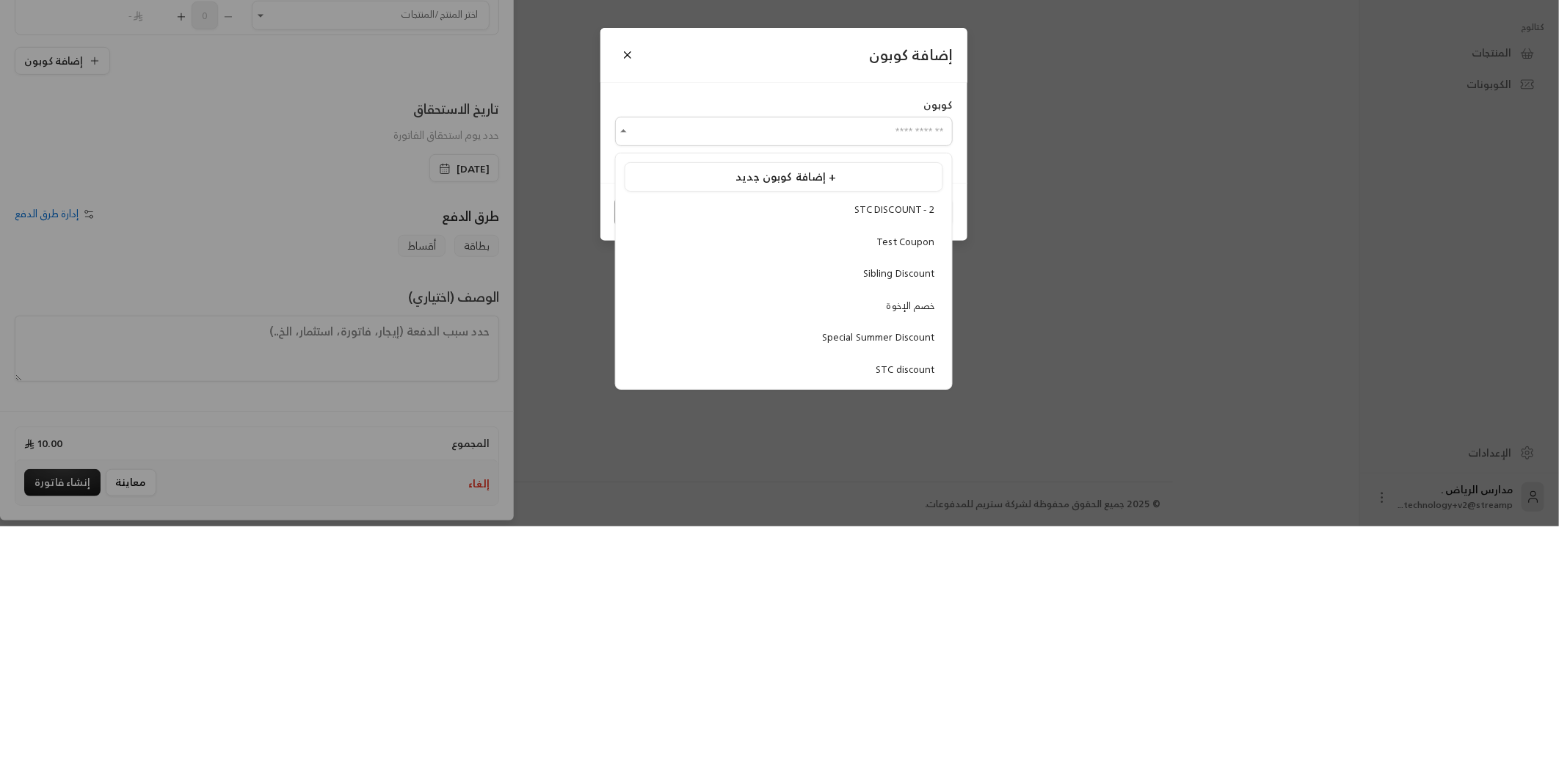
click at [967, 590] on div "إضافة كوبون كوبون ​ إضافة كوبون آخر إلغاء تطبيق" at bounding box center [780, 392] width 1559 height 784
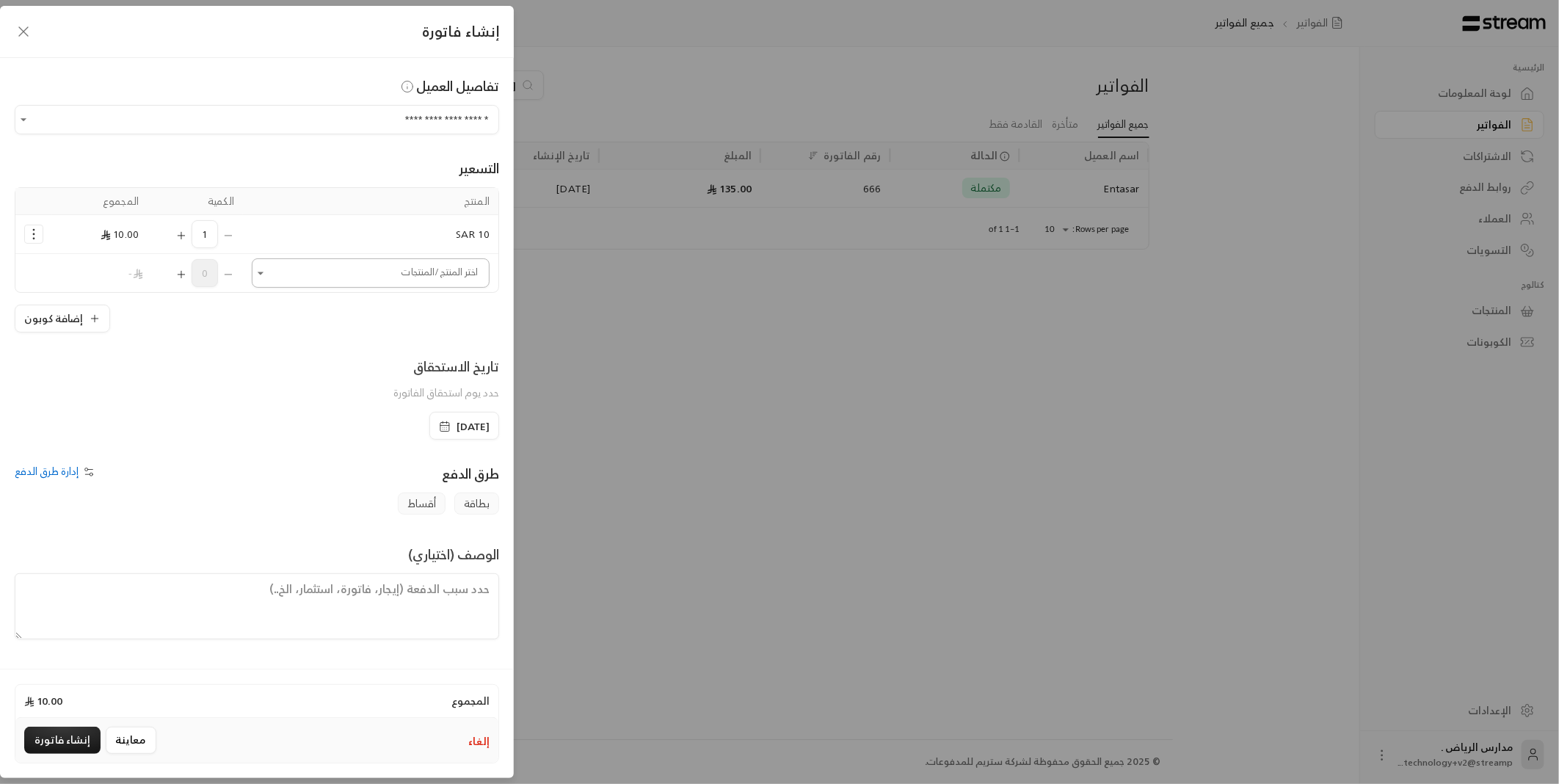
click at [306, 281] on input "اختر العميل" at bounding box center [371, 273] width 238 height 26
click at [459, 375] on span "1 SAR Product" at bounding box center [439, 372] width 67 height 18
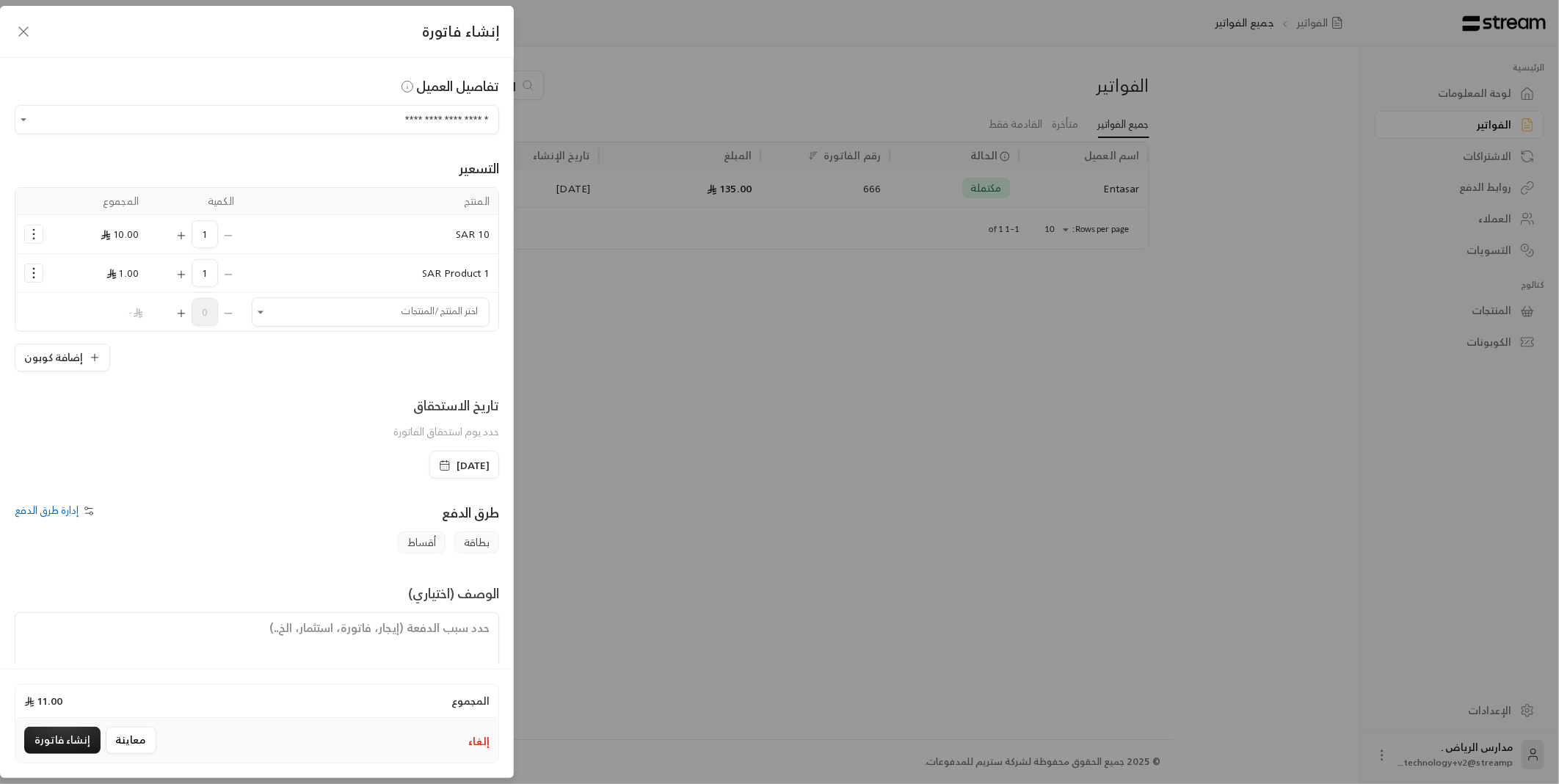
click at [34, 269] on circle "Selected Products" at bounding box center [34, 269] width 2 height 2
click at [126, 335] on link "إزالة المنتج" at bounding box center [80, 335] width 91 height 26
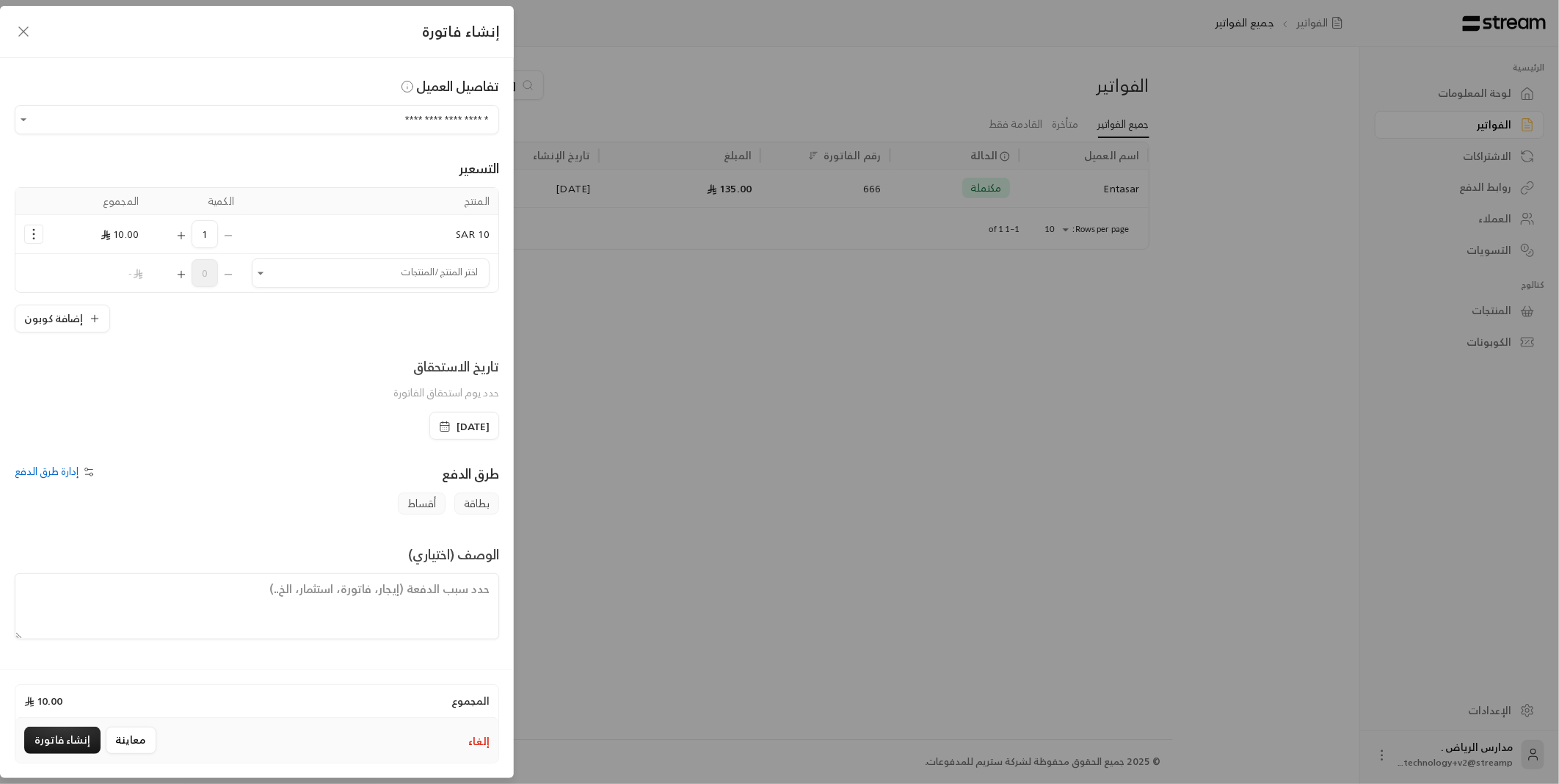
click at [42, 465] on span "إدارة طرق الدفع" at bounding box center [47, 471] width 64 height 18
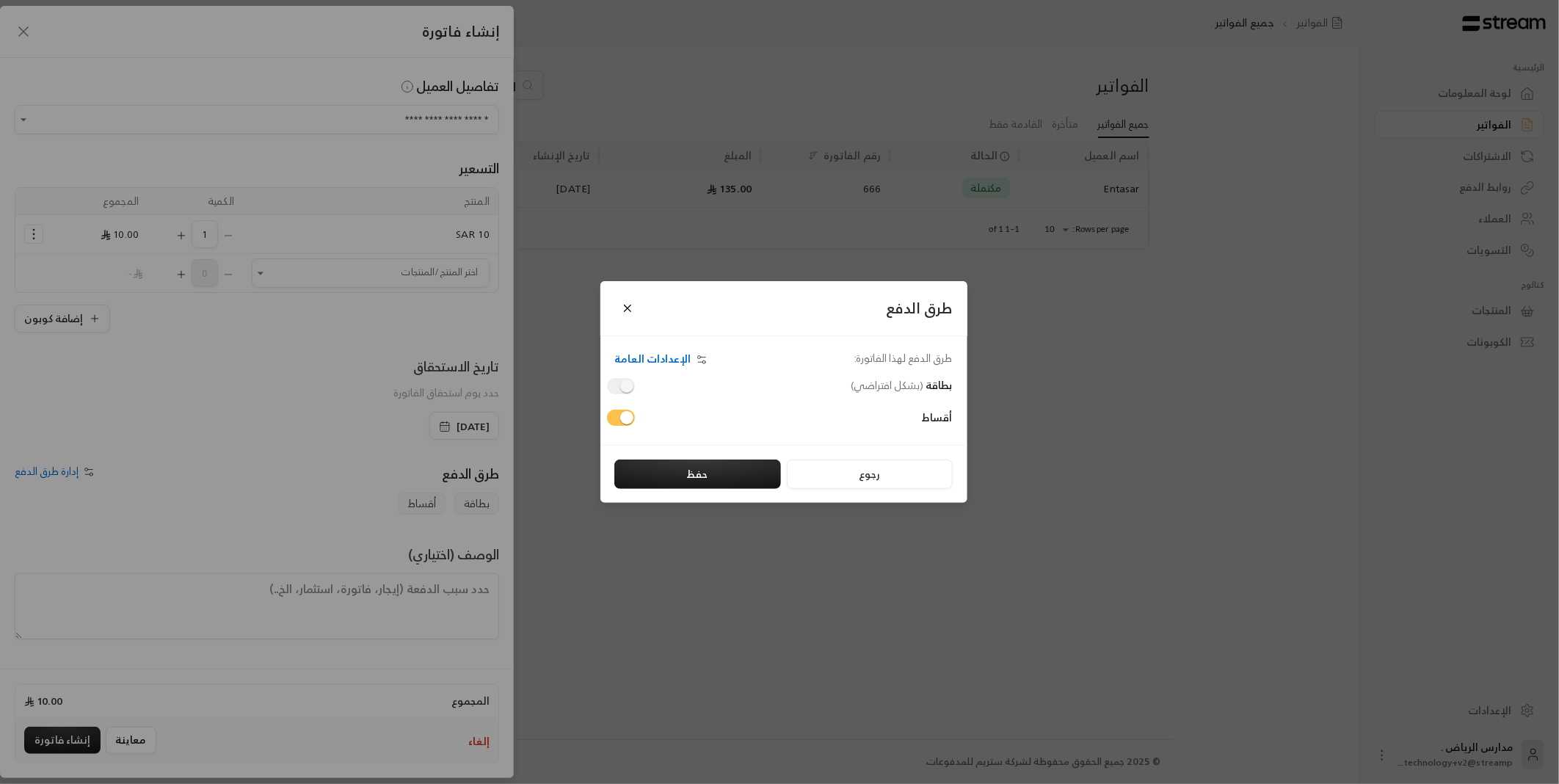
click at [699, 498] on div "رجوع حفظ" at bounding box center [784, 474] width 367 height 59
click at [698, 475] on button "حفظ" at bounding box center [698, 474] width 167 height 30
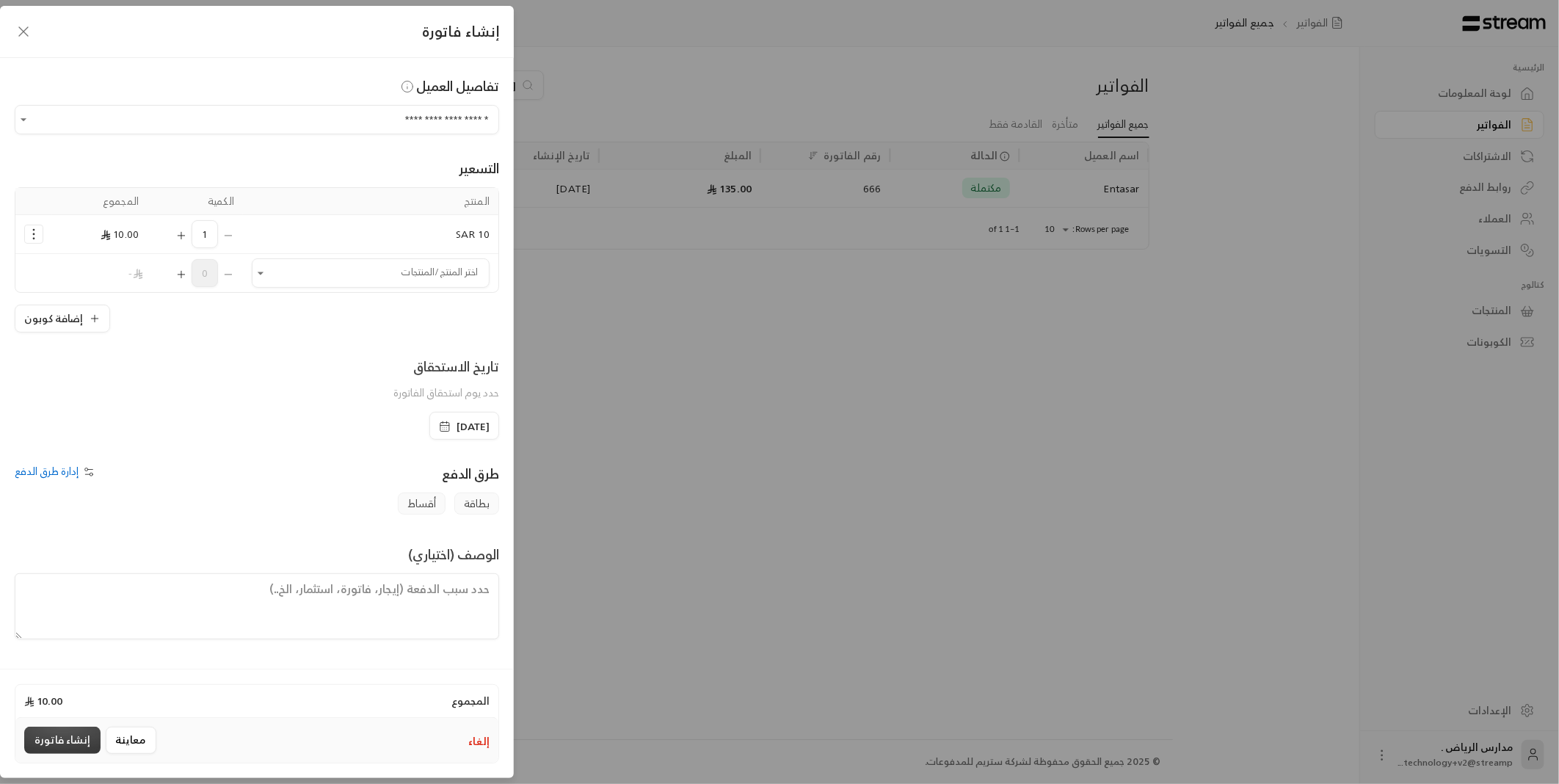
click at [56, 742] on button "إنشاء فاتورة" at bounding box center [62, 740] width 76 height 27
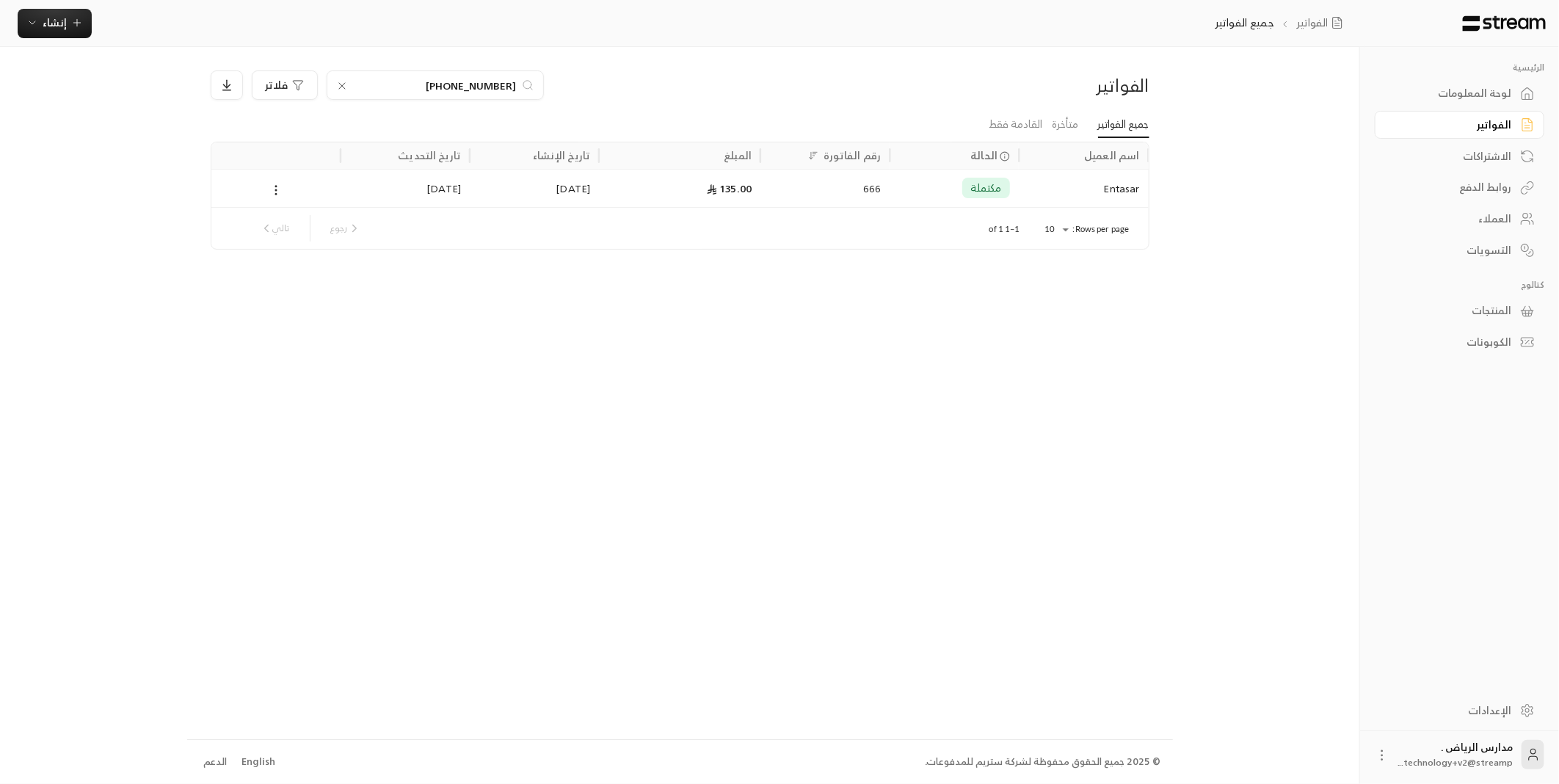
click at [1521, 715] on icon at bounding box center [1528, 710] width 14 height 14
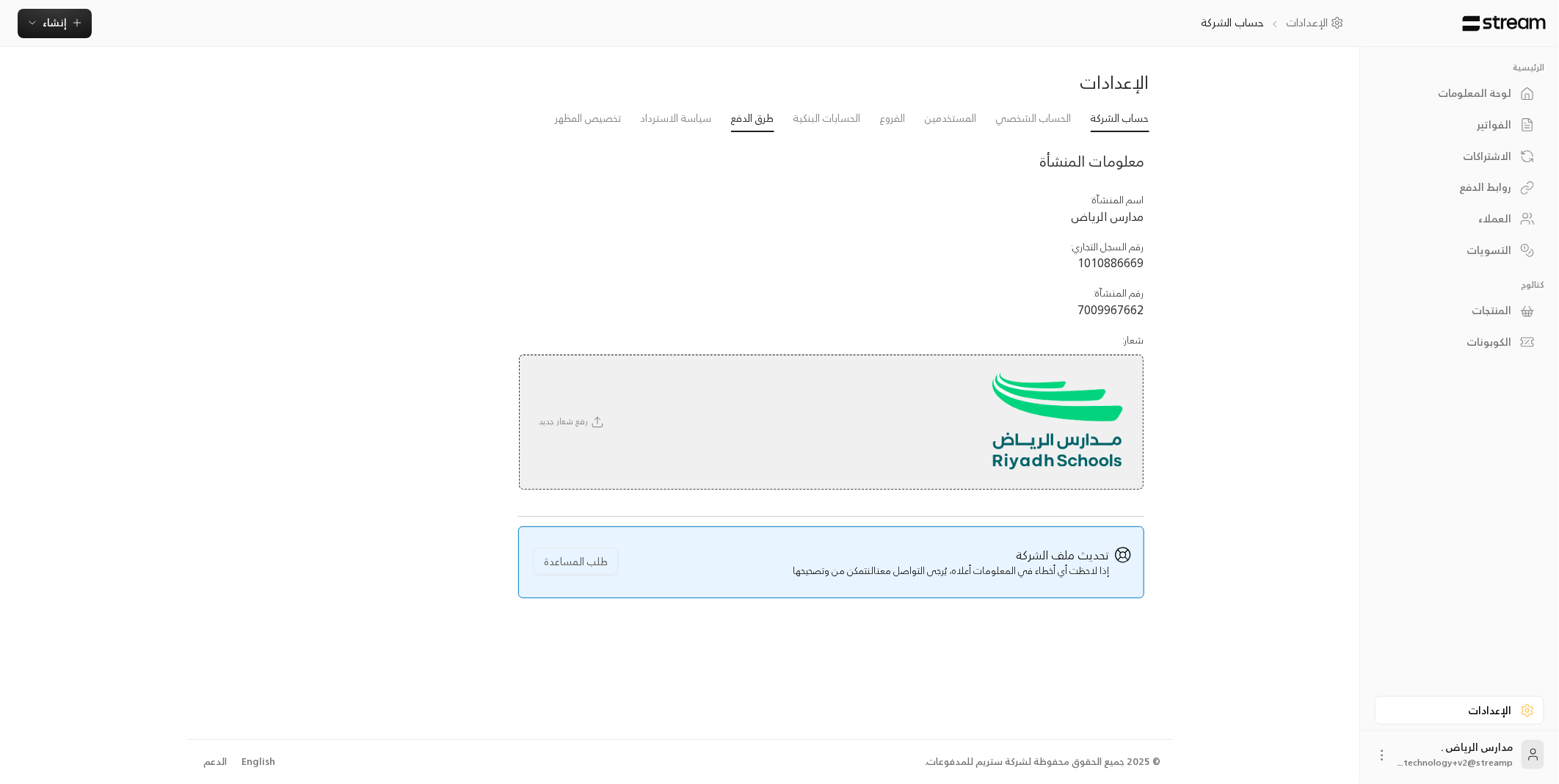
click at [765, 126] on link "طرق الدفع" at bounding box center [753, 119] width 43 height 26
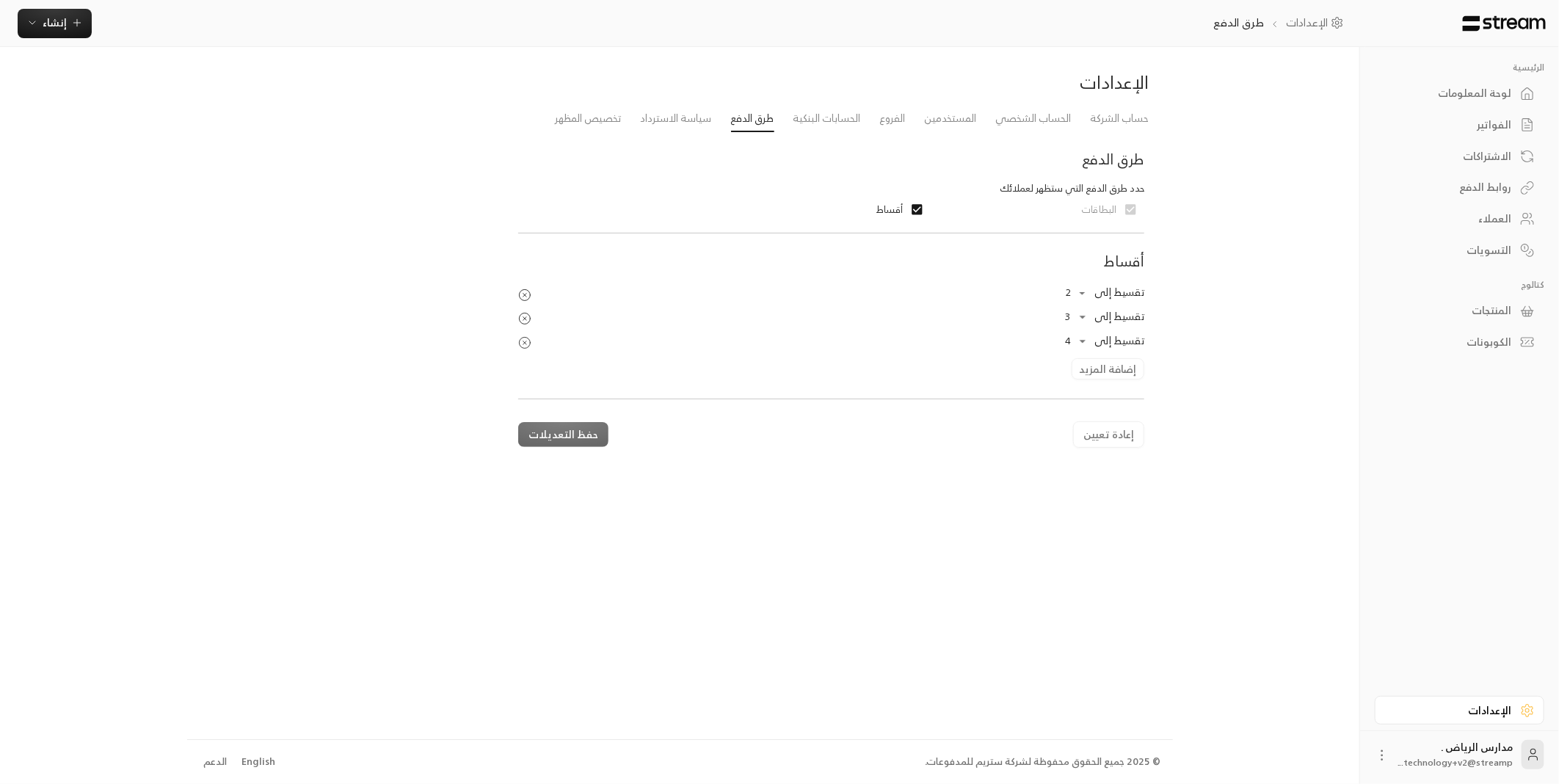
click at [524, 341] on icon "Products Preview" at bounding box center [525, 343] width 4 height 4
click at [1128, 350] on button "إضافة المزيد" at bounding box center [1108, 344] width 74 height 22
click at [1071, 341] on body "الرئيسية لوحة المعلومات الفواتير الاشتراكات روابط الدفع العملاء التسويات كتالوج…" at bounding box center [780, 392] width 1559 height 784
click at [1219, 646] on div at bounding box center [780, 392] width 1559 height 784
click at [1503, 126] on div "الفواتير" at bounding box center [1452, 124] width 118 height 14
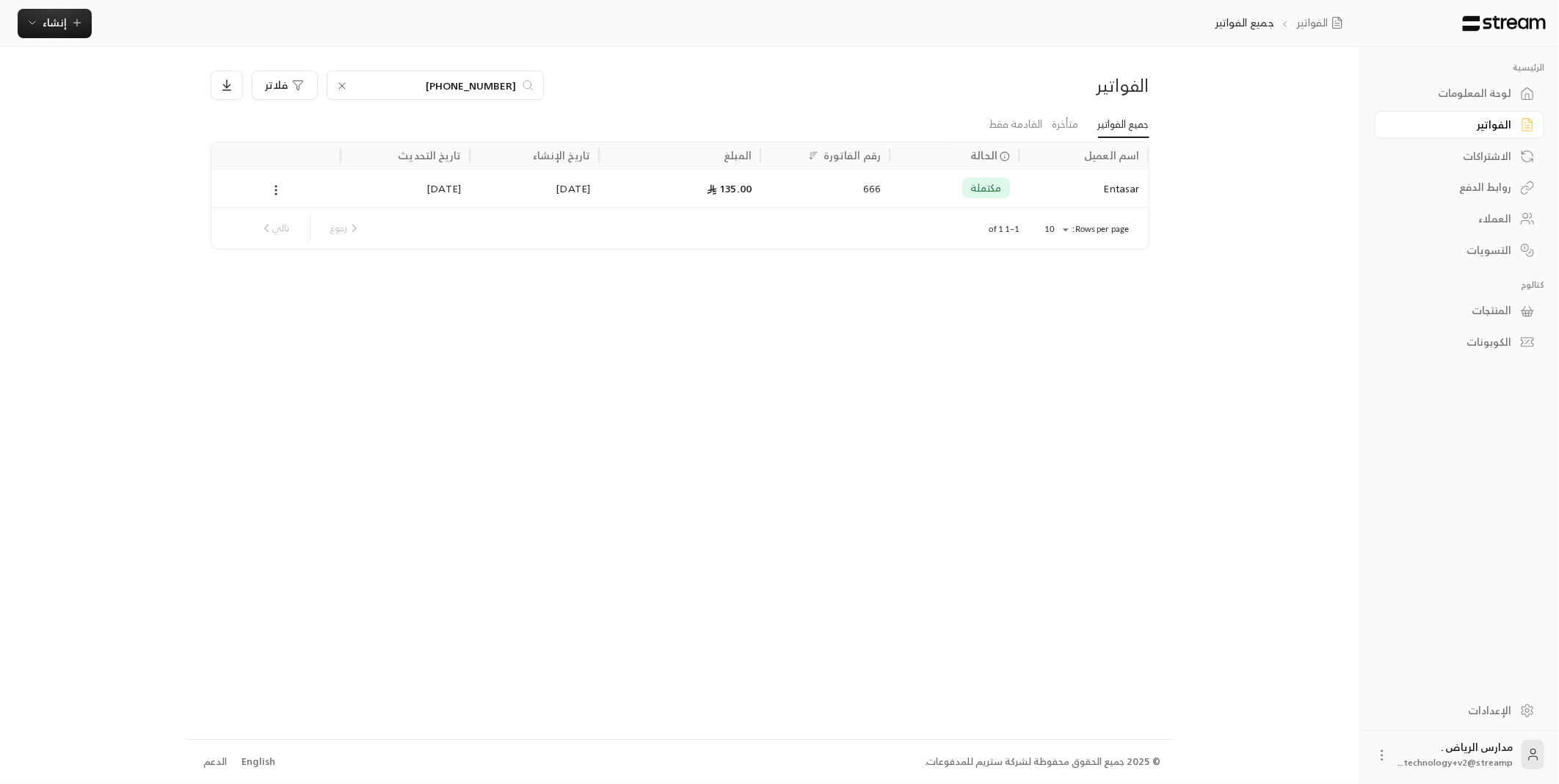
click at [1495, 99] on div "لوحة المعلومات" at bounding box center [1452, 93] width 118 height 14
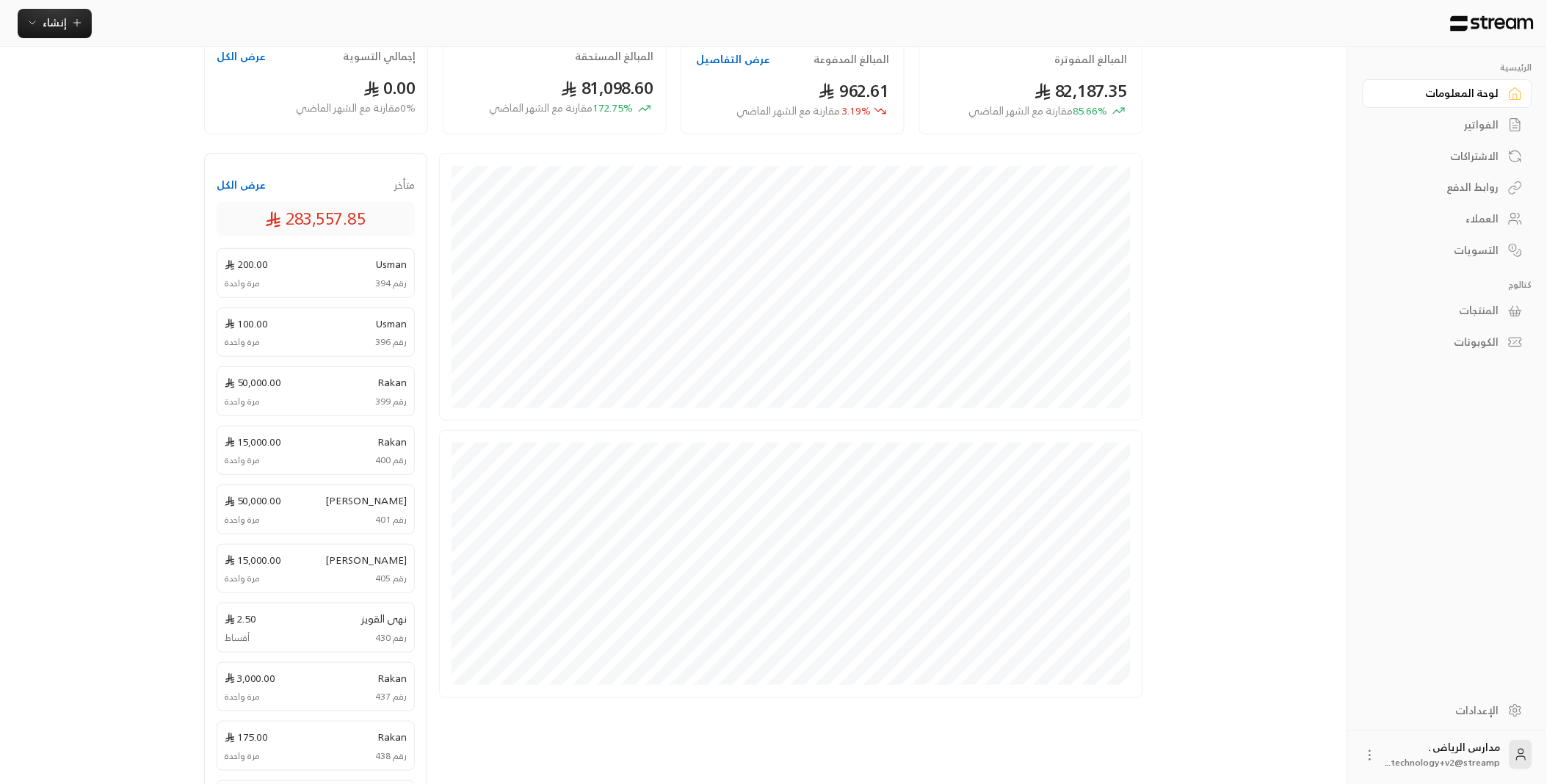
scroll to position [119, 0]
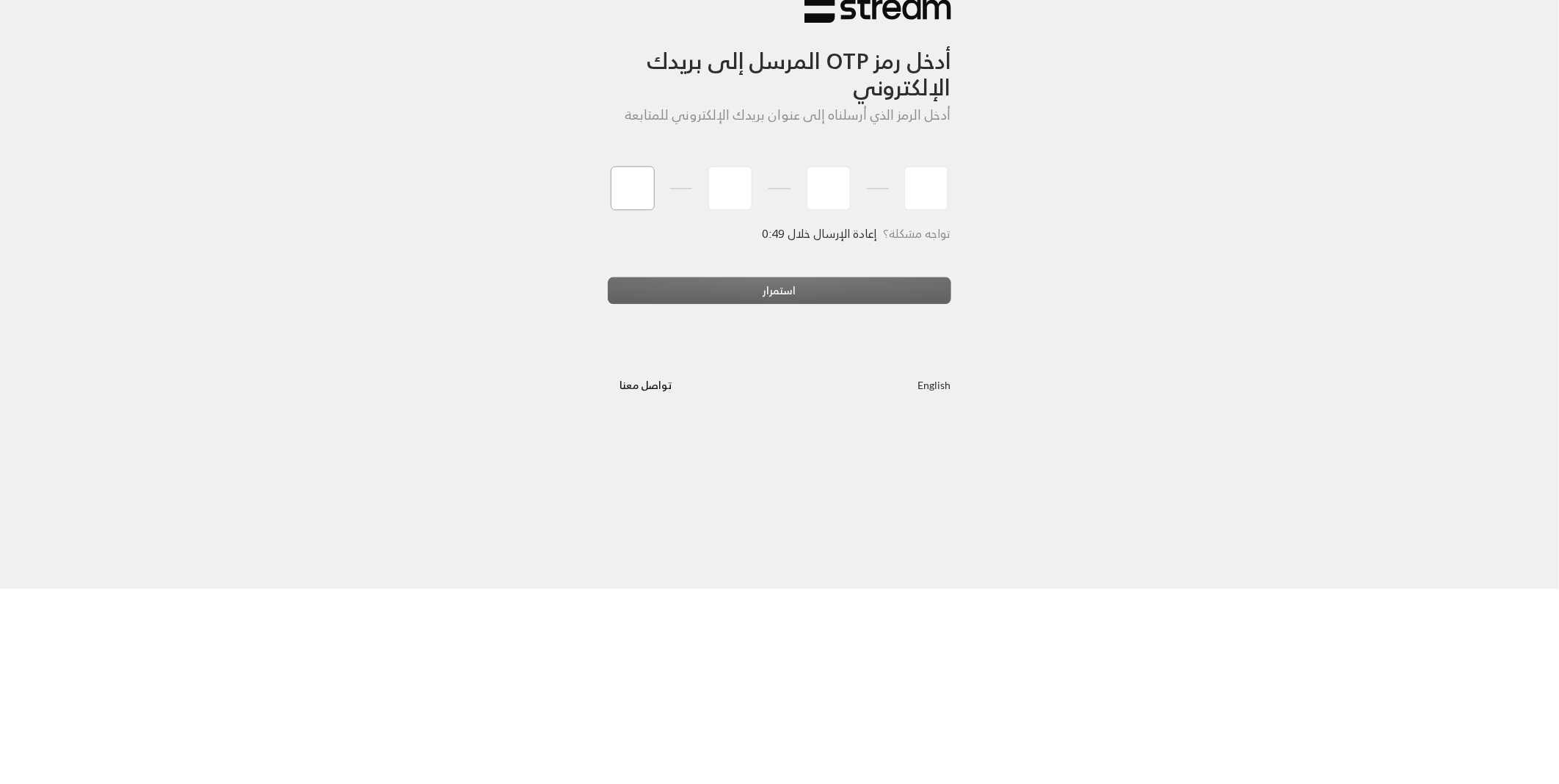
type input "3"
type input "4"
type input "7"
type input "5"
click at [886, 491] on div "استمرار" at bounding box center [780, 491] width 343 height 39
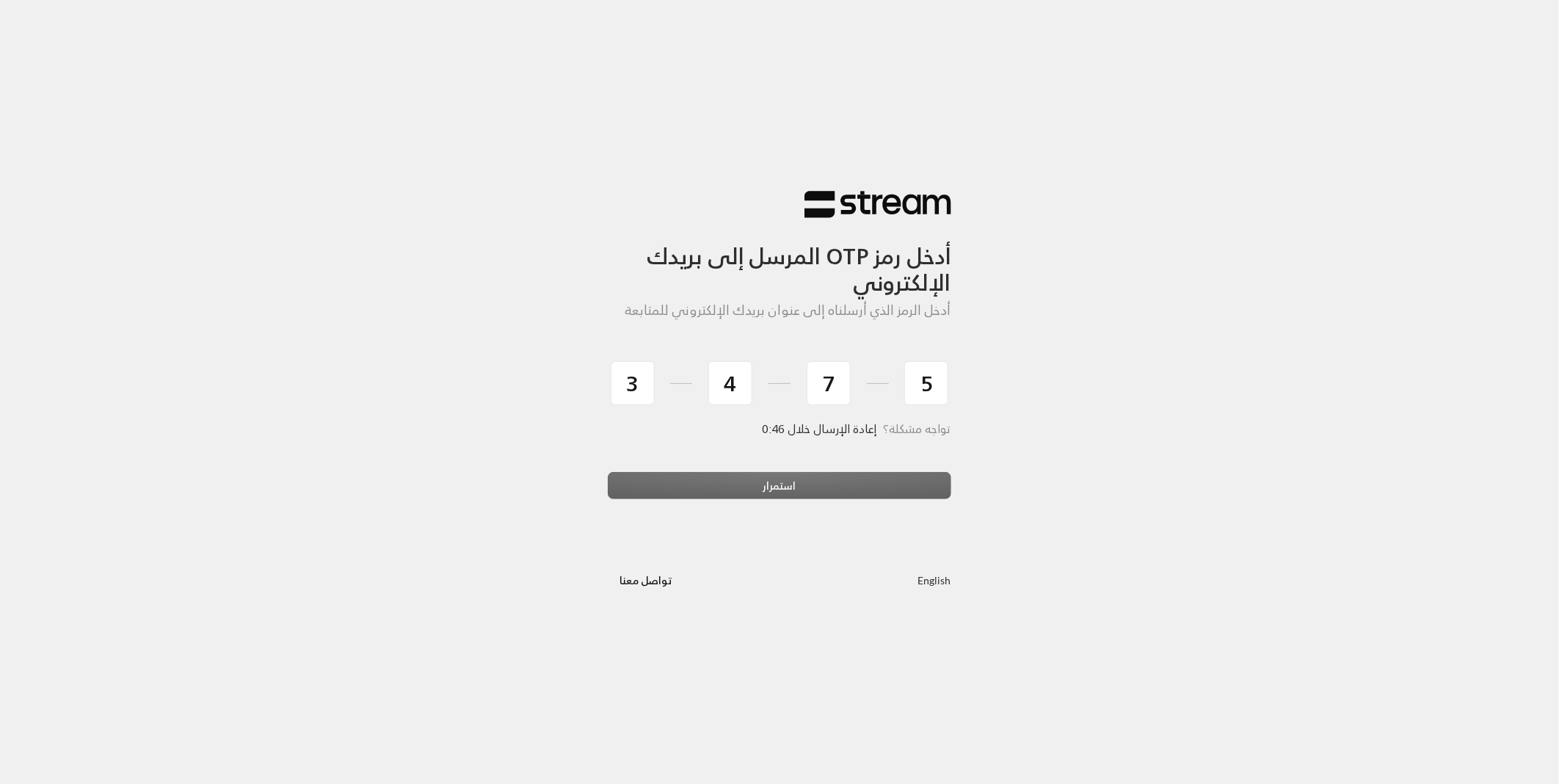
click at [894, 304] on h5 "أدخل الرمز الذي أرسلناه إلى عنوان بريدك الإلكتروني للمتابعة" at bounding box center [780, 310] width 343 height 16
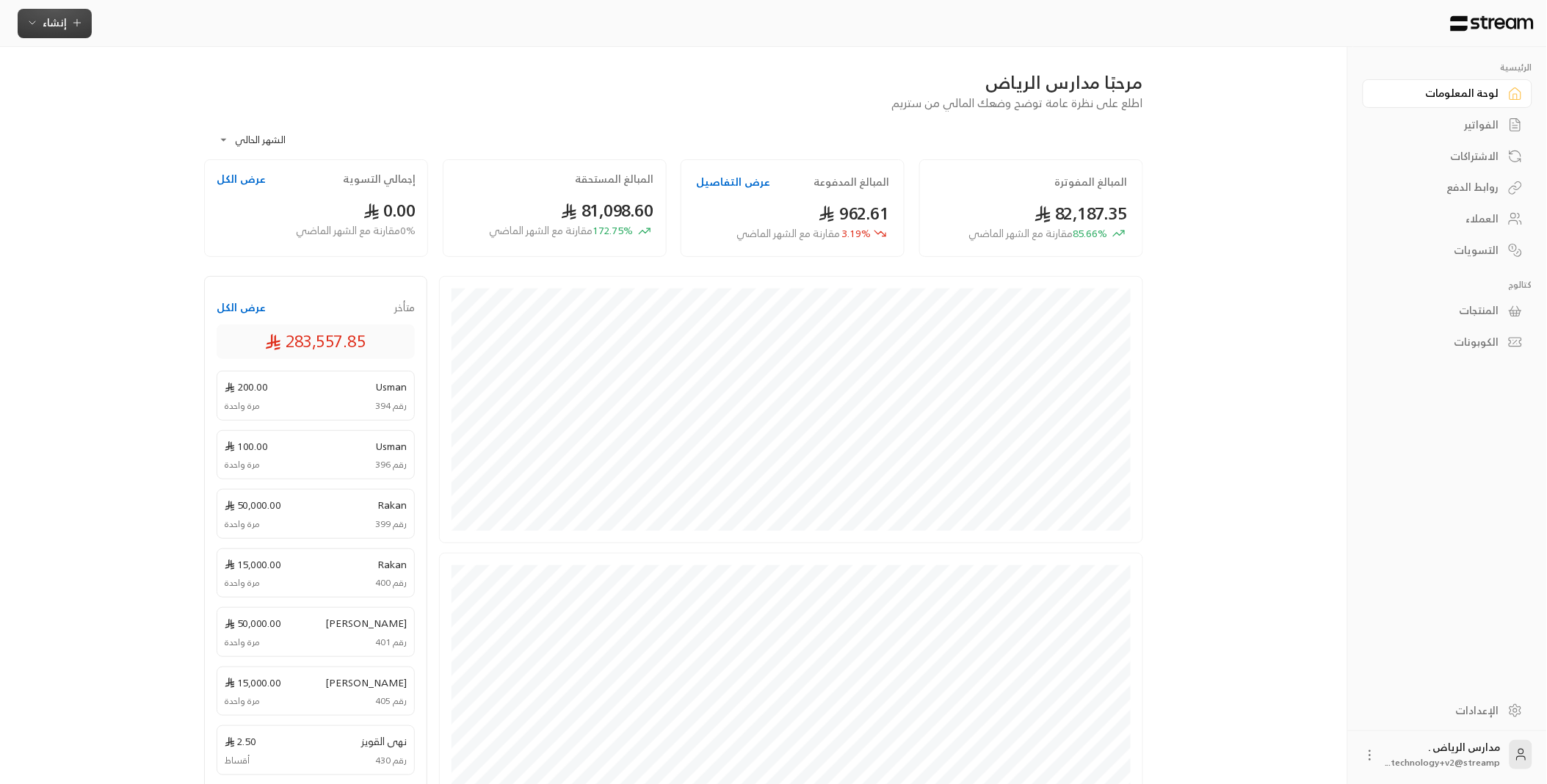
click at [53, 19] on span "إنشاء" at bounding box center [55, 22] width 24 height 18
click at [199, 84] on div "إنشاء فاتورة مرة واحدة بسهولة للمعاملات السريعة." at bounding box center [127, 91] width 185 height 30
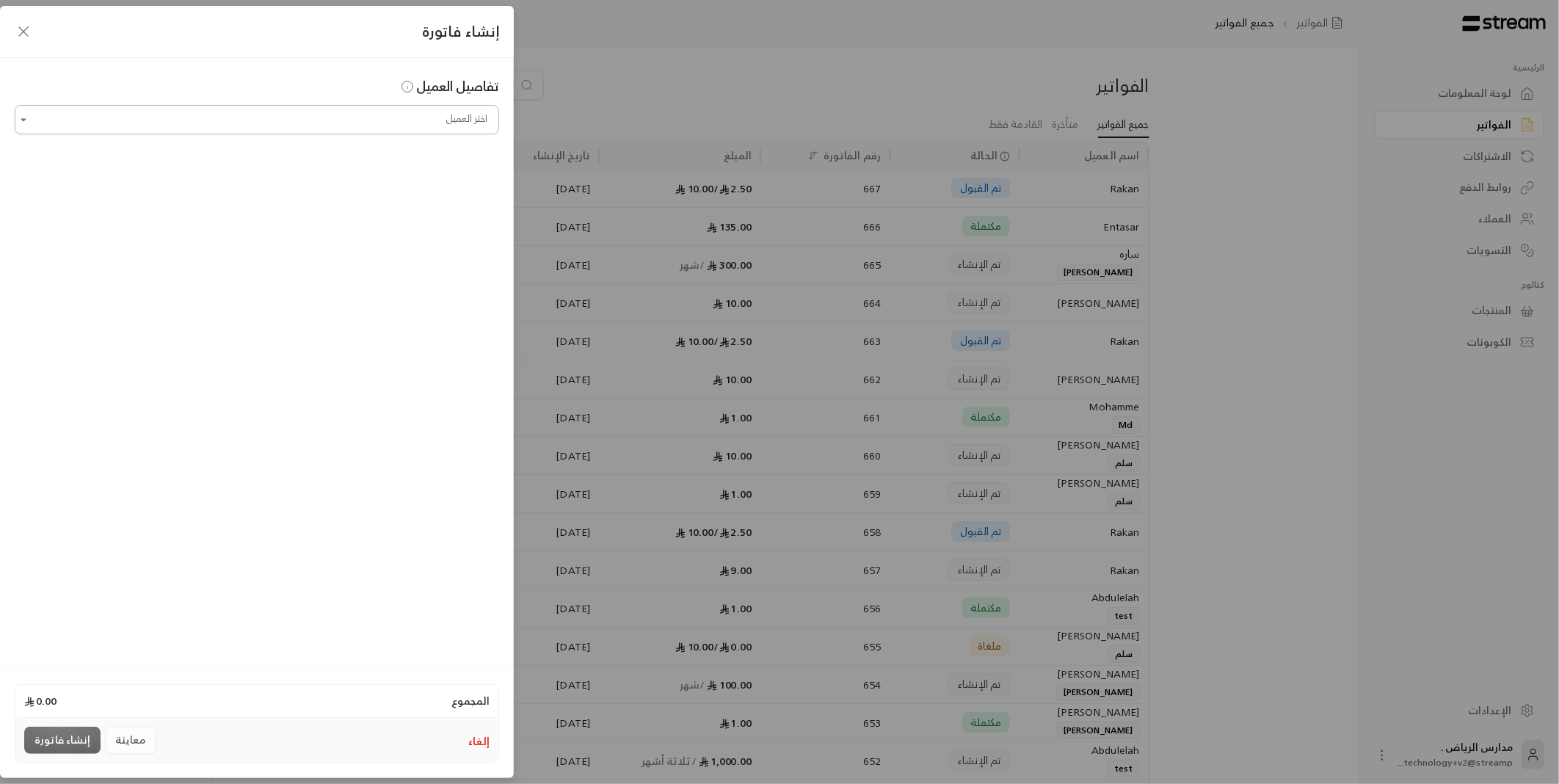
click at [456, 131] on input "اختر العميل" at bounding box center [257, 120] width 484 height 26
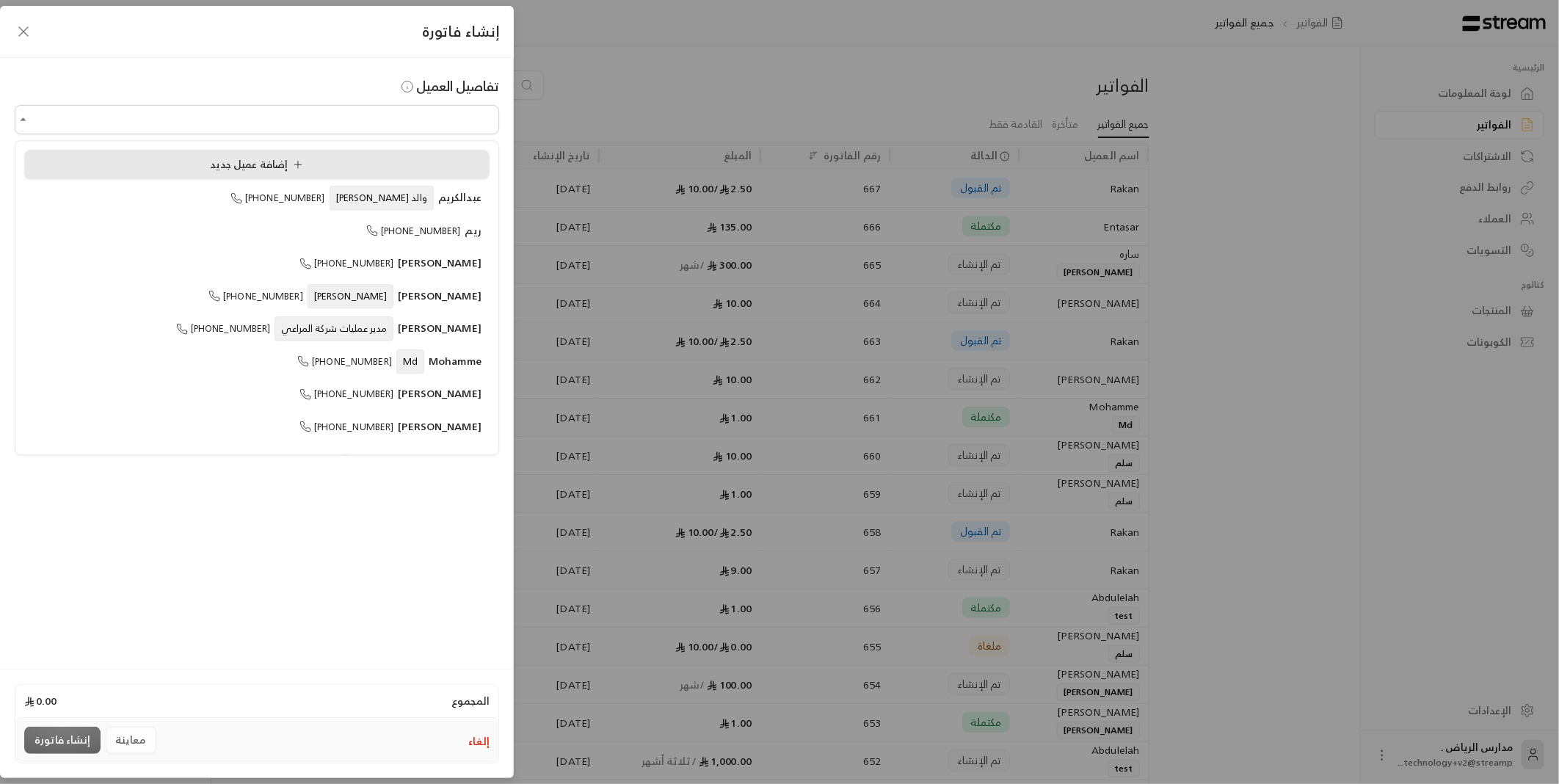
click at [301, 165] on icon at bounding box center [298, 165] width 6 height 0
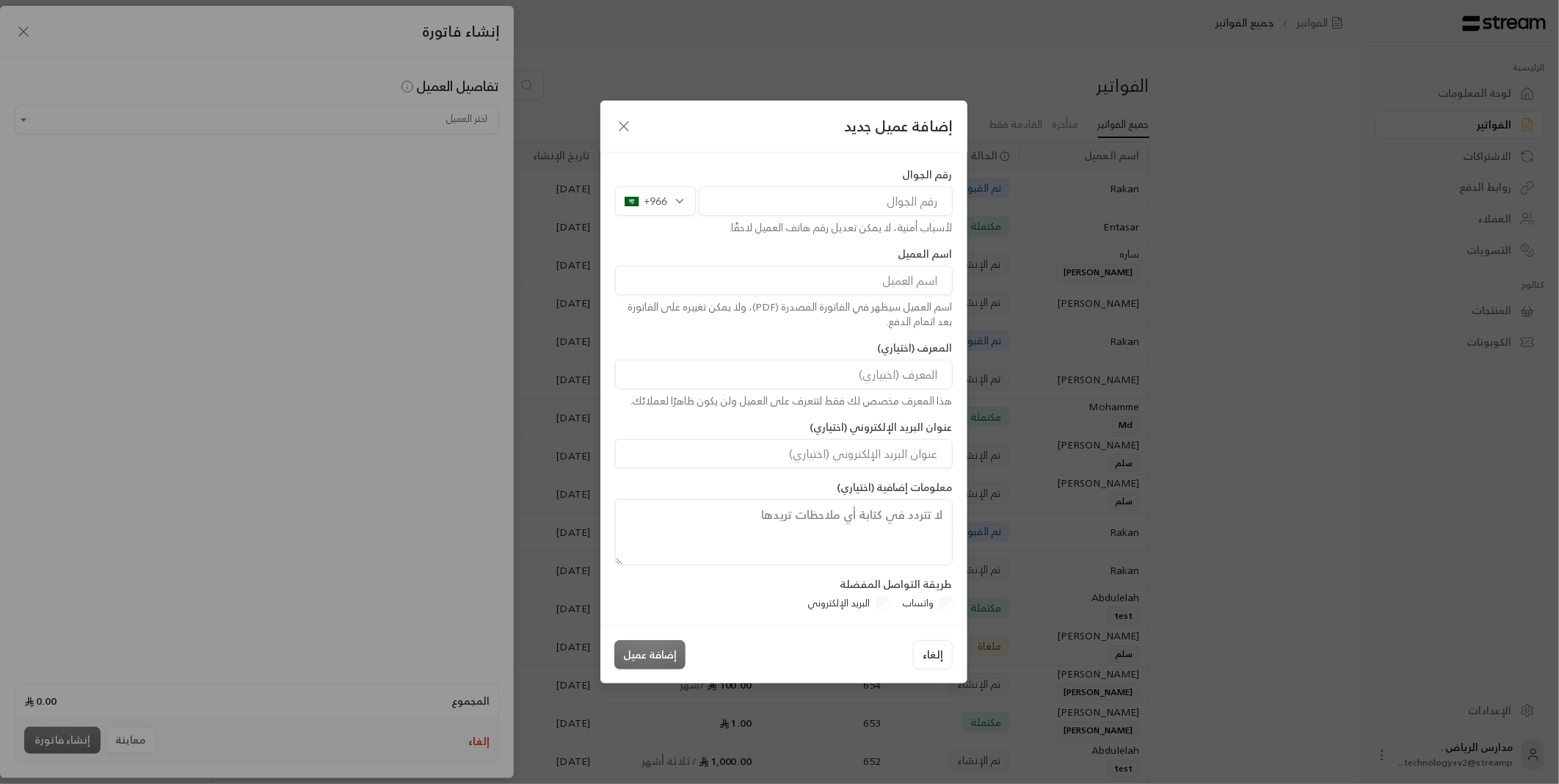
click at [622, 132] on icon "button" at bounding box center [624, 126] width 18 height 18
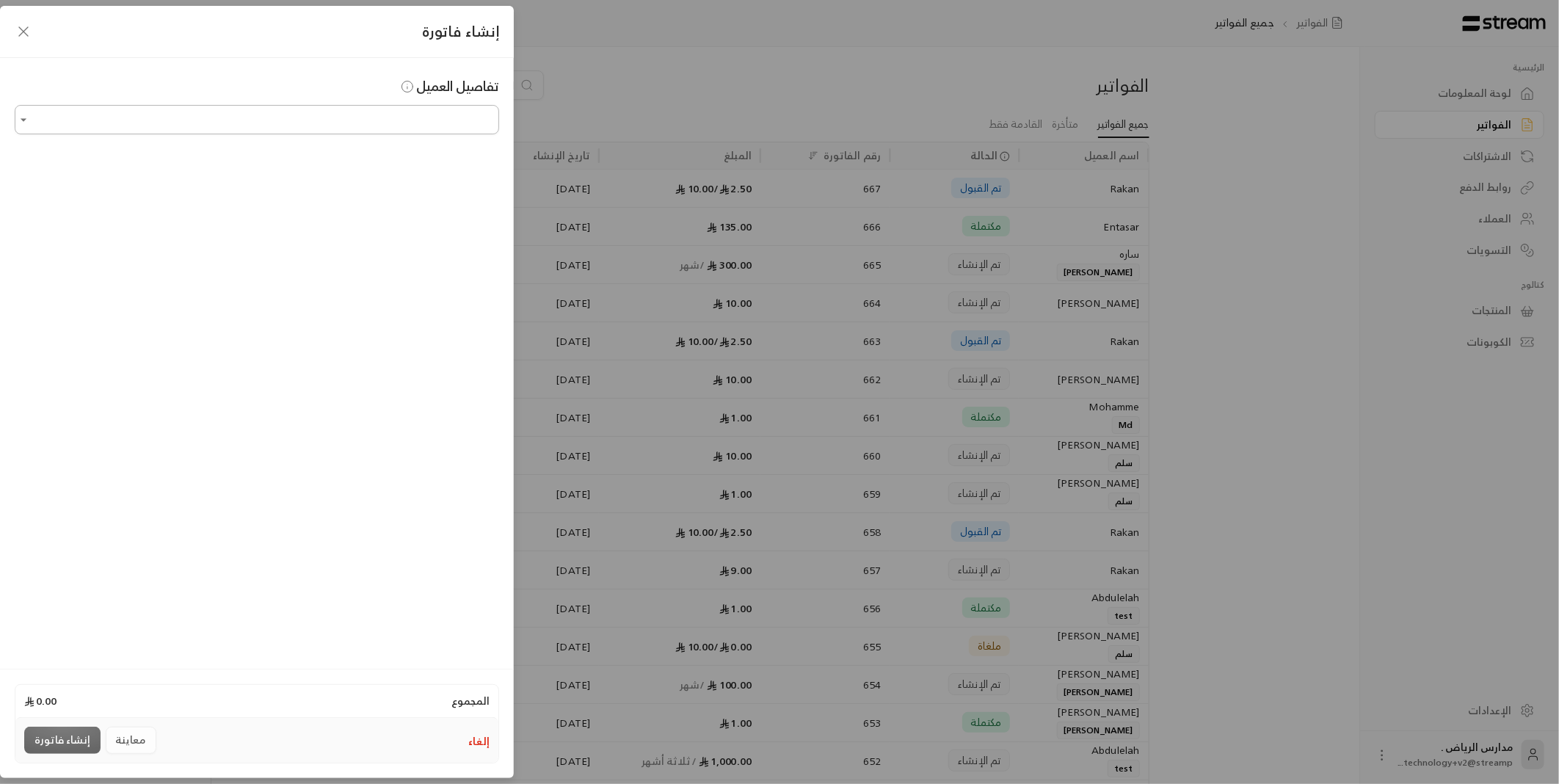
click at [427, 125] on input "اختر العميل" at bounding box center [257, 120] width 484 height 26
click at [428, 203] on span "[PHONE_NUMBER]" at bounding box center [390, 197] width 95 height 17
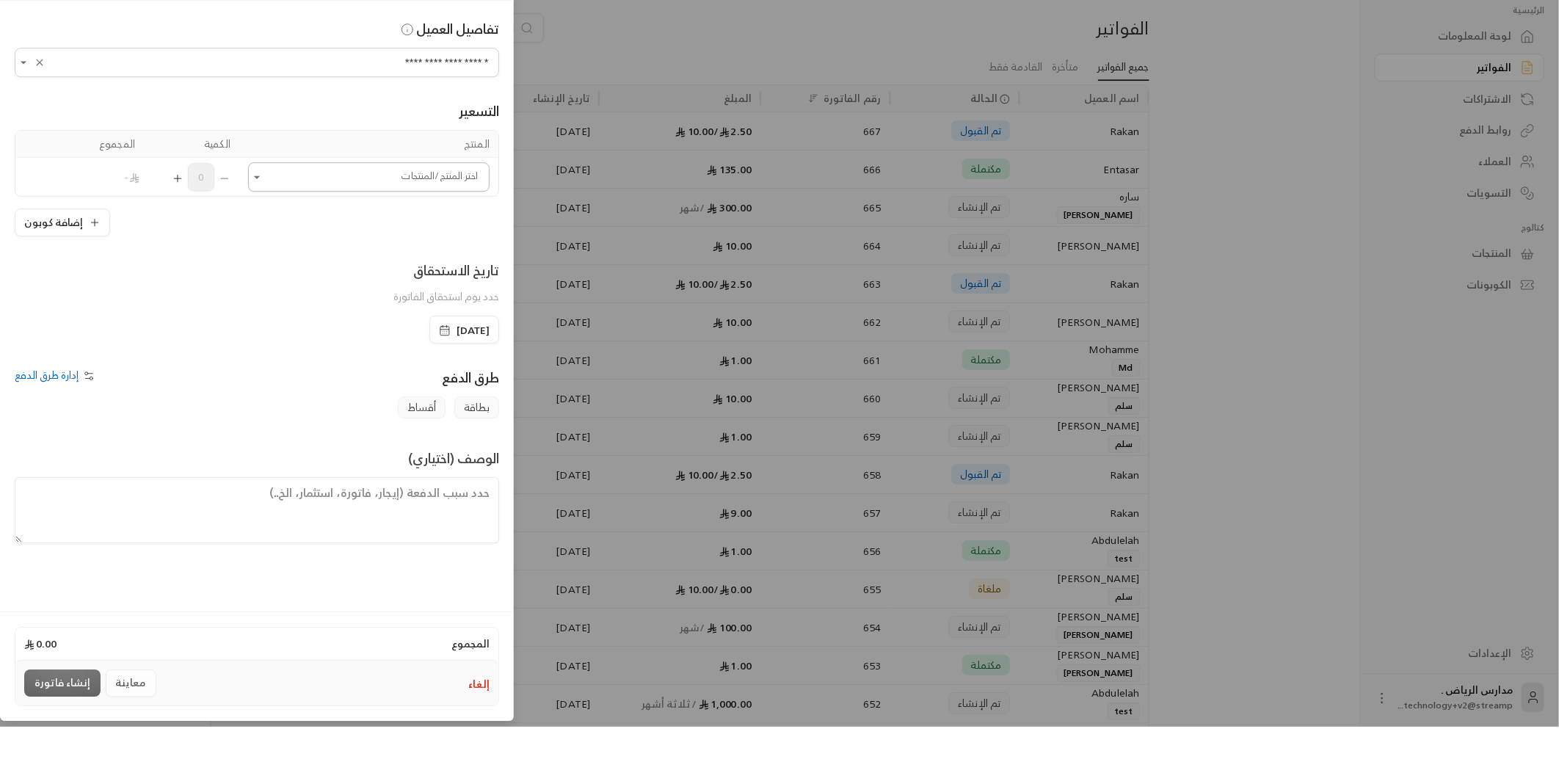
type input "**********"
click at [433, 235] on input "اختر العميل" at bounding box center [368, 234] width 241 height 26
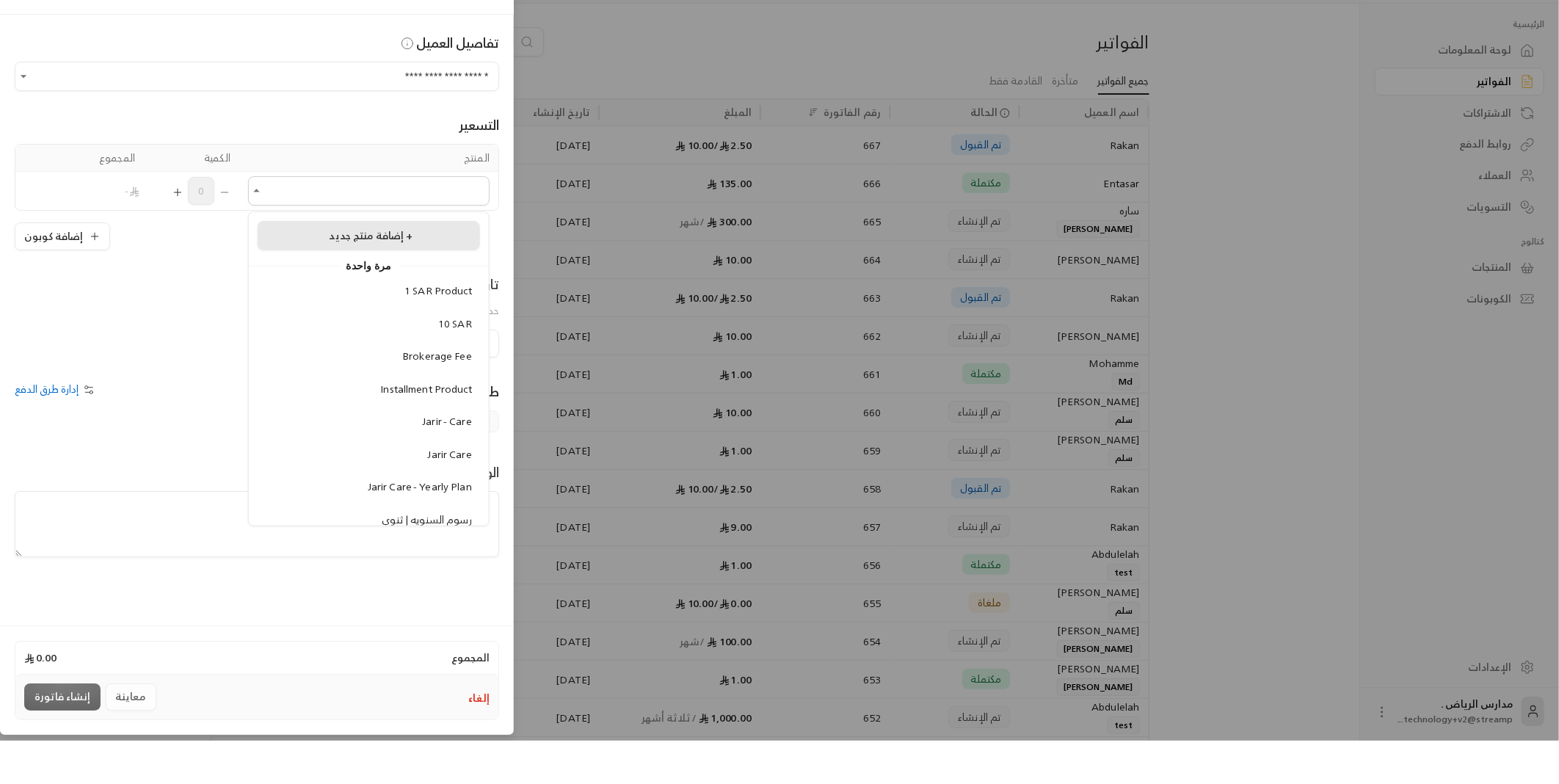
click at [412, 281] on span "إضافة منتج جديد +" at bounding box center [371, 278] width 83 height 18
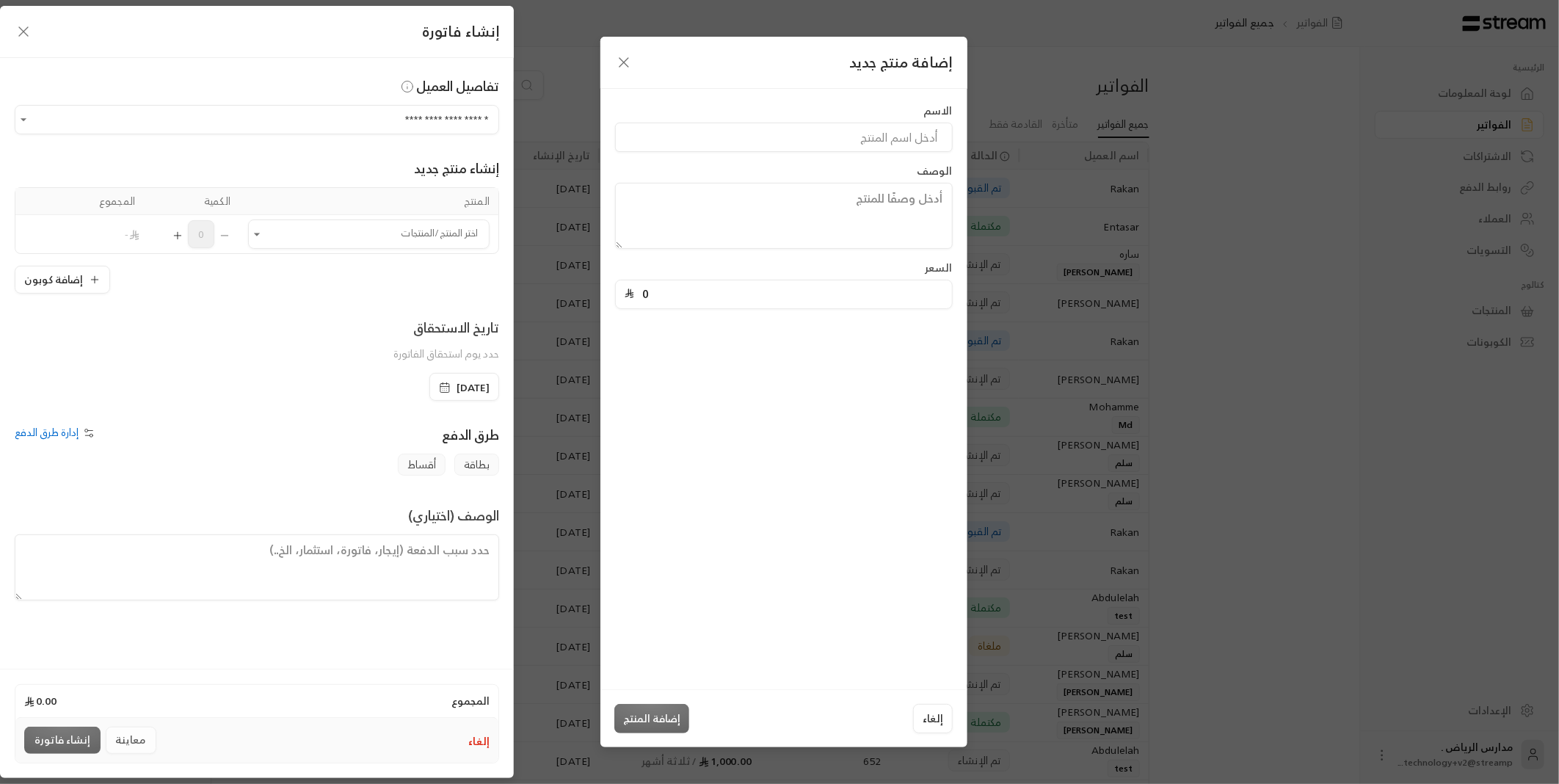
click at [627, 83] on div "إضافة منتج جديد" at bounding box center [784, 63] width 367 height 52
click at [615, 66] on icon "button" at bounding box center [624, 63] width 18 height 18
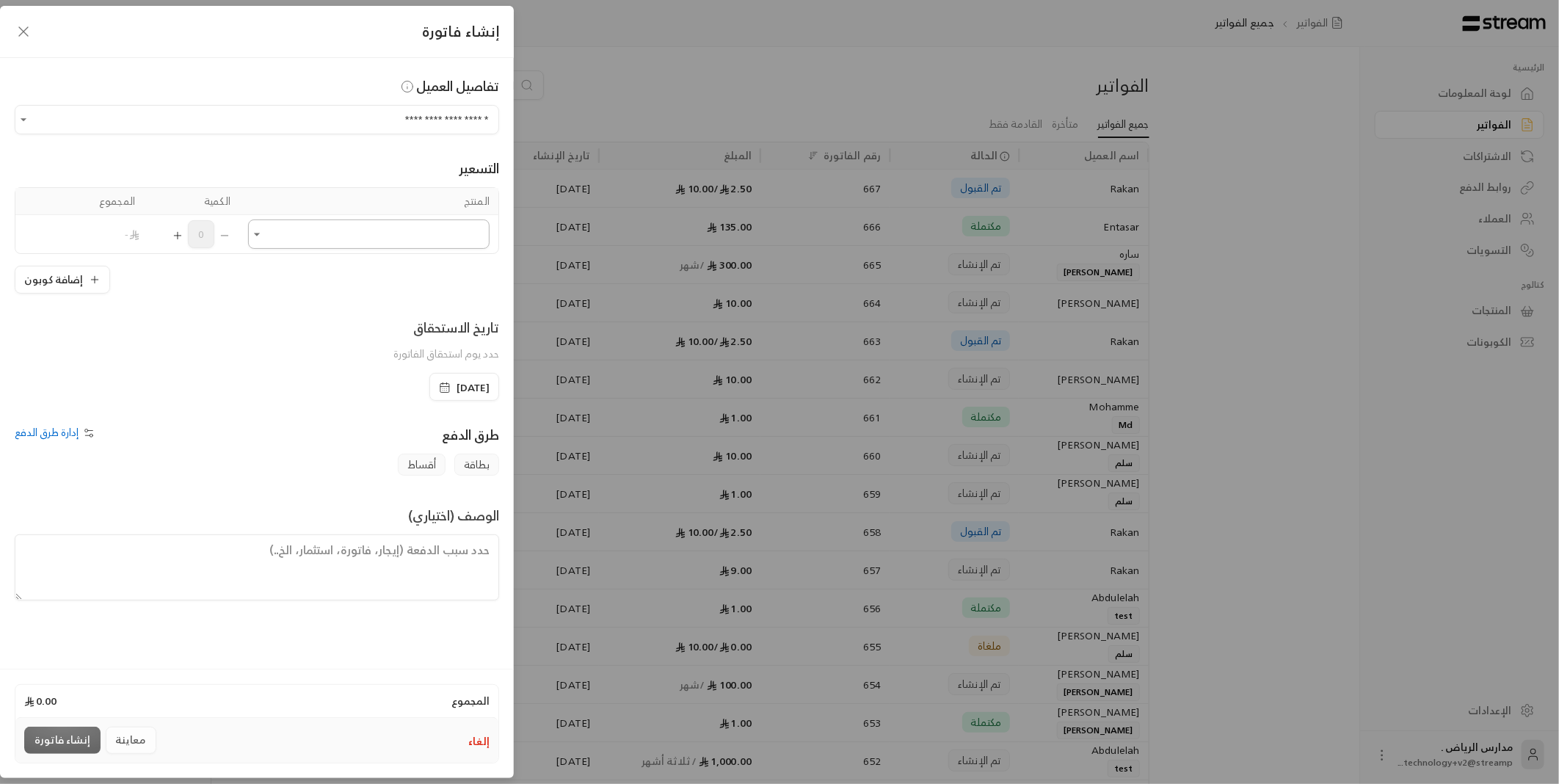
click at [421, 232] on input "اختر العميل" at bounding box center [368, 234] width 241 height 26
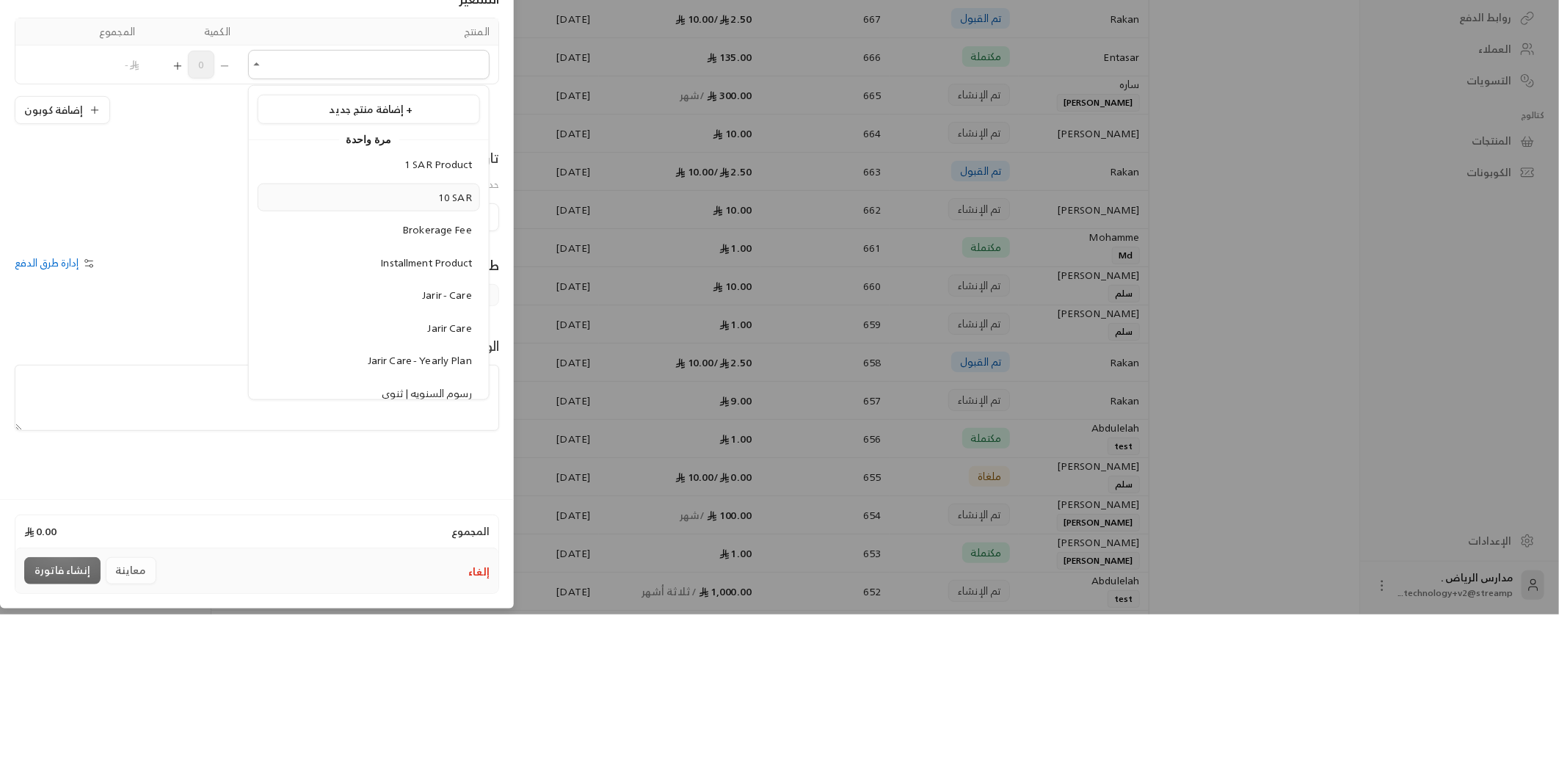
click at [465, 372] on span "10 SAR" at bounding box center [455, 366] width 34 height 18
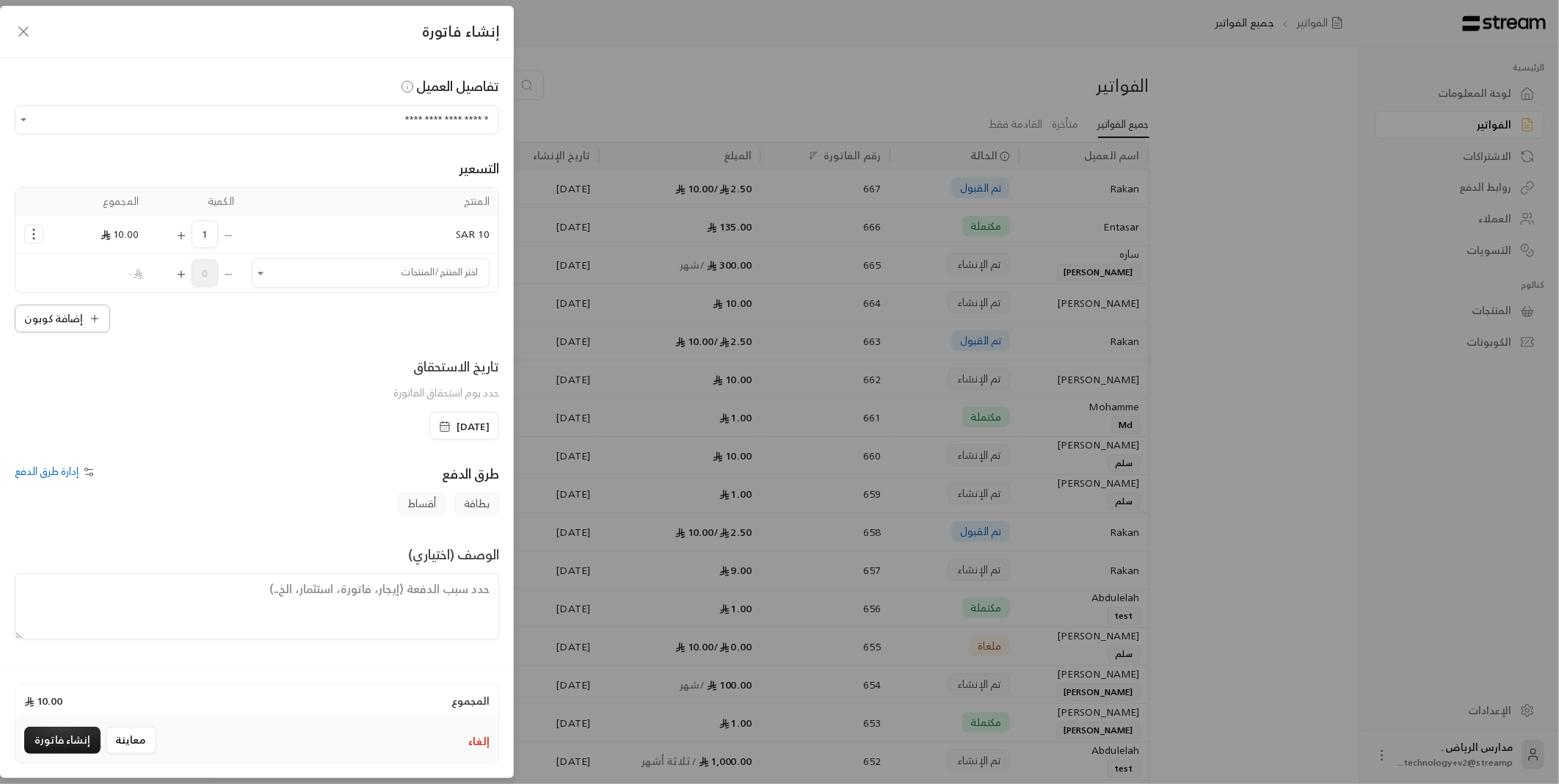
click at [57, 314] on button "إضافة كوبون" at bounding box center [62, 318] width 95 height 28
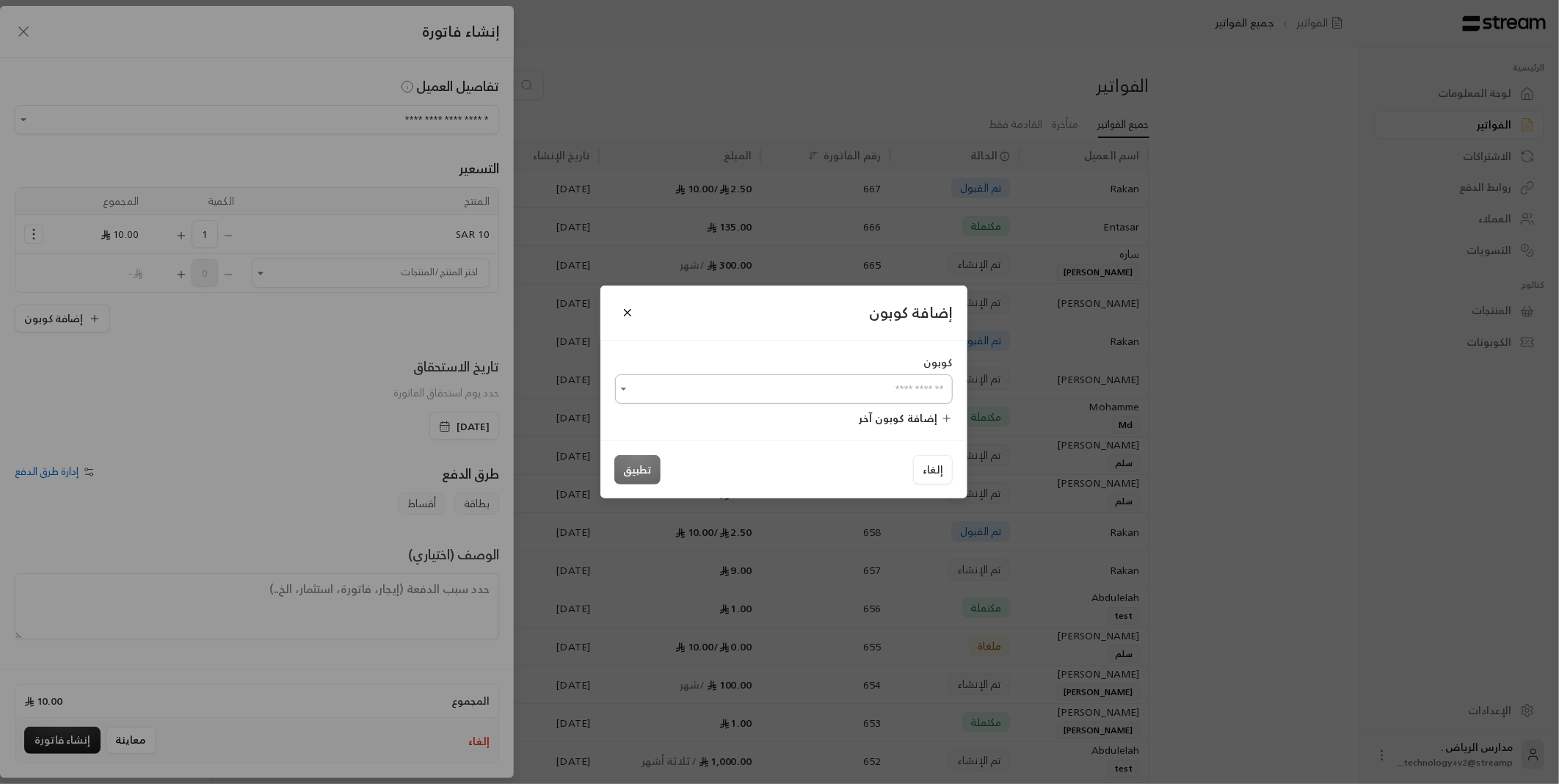
click at [909, 394] on input "اختر العميل" at bounding box center [784, 390] width 338 height 26
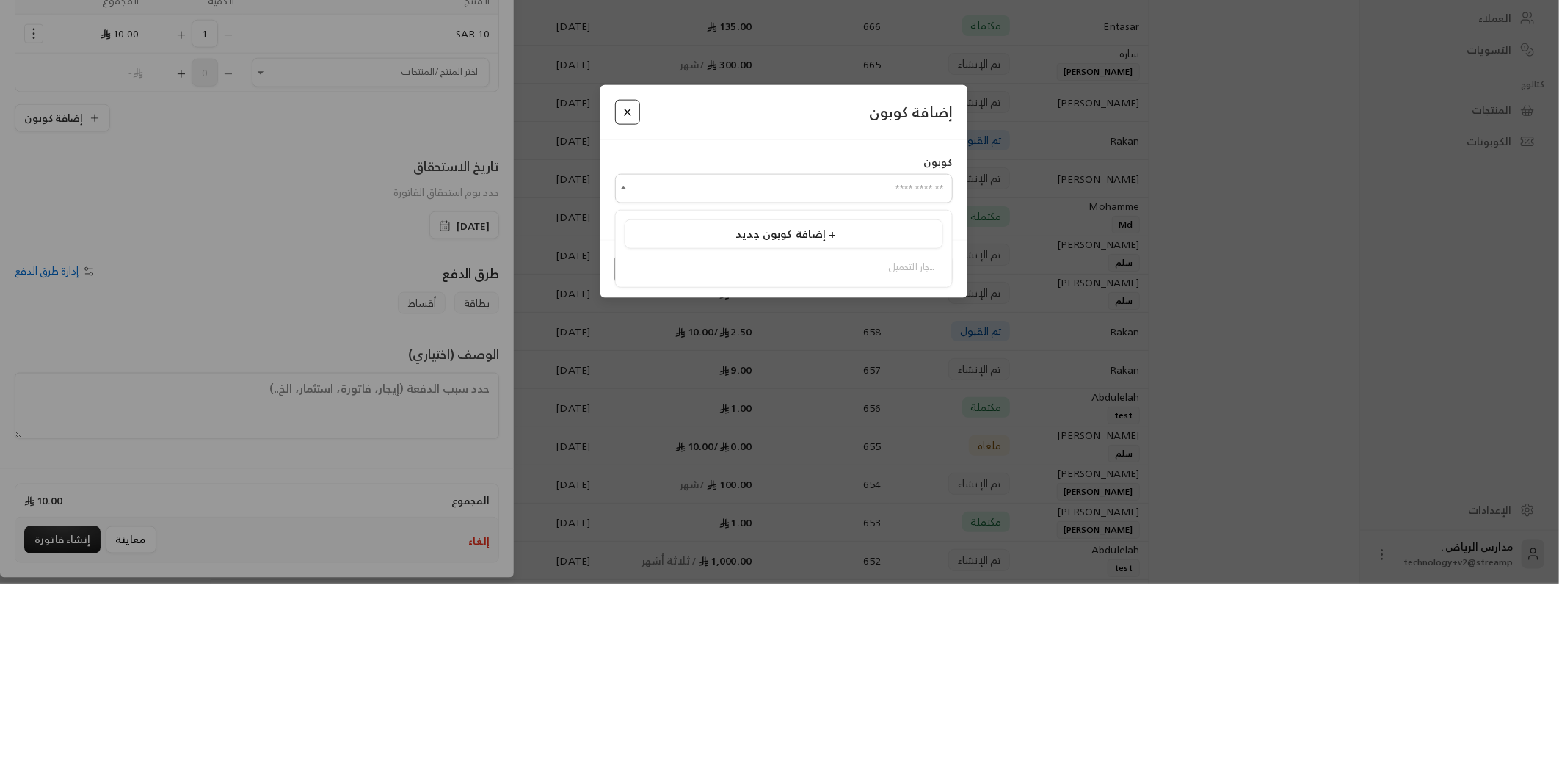
click at [633, 313] on button "Close" at bounding box center [628, 313] width 26 height 26
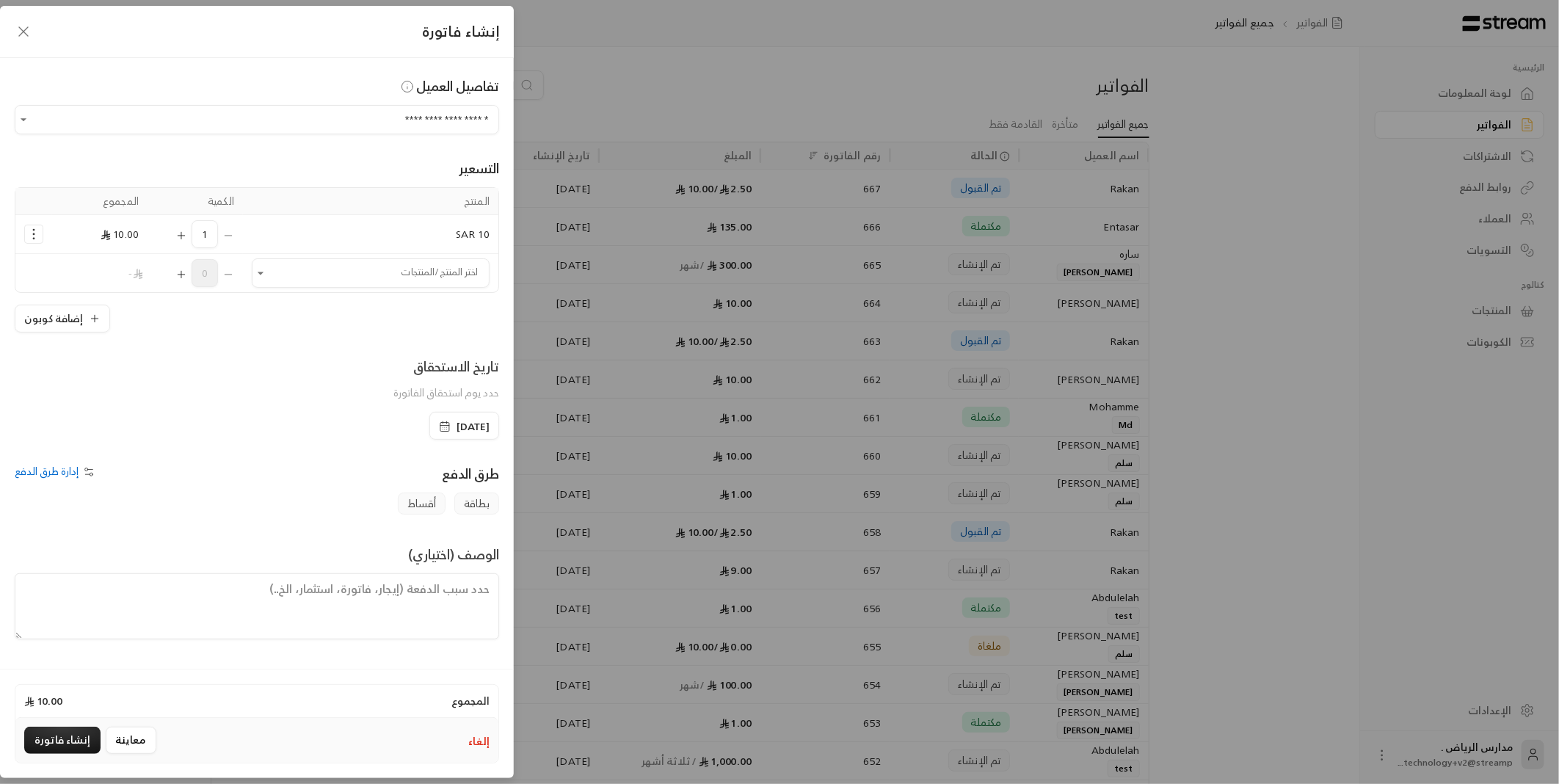
click at [67, 477] on span "إدارة طرق الدفع" at bounding box center [47, 471] width 64 height 18
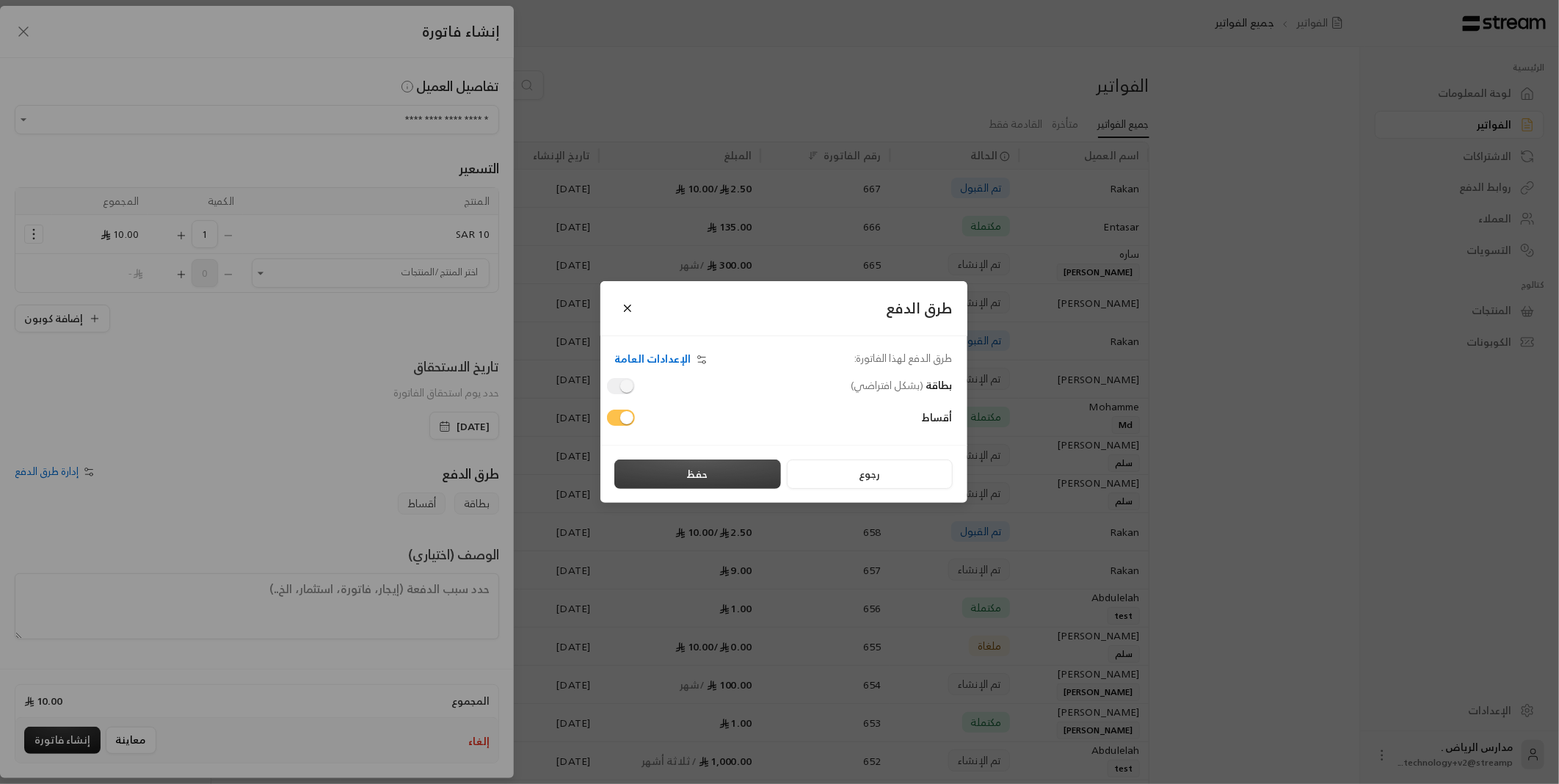
click at [722, 487] on button "حفظ" at bounding box center [698, 474] width 167 height 30
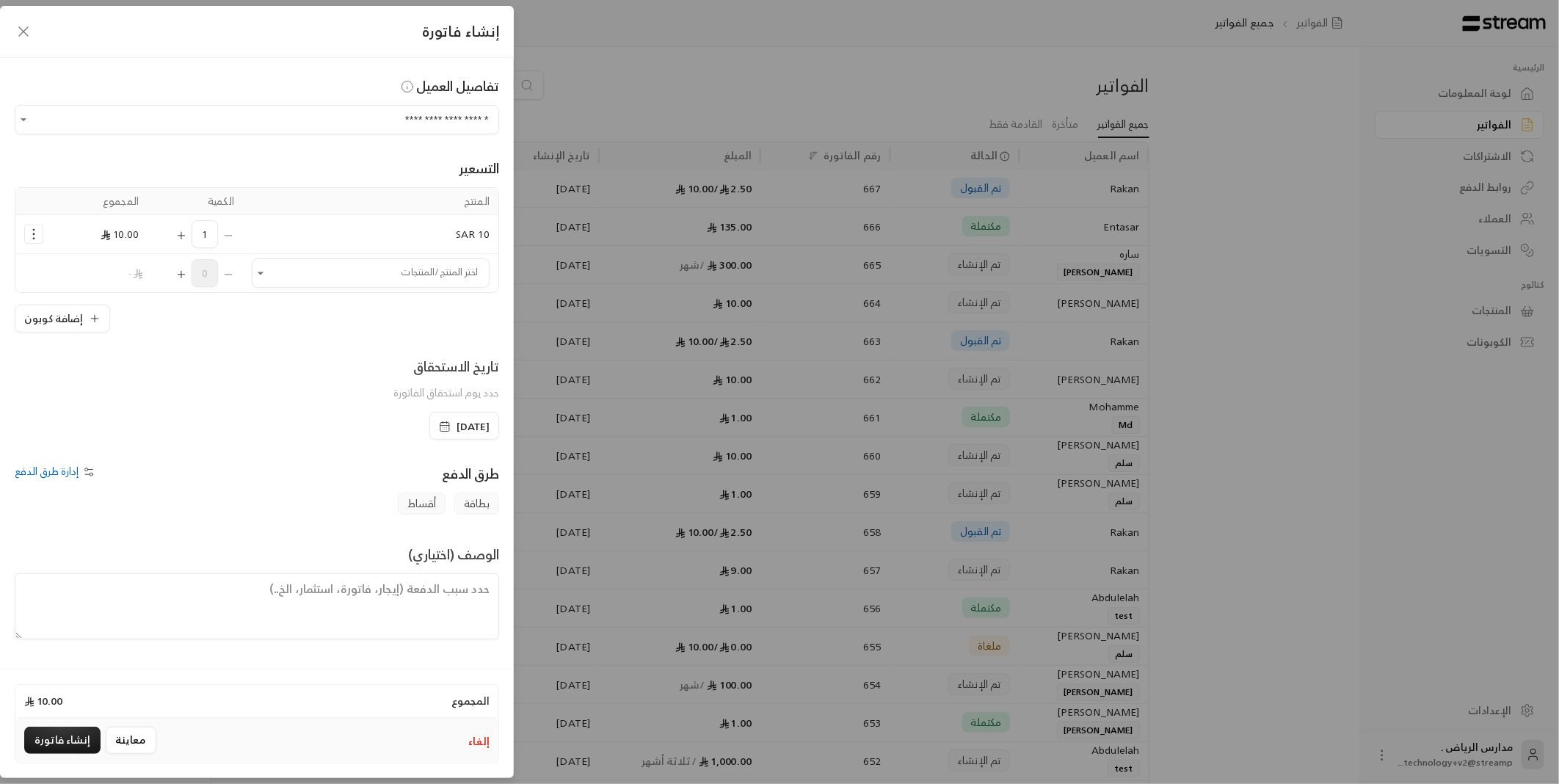
click at [477, 616] on textarea at bounding box center [257, 606] width 484 height 66
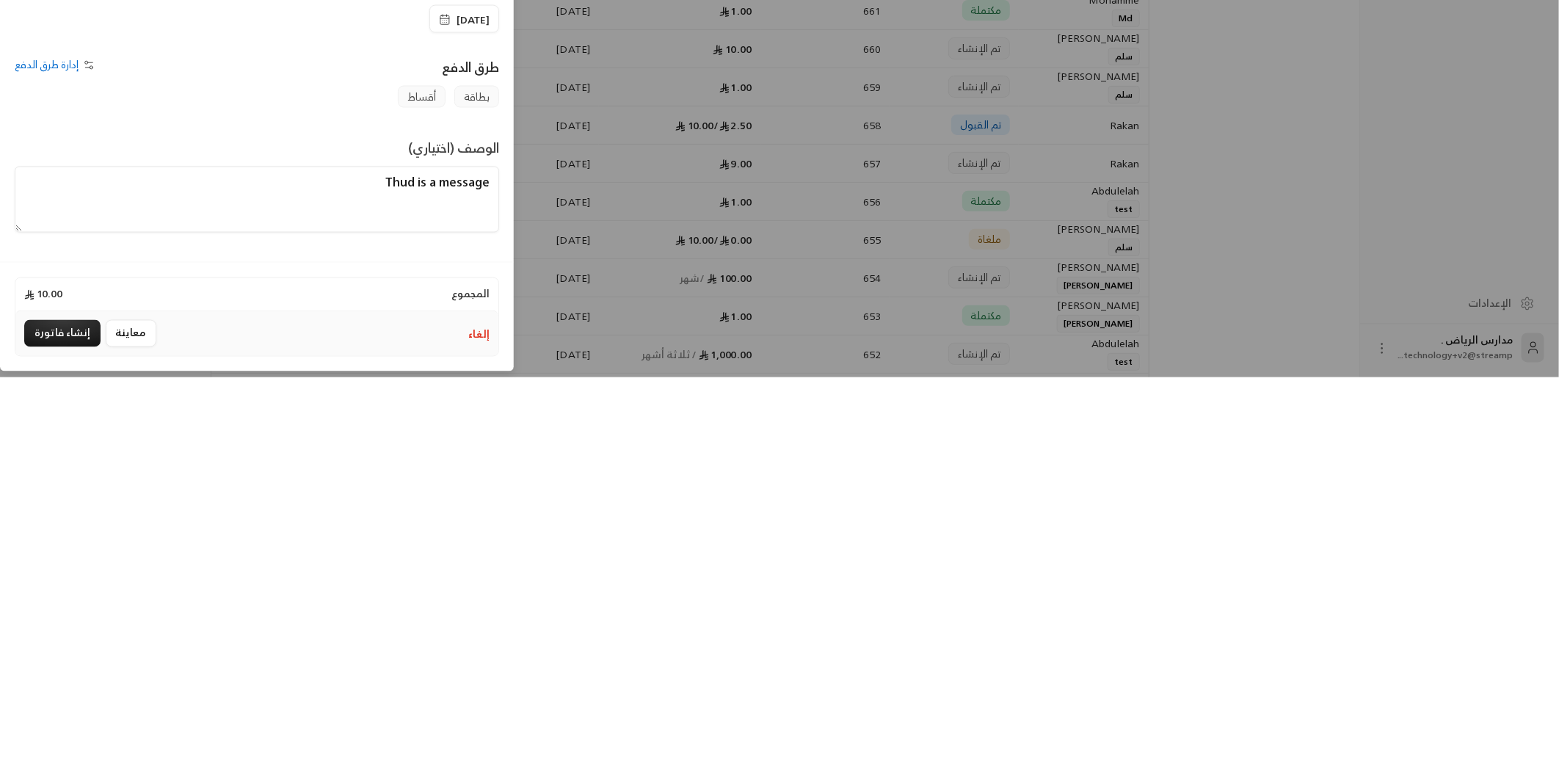
click at [408, 596] on textarea "Thud is a message" at bounding box center [257, 606] width 484 height 66
click at [397, 595] on textarea "Thud is a message" at bounding box center [257, 606] width 484 height 66
click at [402, 590] on textarea "Thud is a message" at bounding box center [257, 606] width 484 height 66
type textarea "This is a message"
click at [126, 745] on button "معاينة" at bounding box center [131, 740] width 51 height 27
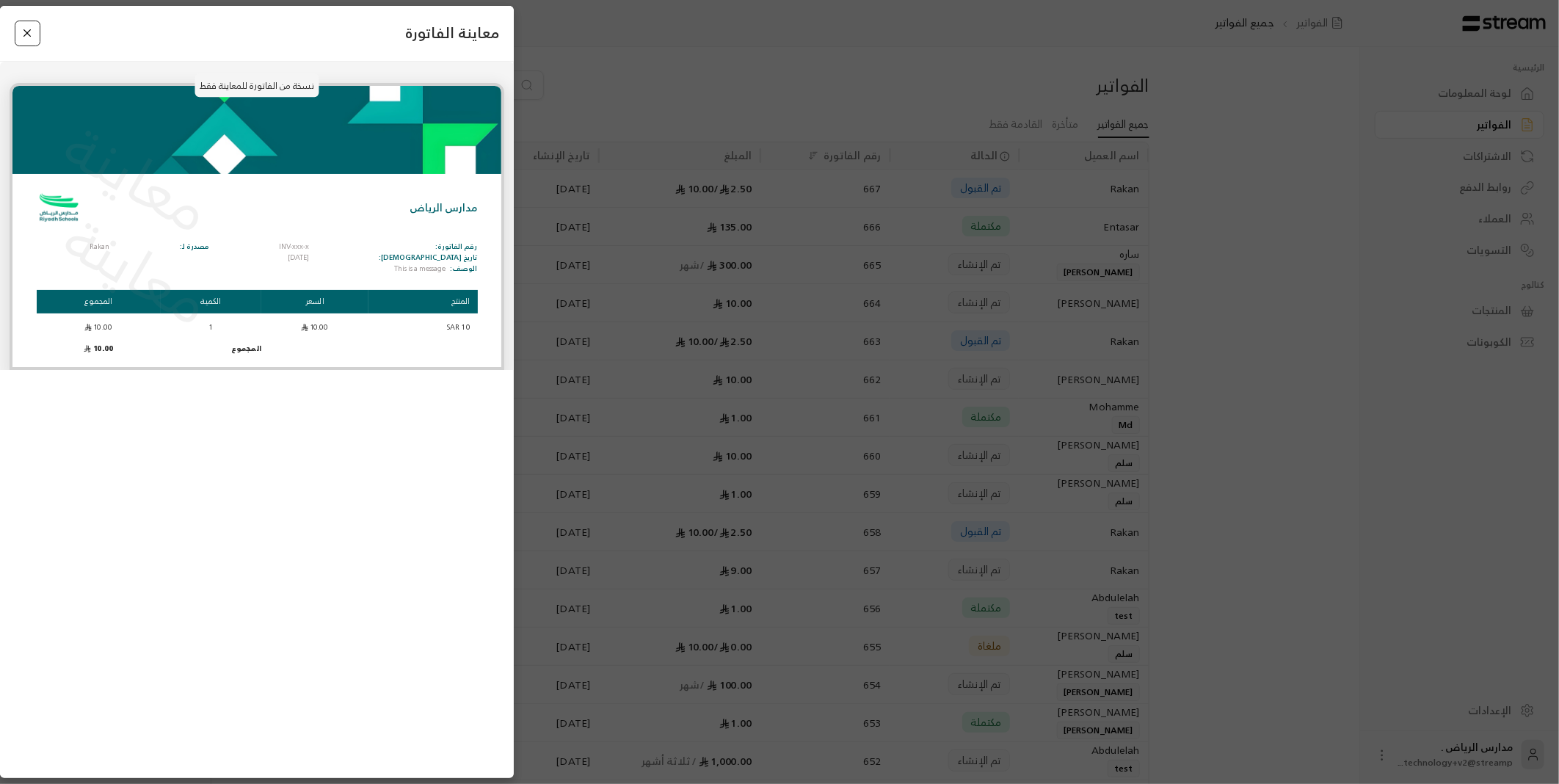
click at [38, 34] on button "Close" at bounding box center [27, 34] width 26 height 26
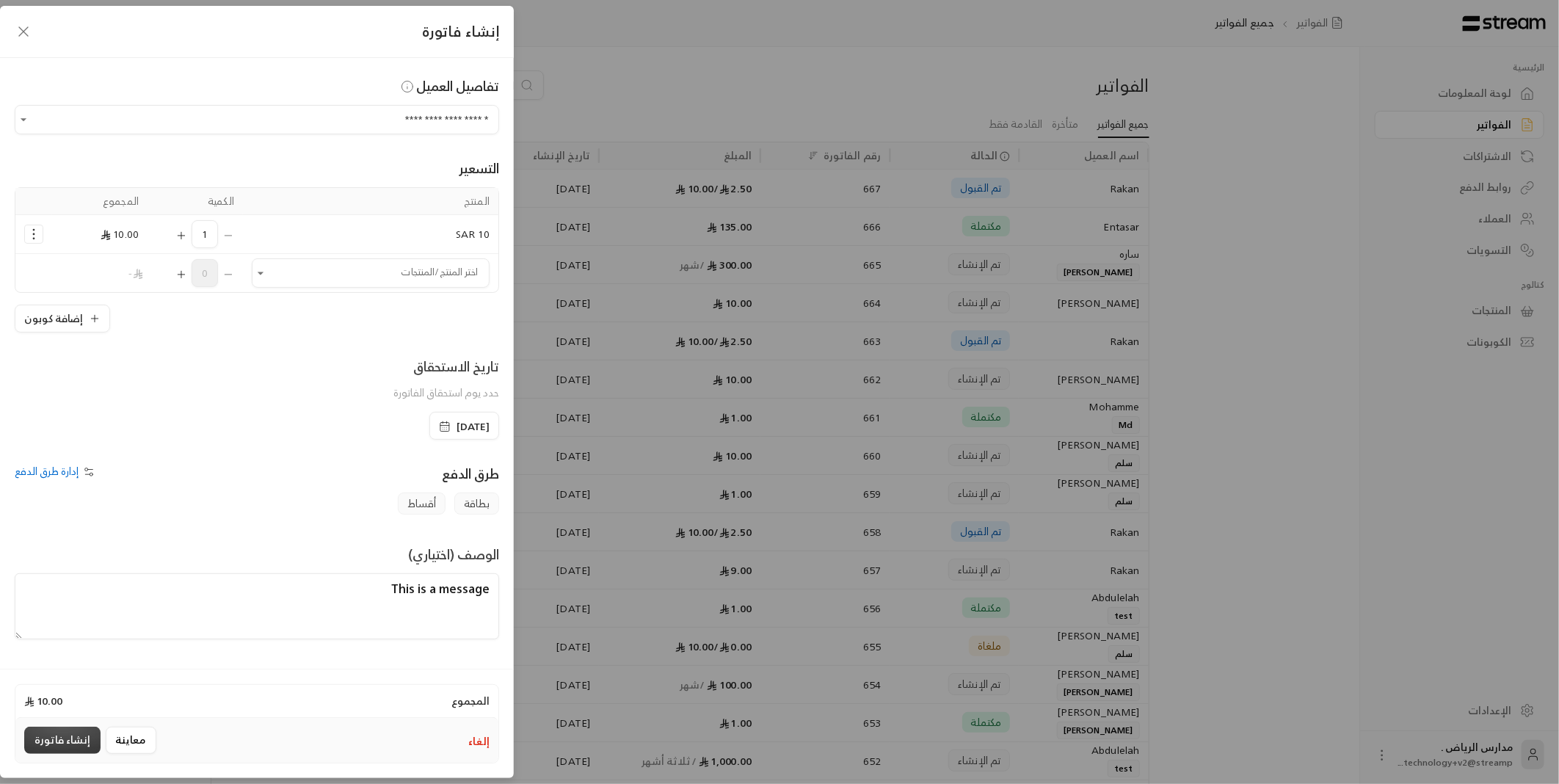
click at [65, 736] on button "إنشاء فاتورة" at bounding box center [62, 740] width 76 height 27
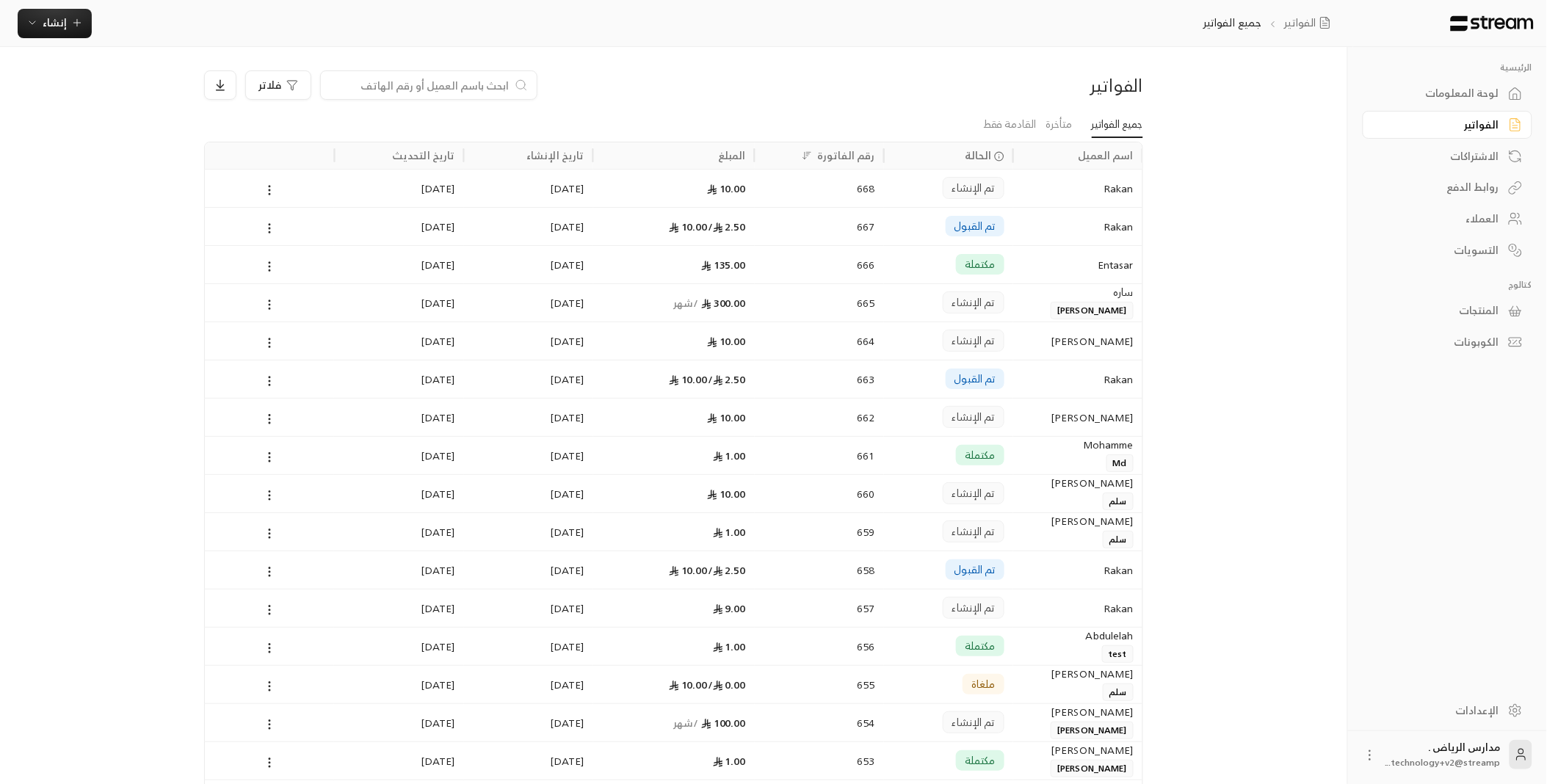
click at [739, 182] on div "10.00" at bounding box center [674, 188] width 144 height 38
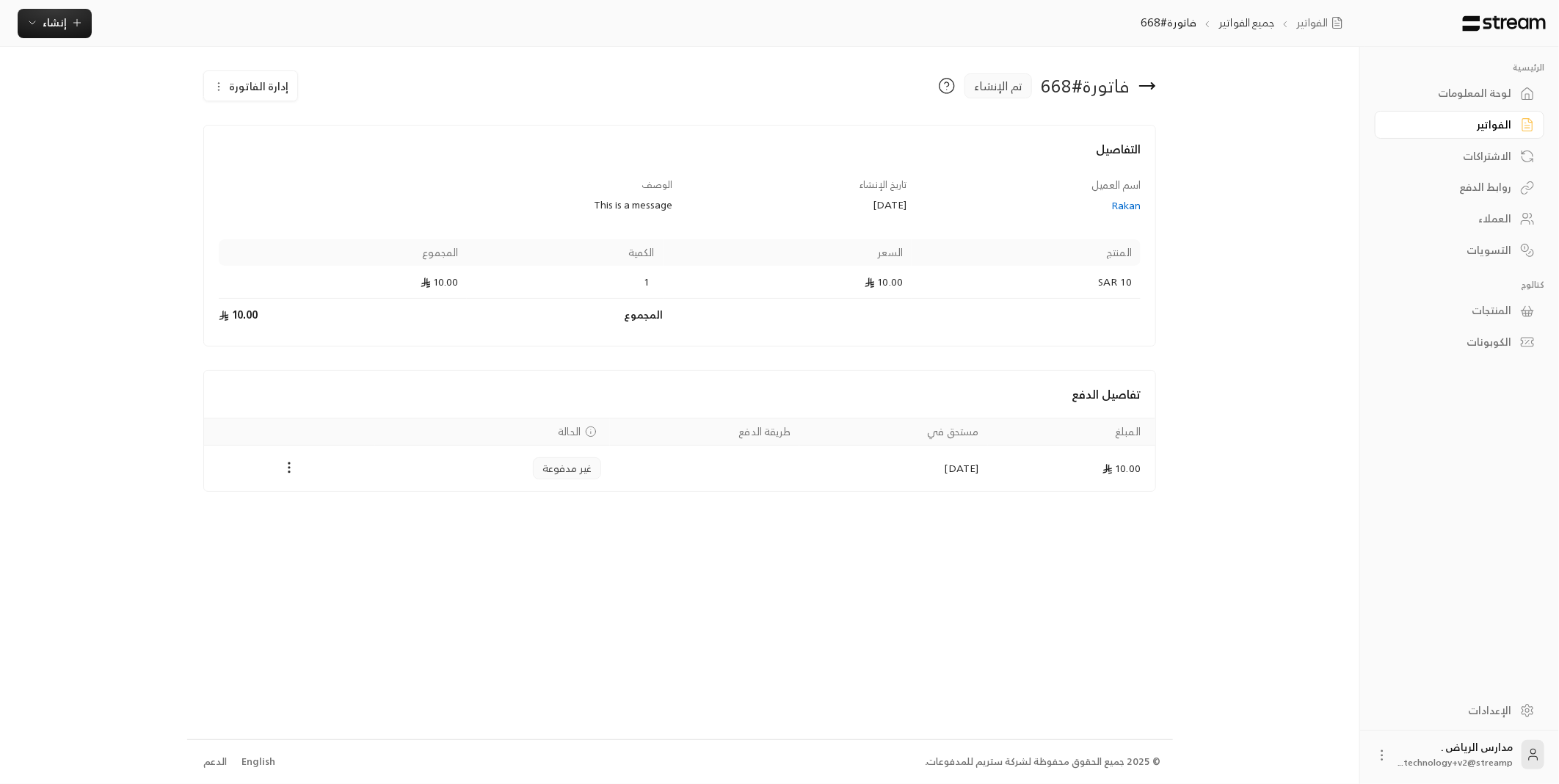
click at [1521, 709] on icon at bounding box center [1528, 710] width 14 height 14
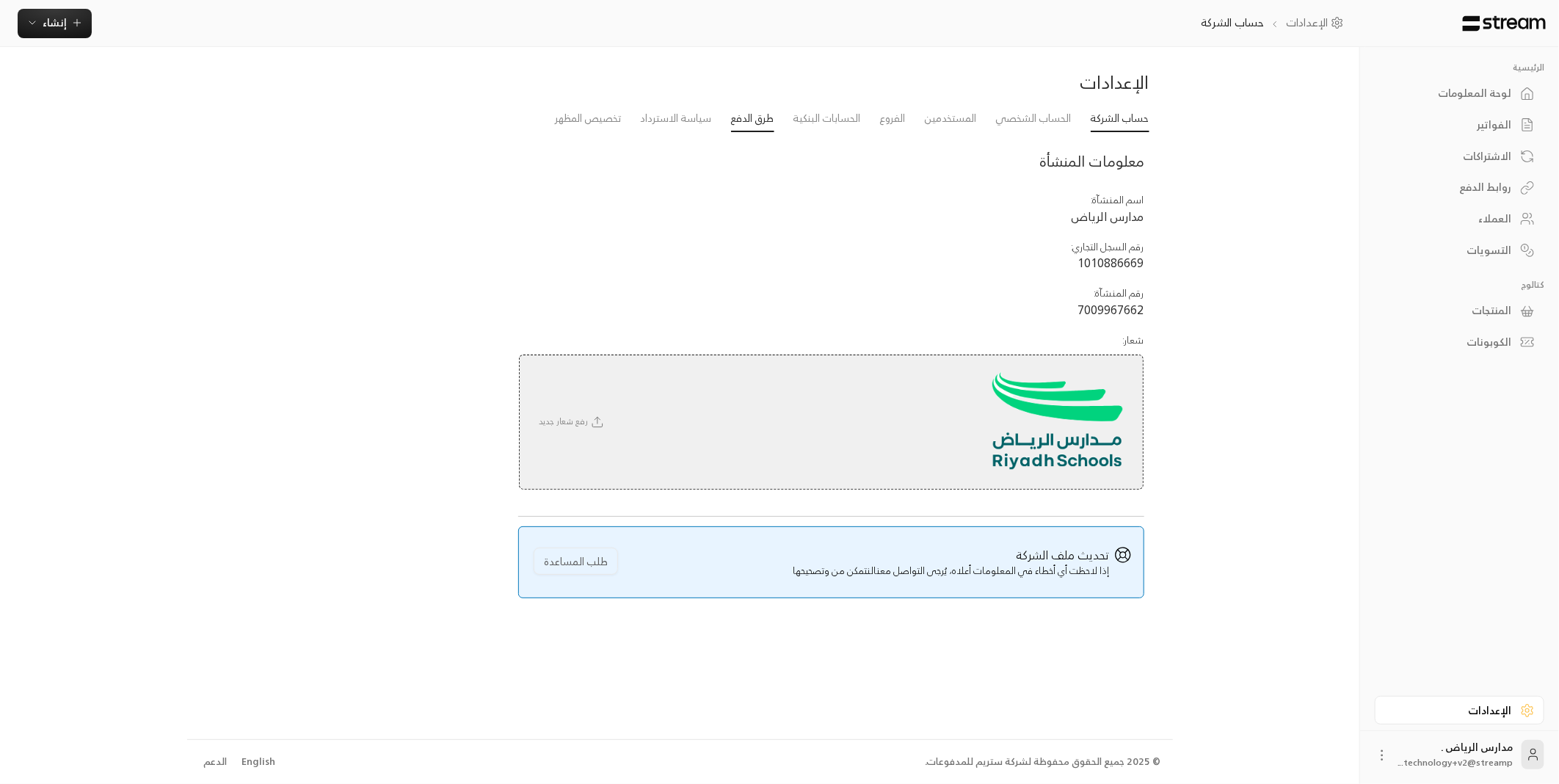
click at [747, 127] on link "طرق الدفع" at bounding box center [753, 119] width 43 height 26
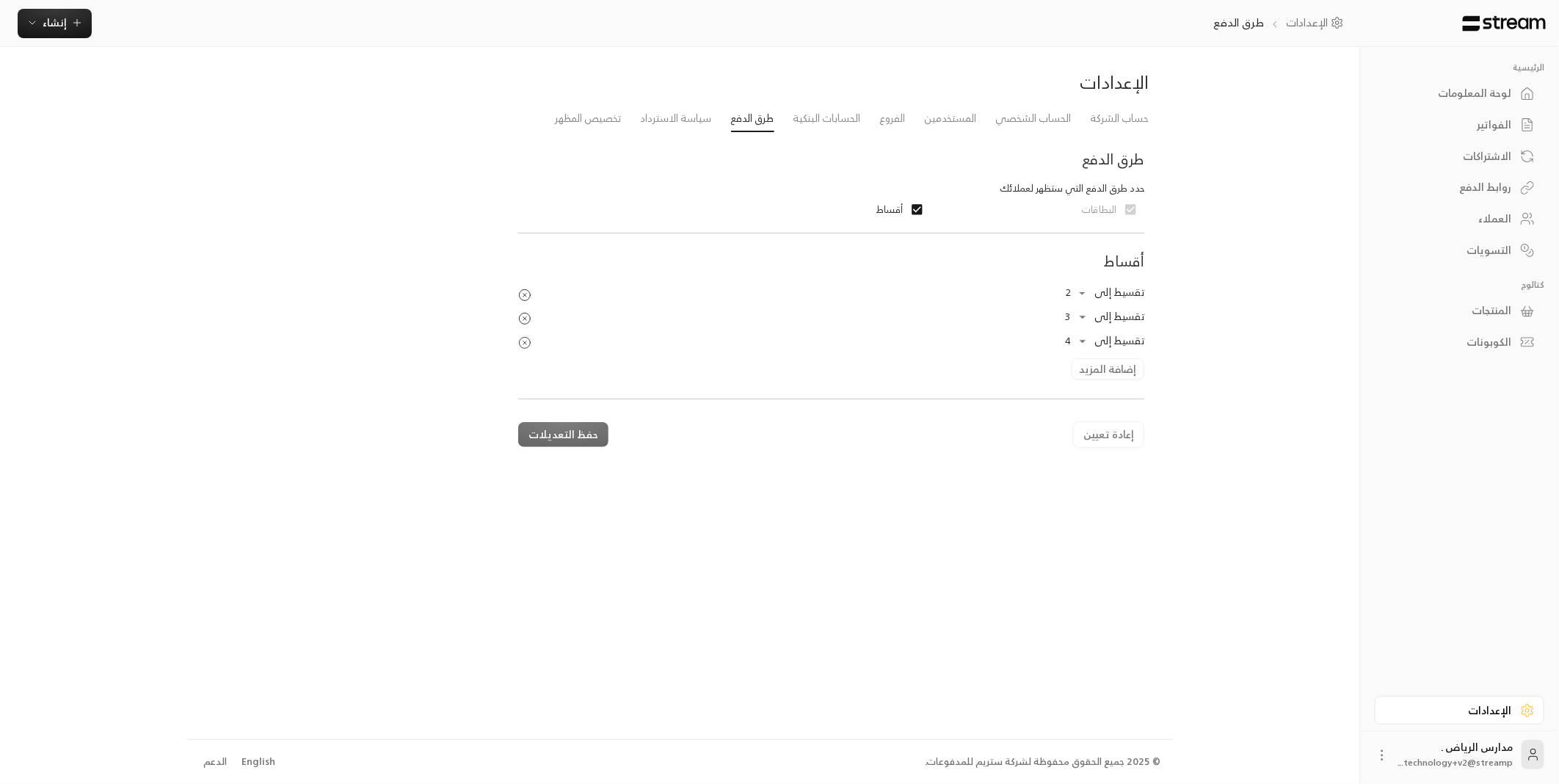
click at [524, 341] on icon "Products Preview" at bounding box center [525, 343] width 4 height 4
click at [1112, 342] on button "إضافة المزيد" at bounding box center [1108, 344] width 74 height 22
click at [1072, 346] on body "الرئيسية لوحة المعلومات الفواتير الاشتراكات روابط الدفع العملاء التسويات كتالوج…" at bounding box center [780, 392] width 1559 height 784
click at [1529, 122] on div at bounding box center [780, 392] width 1559 height 784
click at [1499, 132] on div "الفواتير" at bounding box center [1452, 124] width 118 height 14
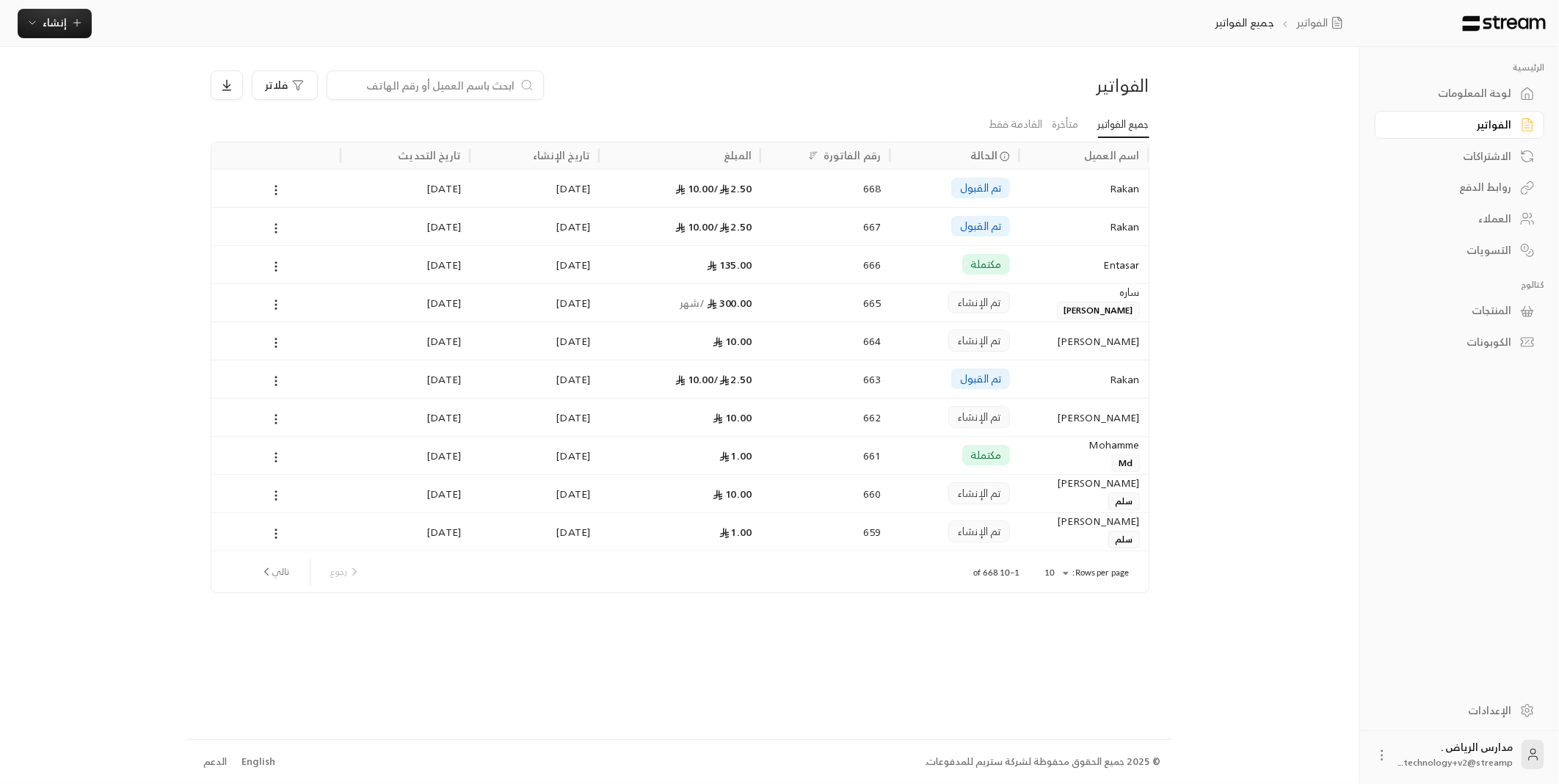
click at [746, 194] on span "2.50 /" at bounding box center [733, 188] width 38 height 18
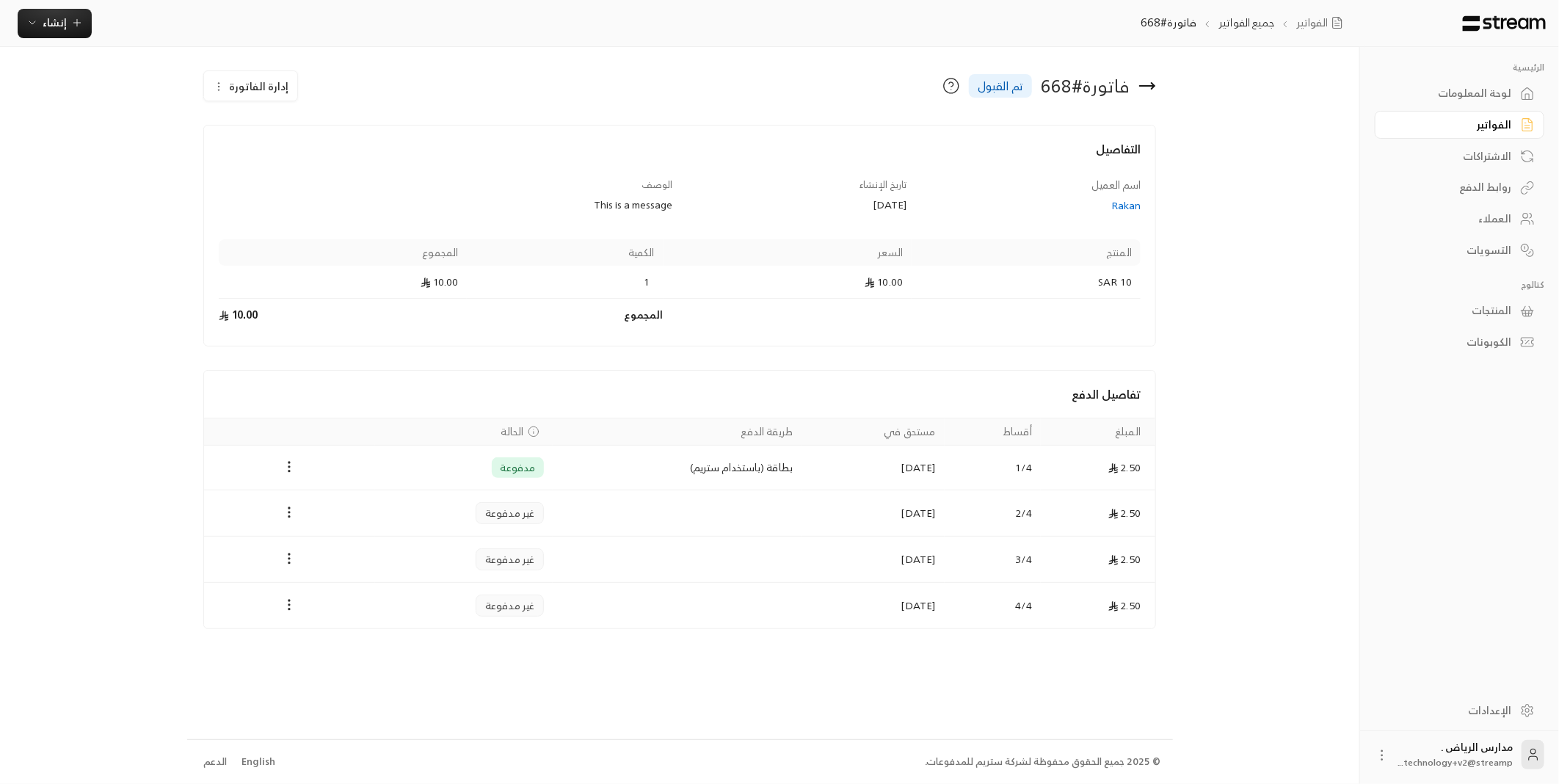
click at [1509, 118] on div "الفواتير" at bounding box center [1452, 124] width 118 height 14
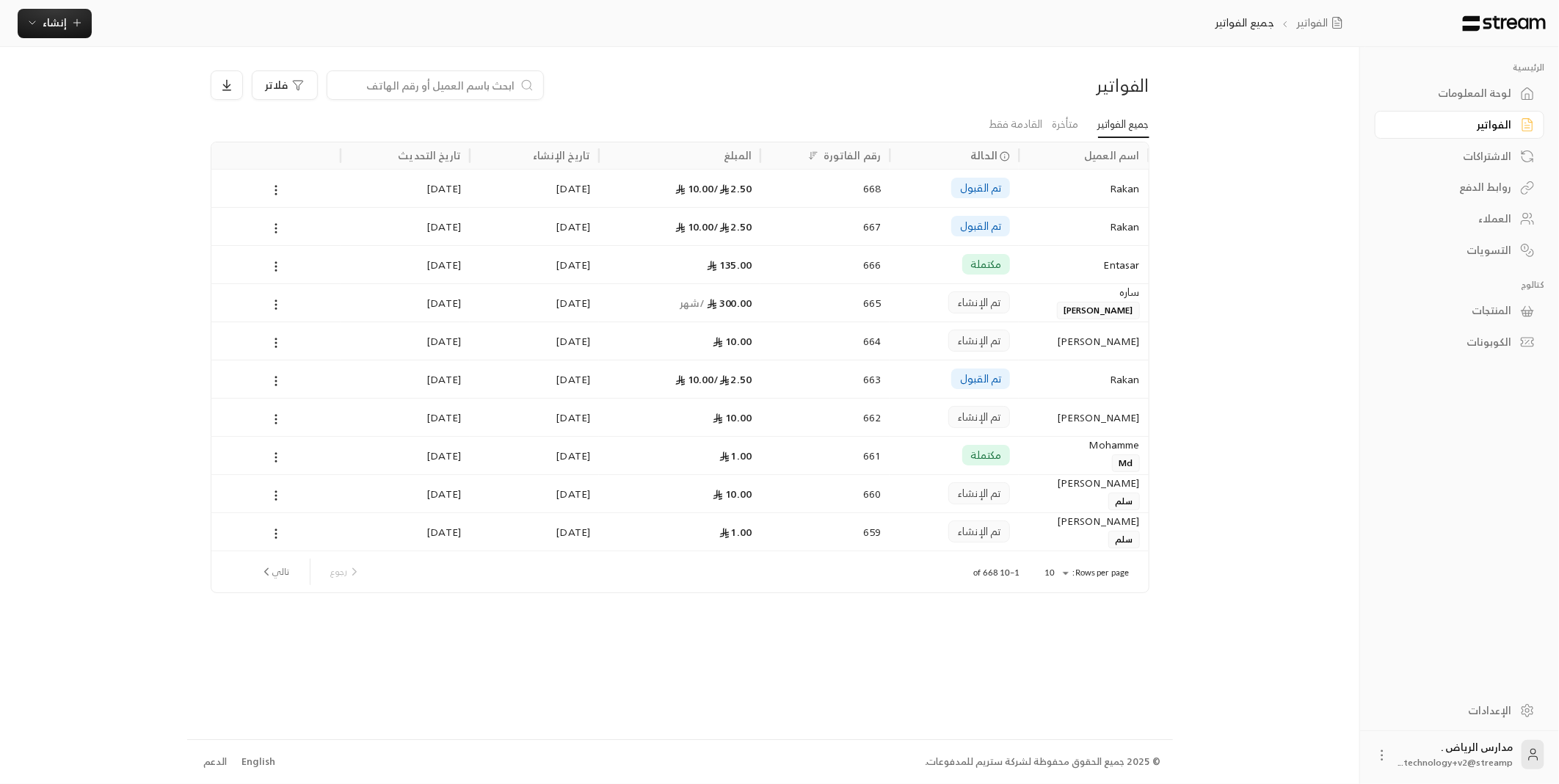
click at [1504, 119] on div "الفواتير" at bounding box center [1452, 124] width 118 height 14
click at [1032, 200] on div "Rakan" at bounding box center [1083, 188] width 111 height 38
